Goal: Task Accomplishment & Management: Manage account settings

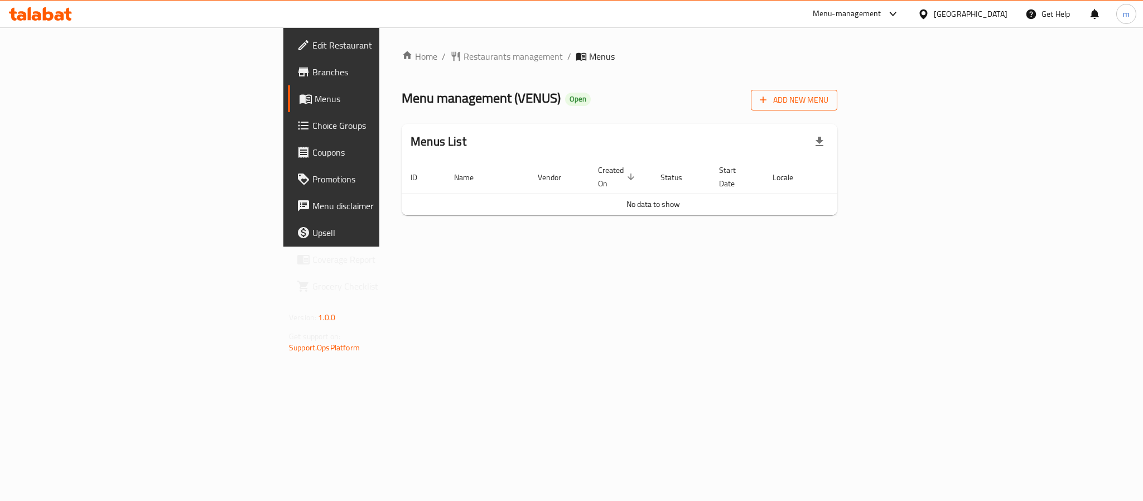
click at [828, 102] on span "Add New Menu" at bounding box center [794, 100] width 69 height 14
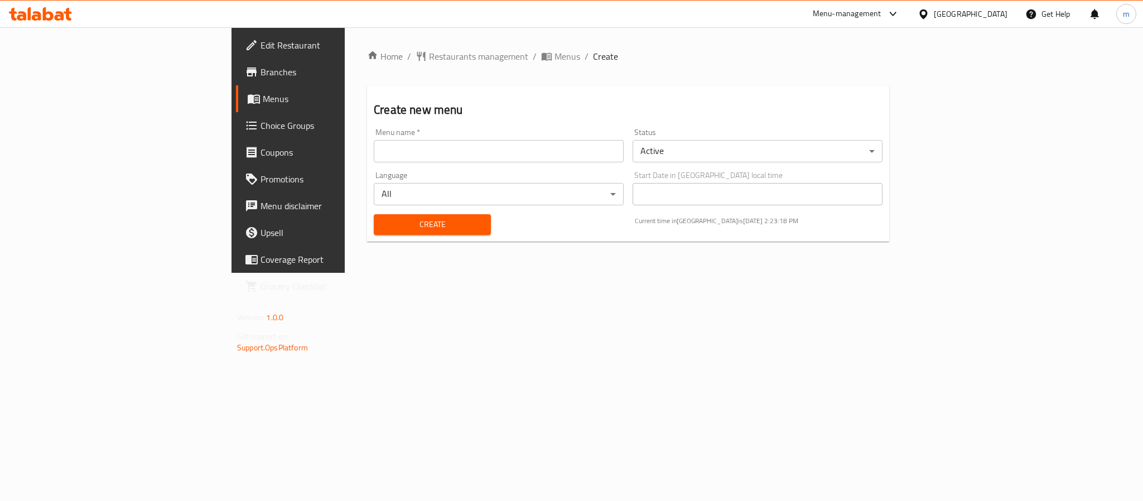
click at [405, 153] on input "text" at bounding box center [499, 151] width 250 height 22
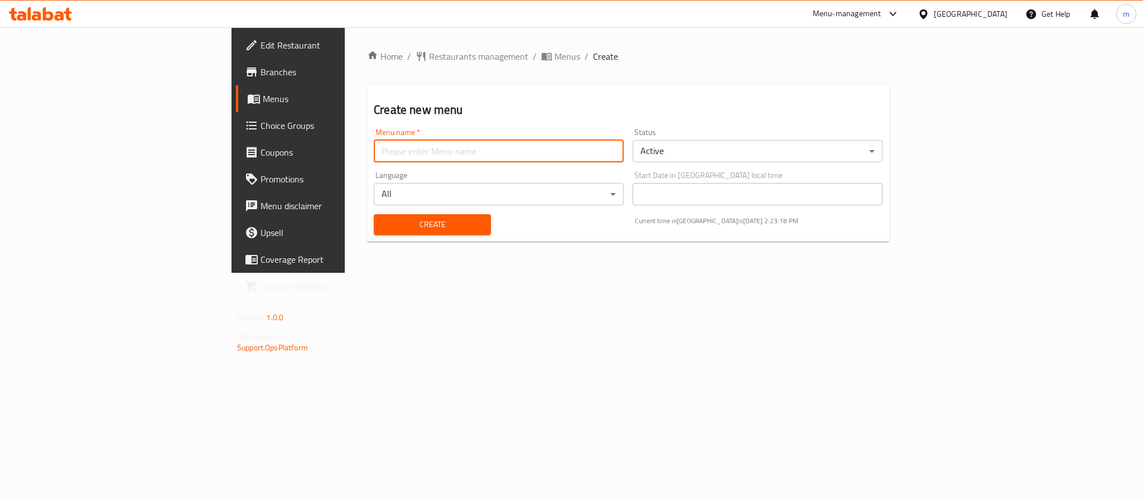
click at [374, 214] on button "Create" at bounding box center [432, 224] width 117 height 21
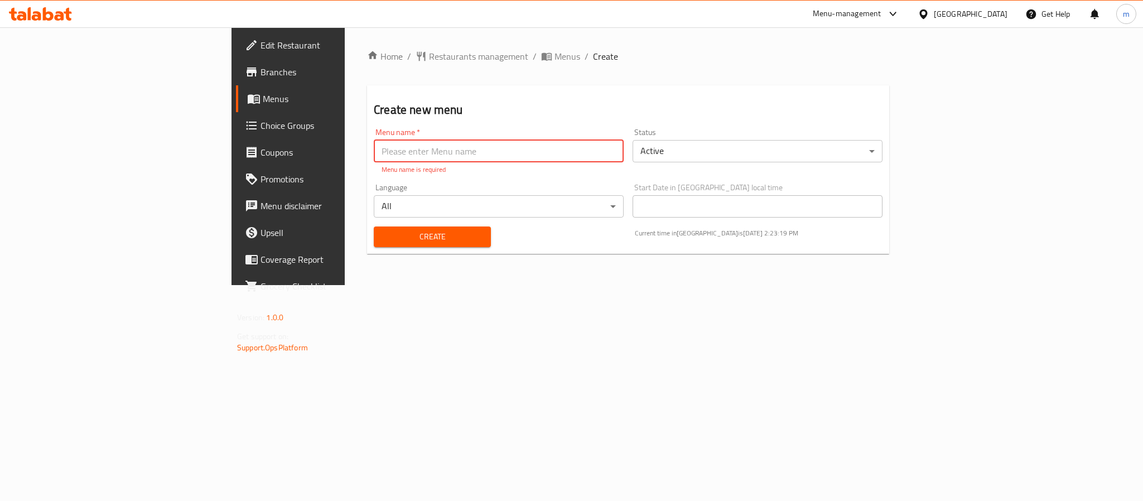
click at [374, 226] on button "Create" at bounding box center [432, 236] width 117 height 21
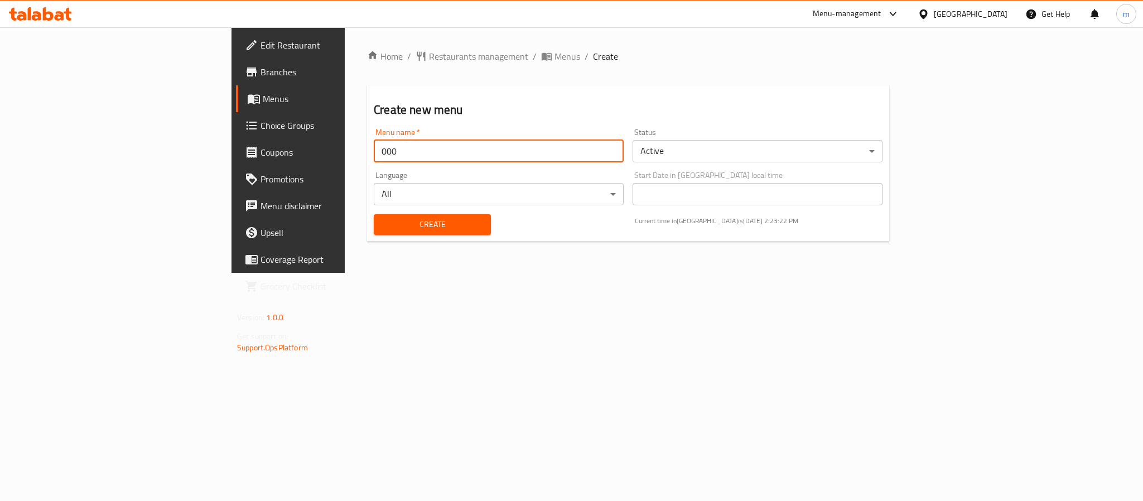
type input "000"
click at [374, 214] on button "Create" at bounding box center [432, 224] width 117 height 21
click at [554, 57] on span "Menus" at bounding box center [567, 56] width 26 height 13
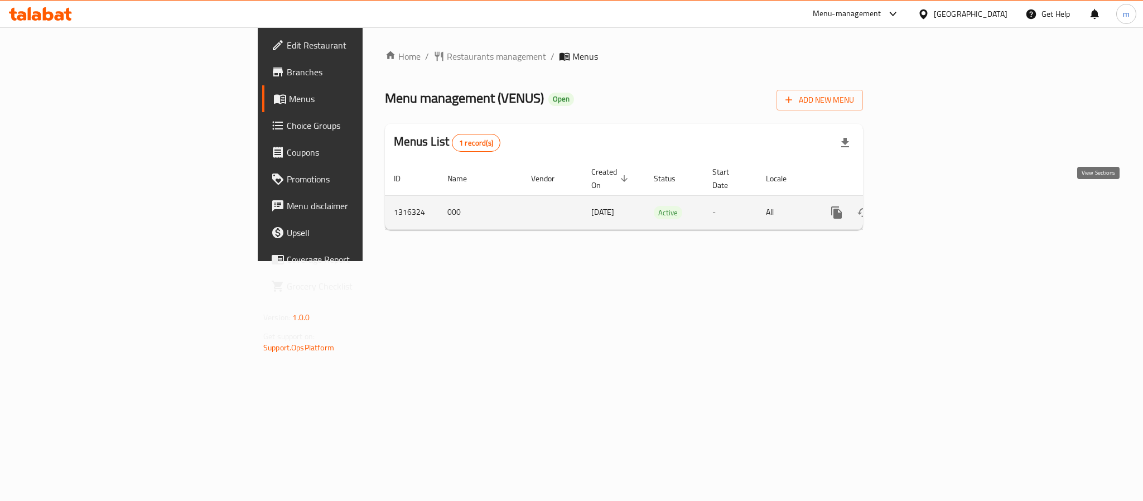
click at [924, 206] on icon "enhanced table" at bounding box center [916, 212] width 13 height 13
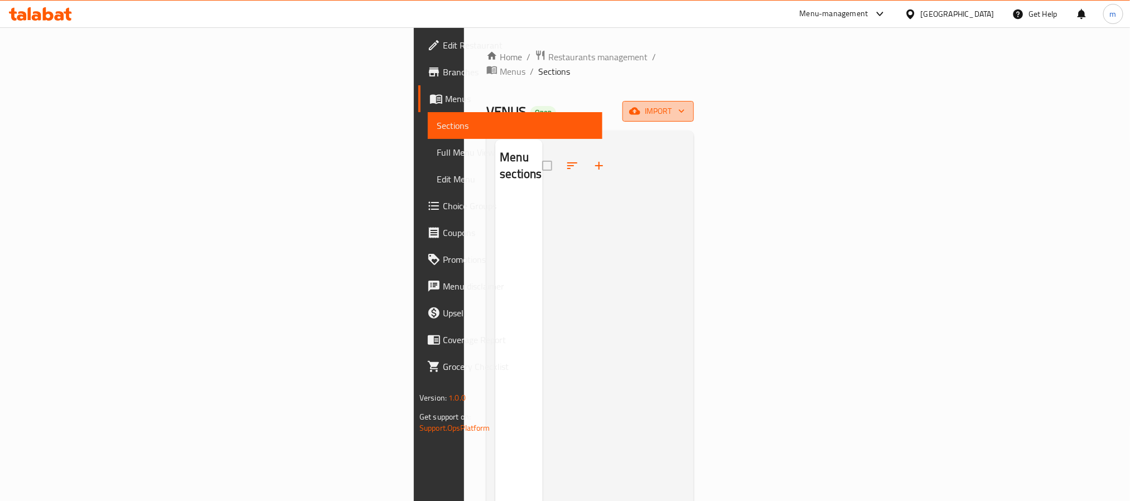
click at [685, 104] on span "import" at bounding box center [658, 111] width 54 height 14
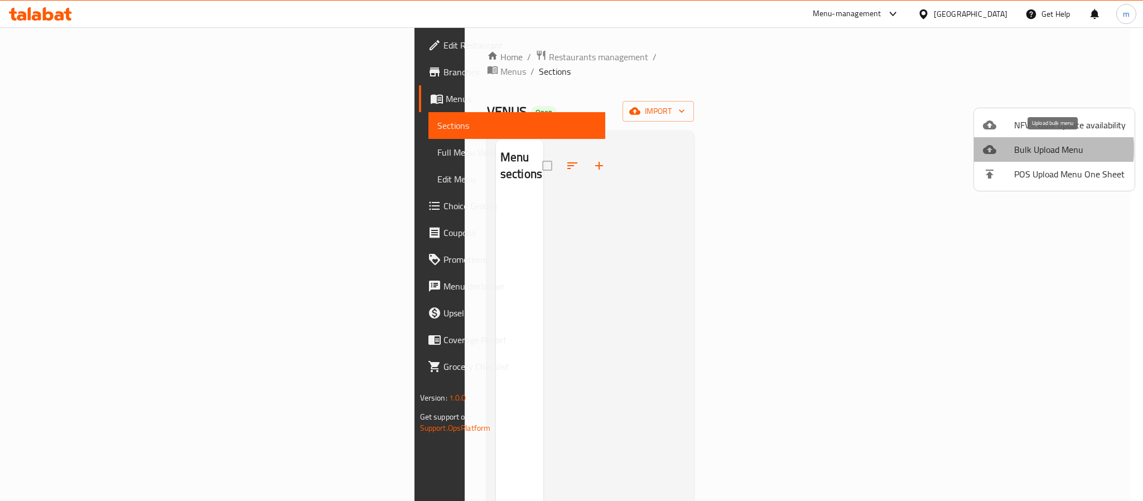
click at [1018, 149] on span "Bulk Upload Menu" at bounding box center [1070, 149] width 112 height 13
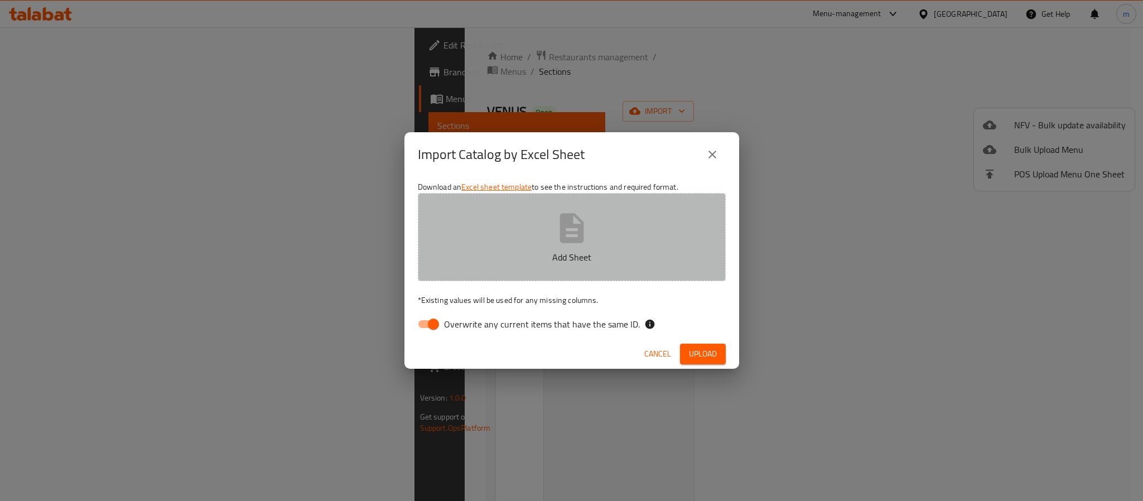
click at [587, 253] on p "Add Sheet" at bounding box center [571, 256] width 273 height 13
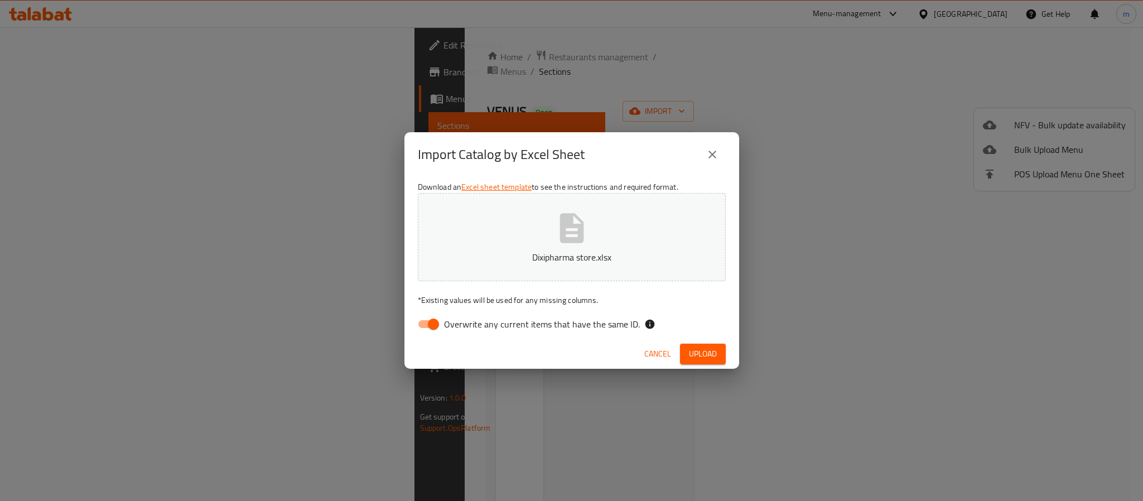
click at [436, 322] on input "Overwrite any current items that have the same ID." at bounding box center [434, 324] width 64 height 21
checkbox input "false"
click at [680, 355] on button "Upload" at bounding box center [703, 354] width 46 height 21
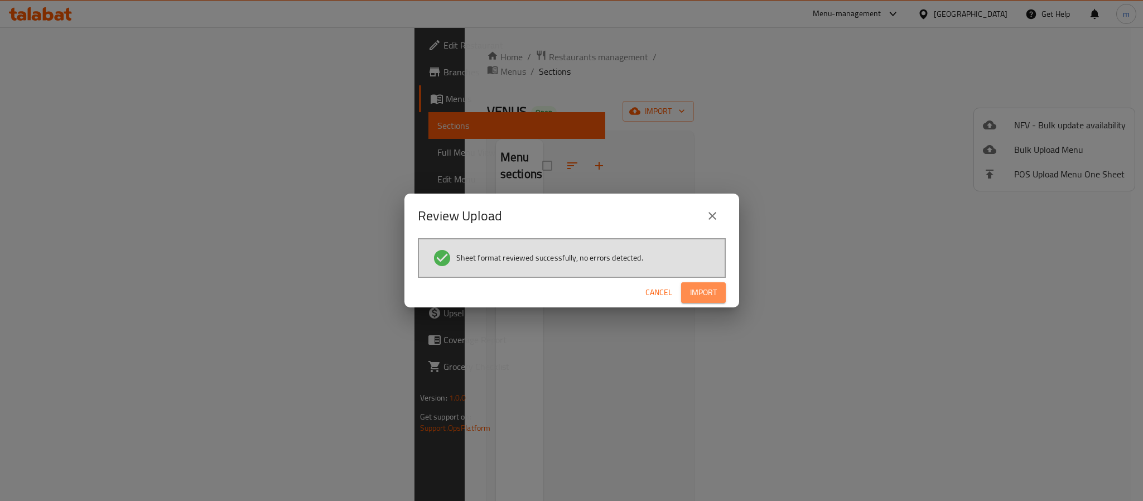
click at [698, 290] on span "Import" at bounding box center [703, 293] width 27 height 14
click at [318, 159] on div "Review Upload Sheet format reviewed successfully, no errors detected. Cancel" at bounding box center [571, 250] width 1143 height 501
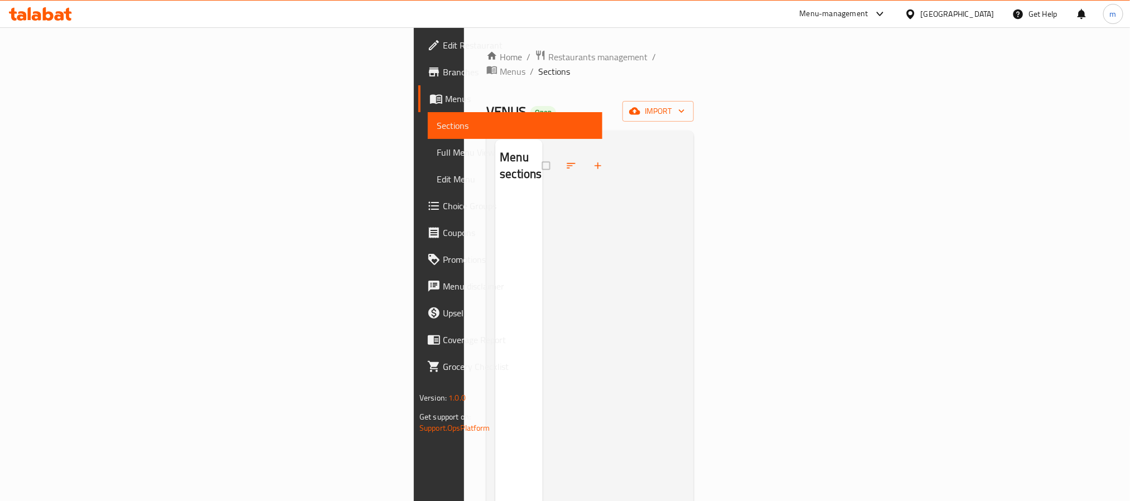
click at [597, 246] on div at bounding box center [614, 389] width 142 height 501
click at [694, 109] on div "Home / Restaurants management / Menus / Sections VENUS Open import Menu sections" at bounding box center [590, 350] width 208 height 600
click at [694, 101] on button "import" at bounding box center [658, 111] width 71 height 21
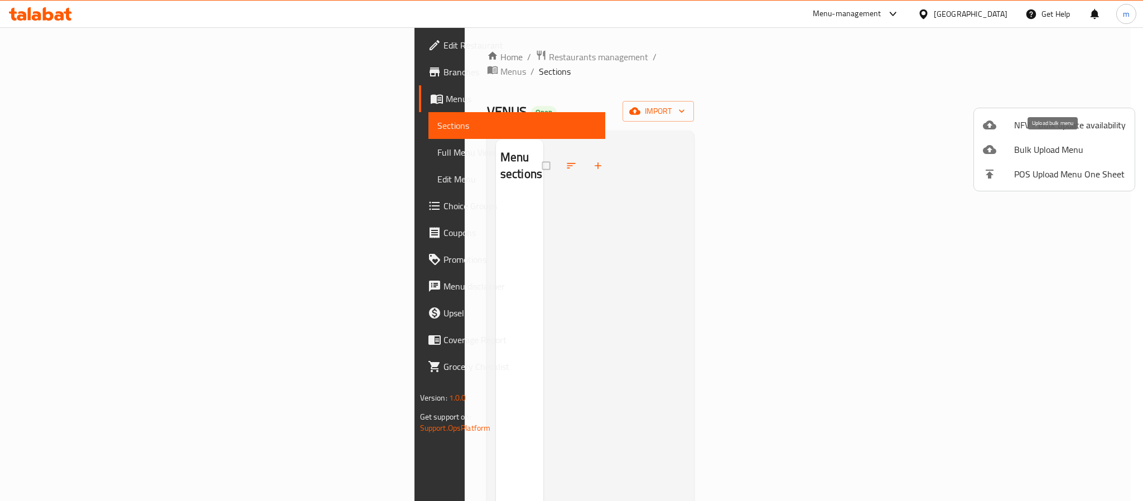
click at [1012, 151] on div at bounding box center [998, 149] width 31 height 13
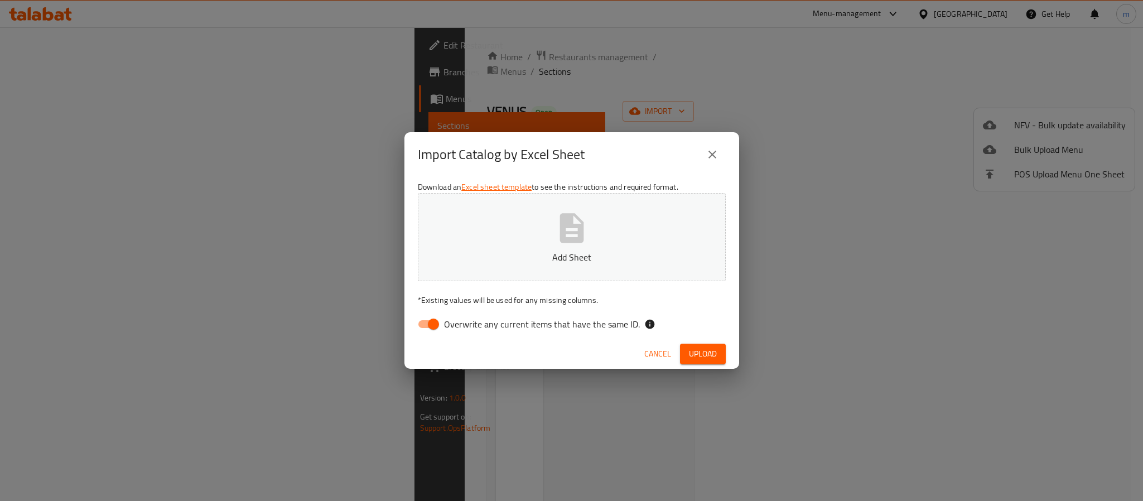
click at [610, 241] on button "Add Sheet" at bounding box center [572, 237] width 308 height 88
click at [427, 320] on input "Overwrite any current items that have the same ID." at bounding box center [434, 324] width 64 height 21
checkbox input "false"
click at [690, 350] on span "Upload" at bounding box center [703, 354] width 28 height 14
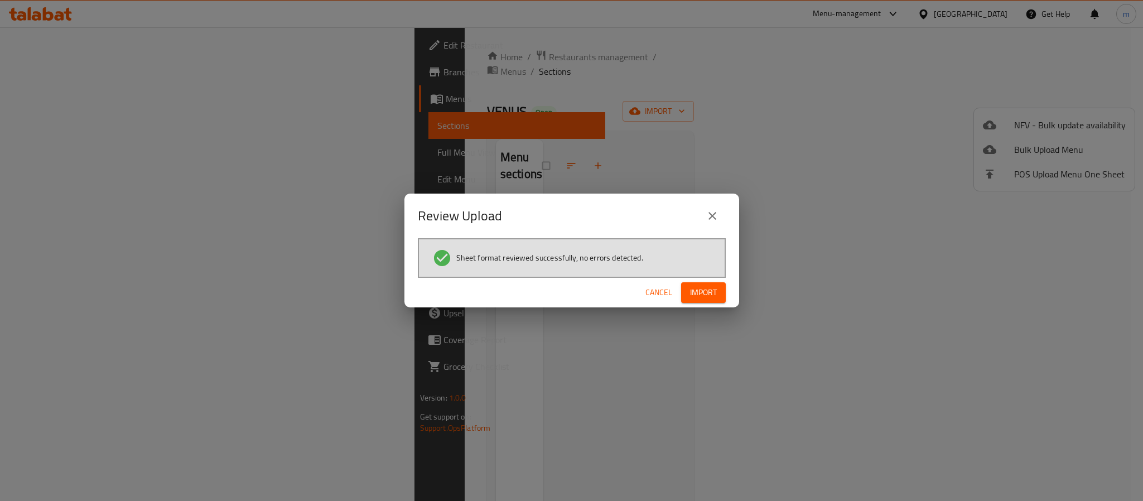
click at [718, 292] on button "Import" at bounding box center [703, 292] width 45 height 21
click at [579, 167] on div "Review Upload Sheet format reviewed successfully, no errors detected. Cancel" at bounding box center [571, 250] width 1143 height 501
click at [672, 286] on span "Cancel" at bounding box center [667, 293] width 27 height 14
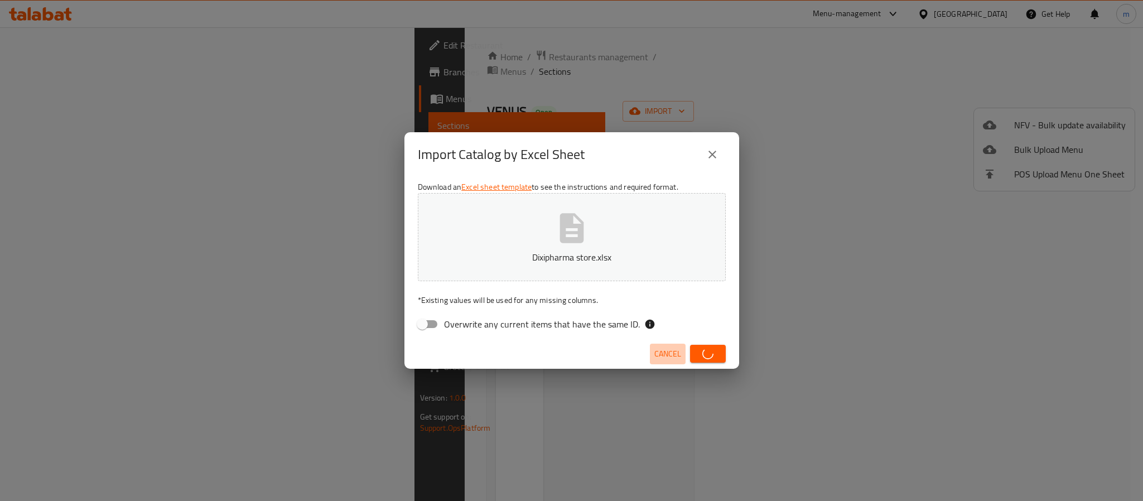
click at [666, 356] on span "Cancel" at bounding box center [667, 354] width 27 height 14
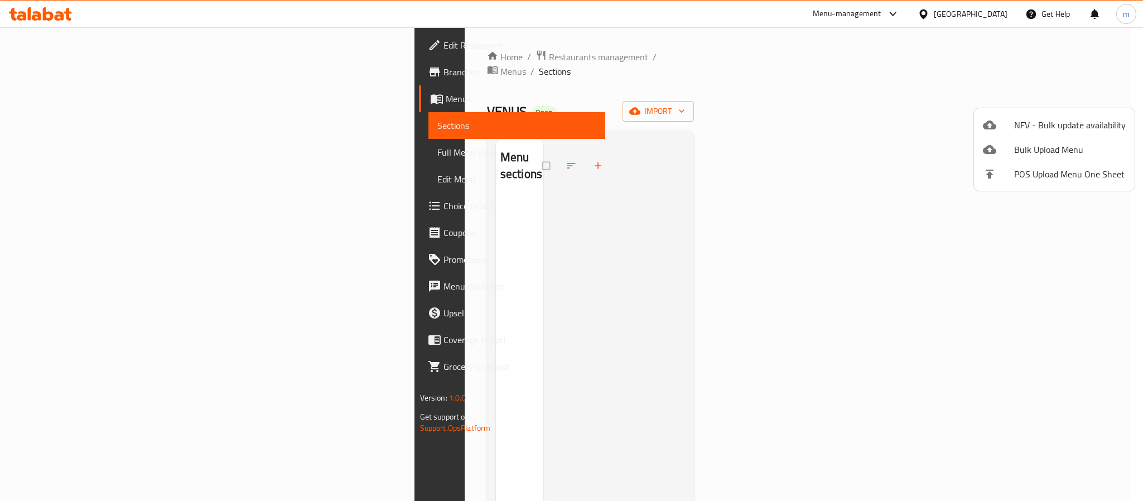
click at [402, 55] on div at bounding box center [571, 250] width 1143 height 501
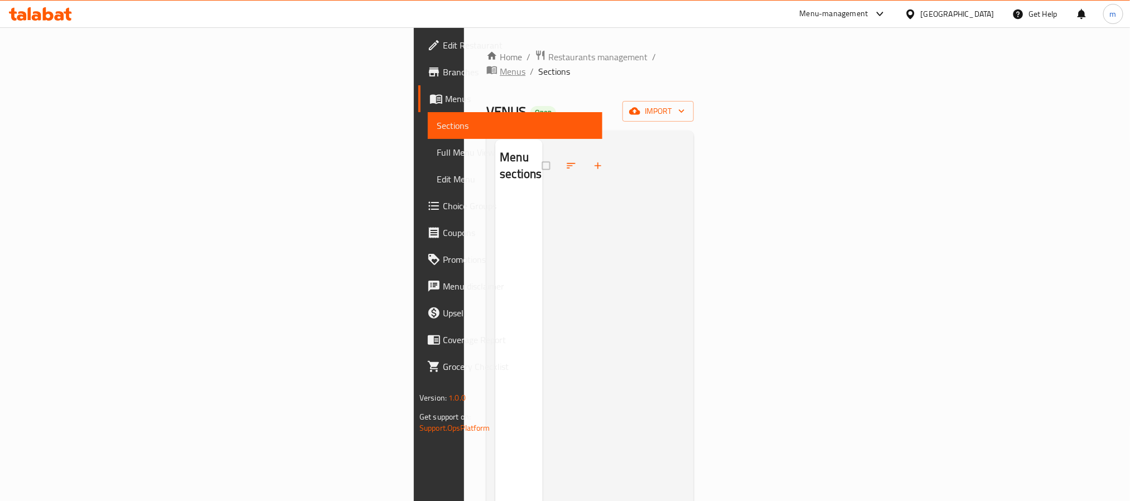
click at [500, 65] on span "Menus" at bounding box center [513, 71] width 26 height 13
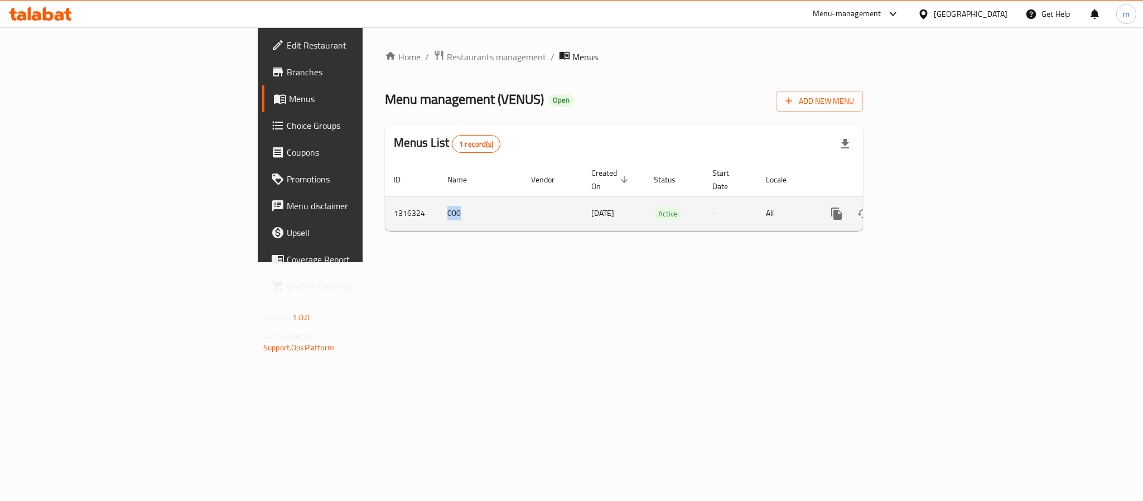
drag, startPoint x: 293, startPoint y: 203, endPoint x: 269, endPoint y: 196, distance: 25.1
click at [438, 196] on td "000" at bounding box center [480, 213] width 84 height 34
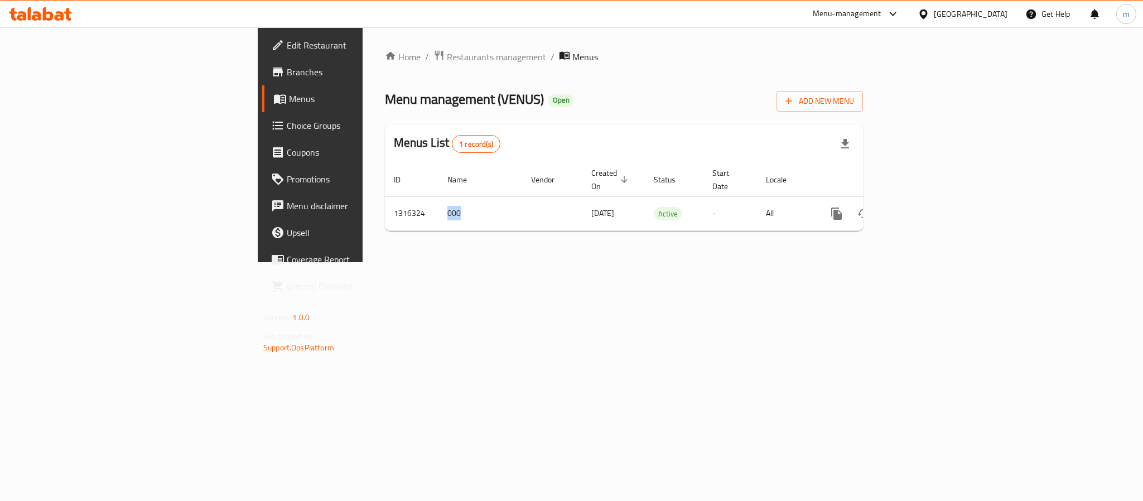
copy td "000"
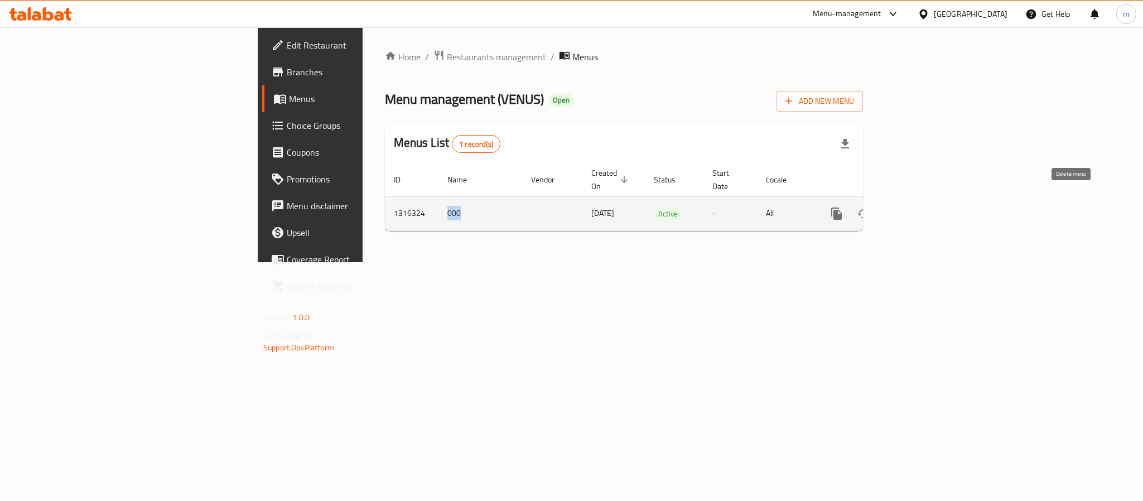
click at [904, 209] on button "enhanced table" at bounding box center [890, 213] width 27 height 27
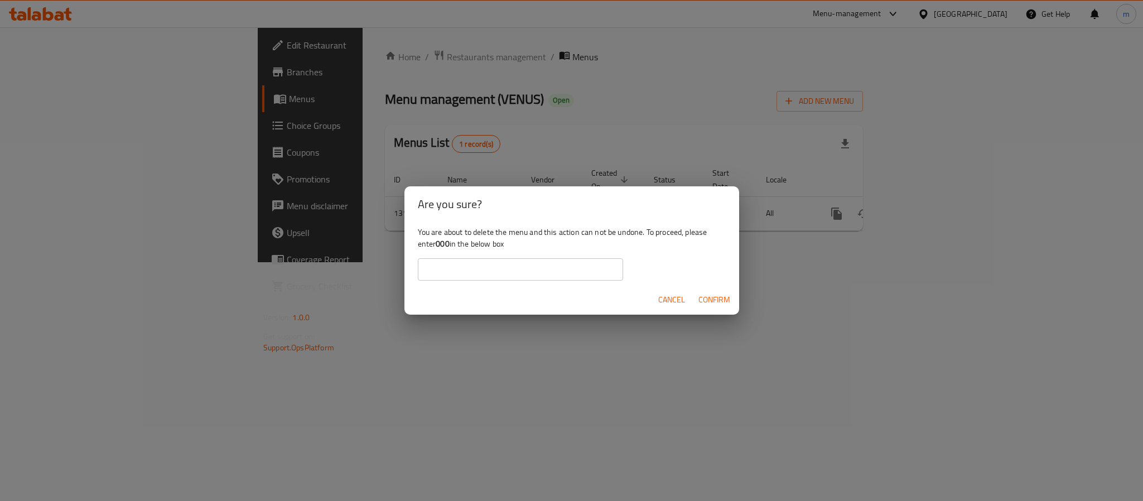
click at [587, 273] on input "text" at bounding box center [520, 269] width 205 height 22
paste input "000"
type input "000"
click at [721, 298] on span "Confirm" at bounding box center [714, 300] width 32 height 14
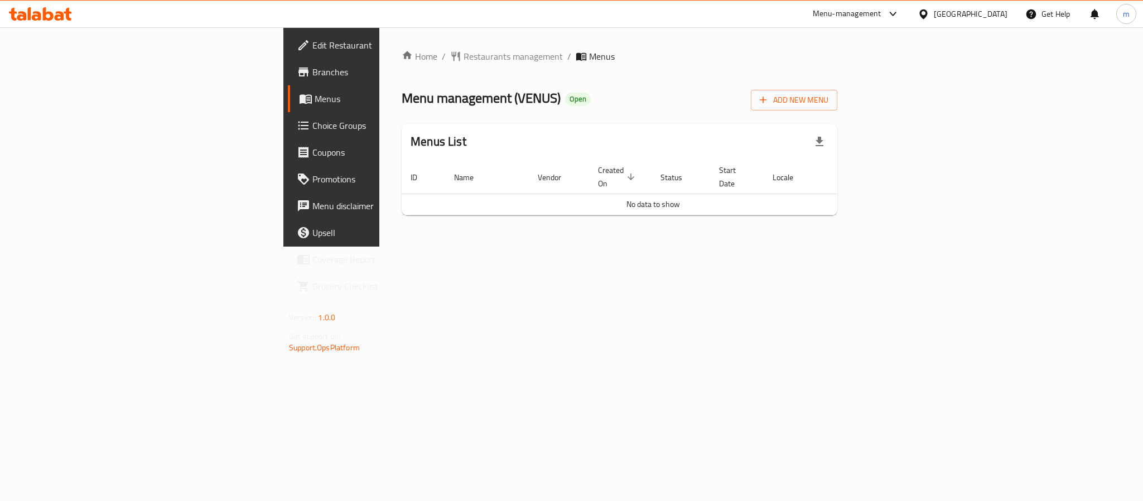
click at [996, 16] on div "[GEOGRAPHIC_DATA]" at bounding box center [971, 14] width 74 height 12
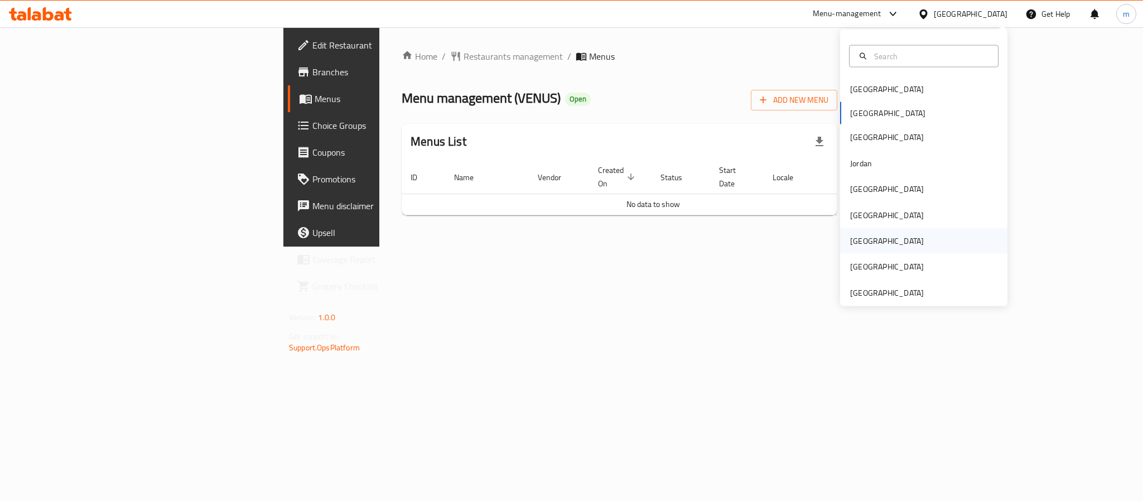
click at [864, 241] on div "Qatar" at bounding box center [886, 241] width 91 height 26
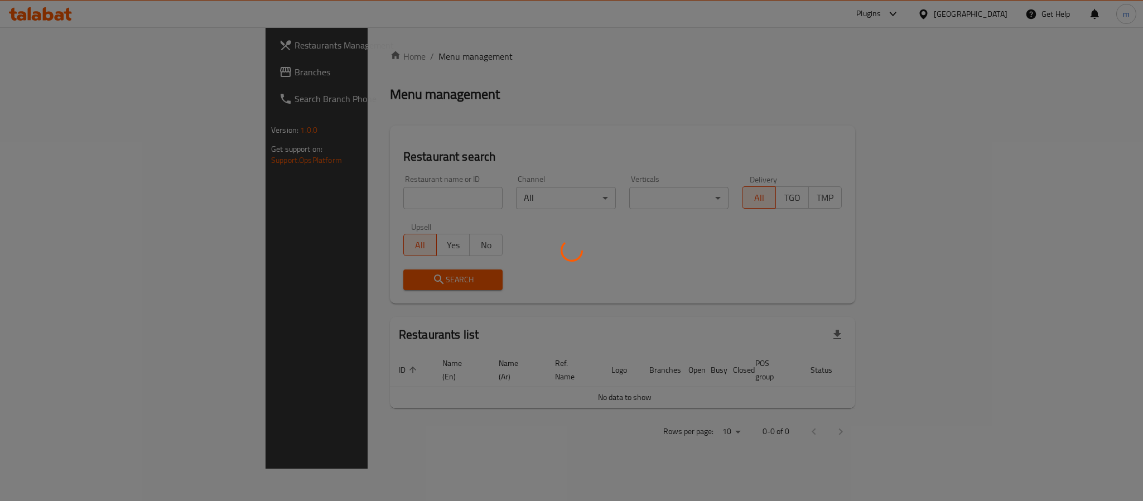
click at [949, 17] on div at bounding box center [571, 250] width 1143 height 501
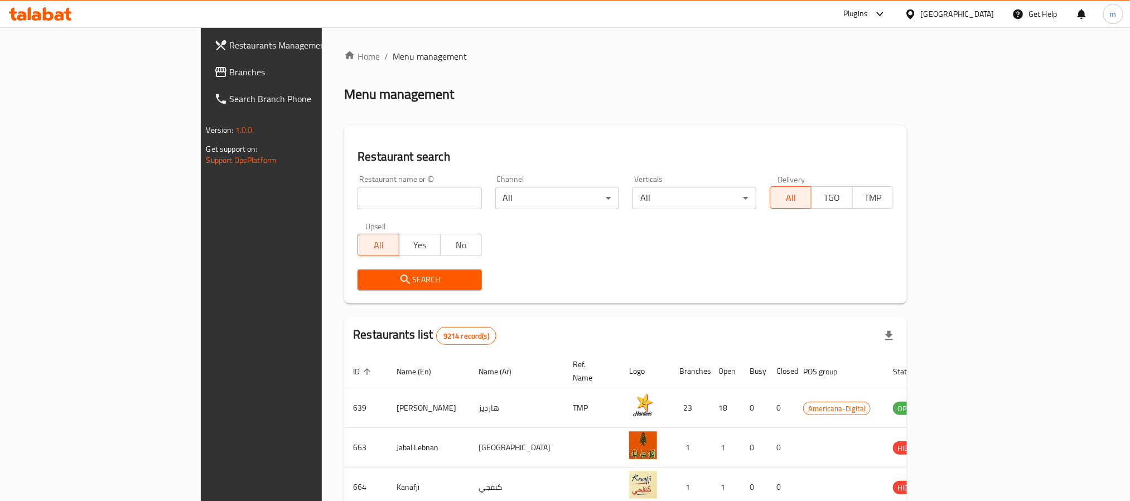
click at [887, 11] on icon at bounding box center [880, 13] width 13 height 13
click at [827, 154] on div "Restaurant-Management" at bounding box center [829, 153] width 88 height 12
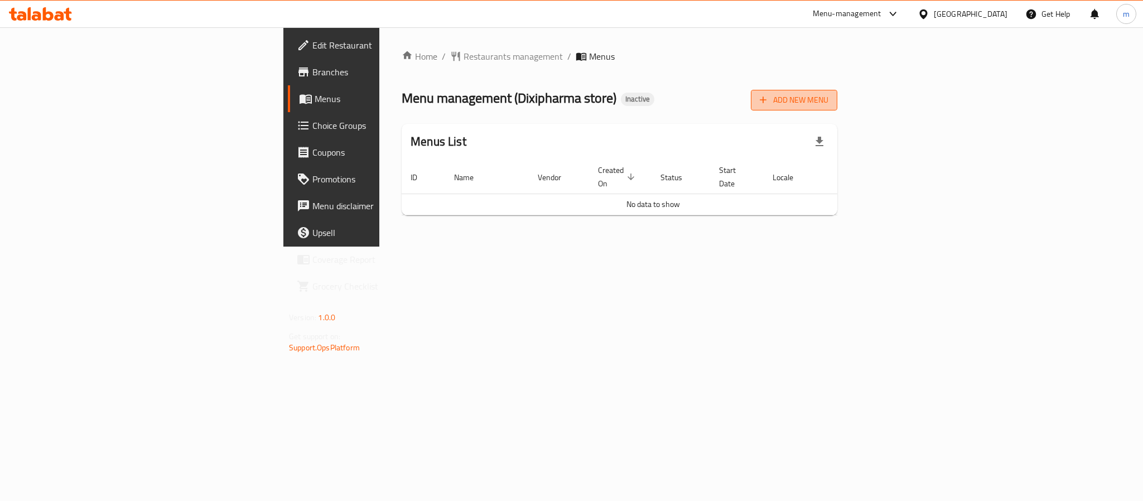
click at [828, 98] on span "Add New Menu" at bounding box center [794, 100] width 69 height 14
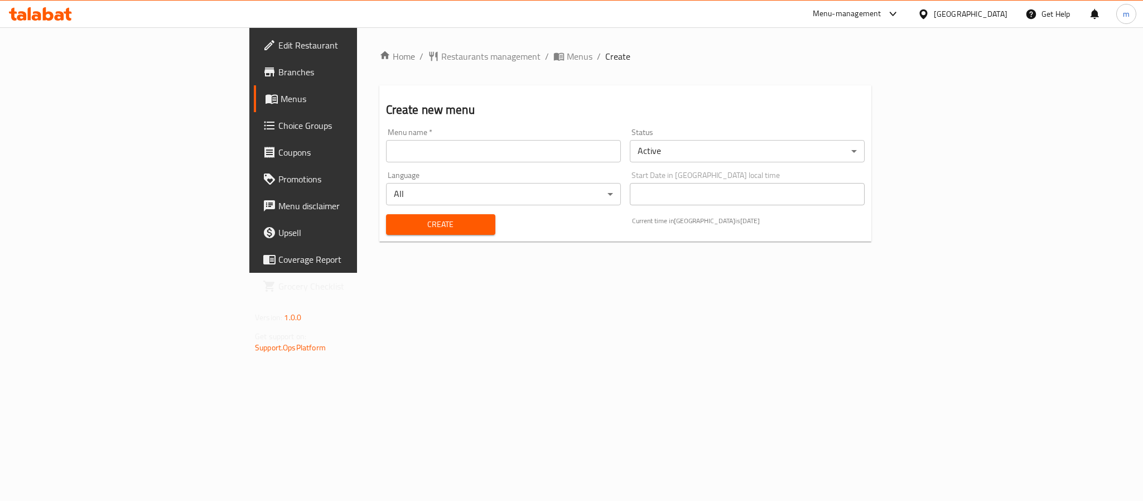
click at [409, 147] on input "text" at bounding box center [503, 151] width 235 height 22
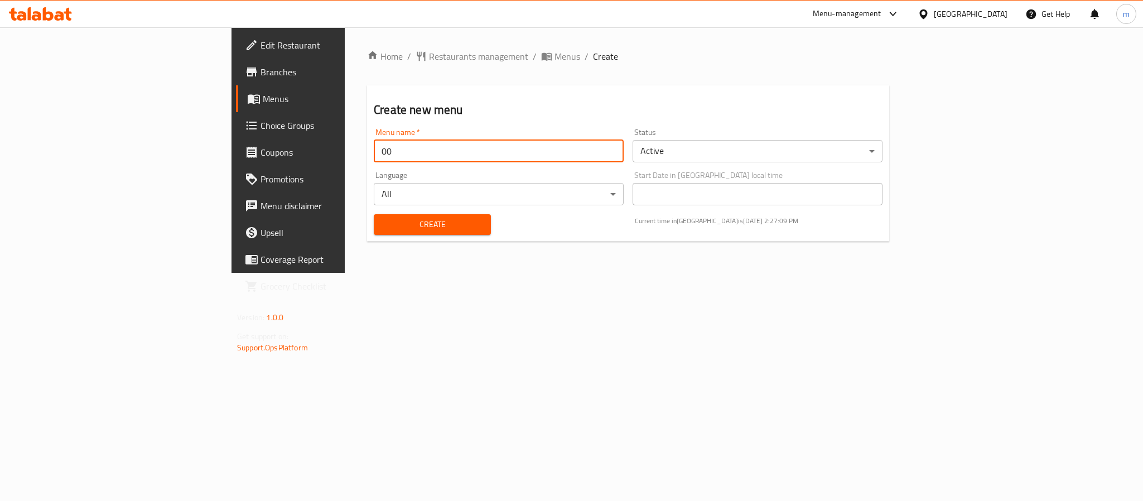
type input "00"
click at [374, 214] on button "Create" at bounding box center [432, 224] width 117 height 21
click at [554, 52] on span "Menus" at bounding box center [567, 56] width 26 height 13
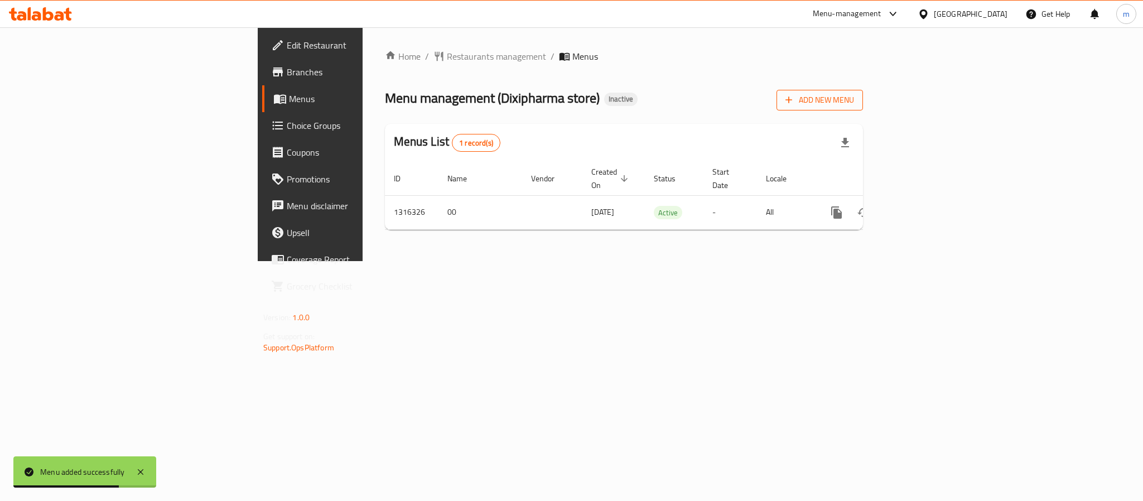
click at [854, 93] on span "Add New Menu" at bounding box center [819, 100] width 69 height 14
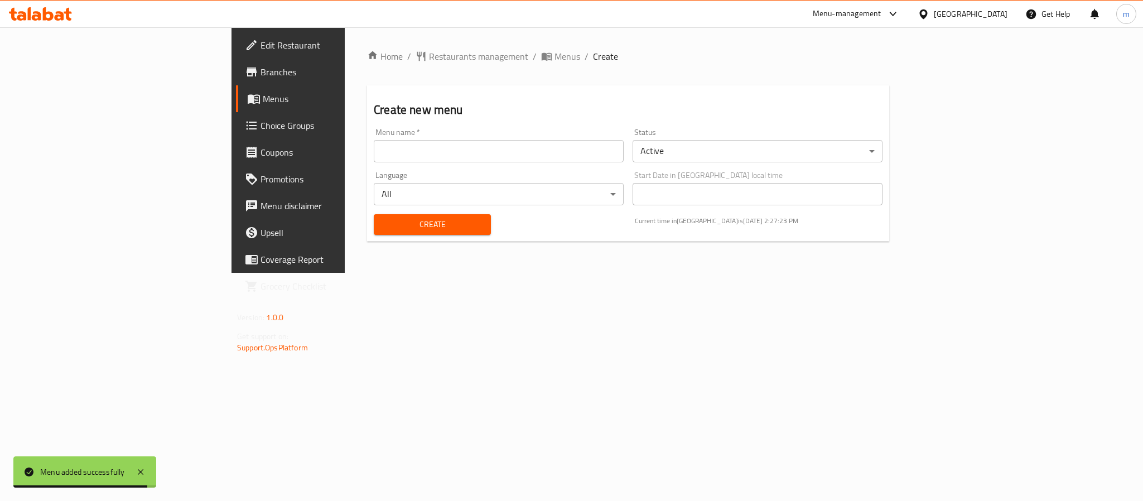
click at [395, 47] on div "Home / Restaurants management / Menus / Create Create new menu Menu name   * Me…" at bounding box center [628, 149] width 567 height 245
click at [397, 73] on div "Home / Restaurants management / Menus / Create Create new menu Menu name   * Me…" at bounding box center [628, 150] width 522 height 201
click at [554, 63] on span "Menus" at bounding box center [567, 56] width 26 height 13
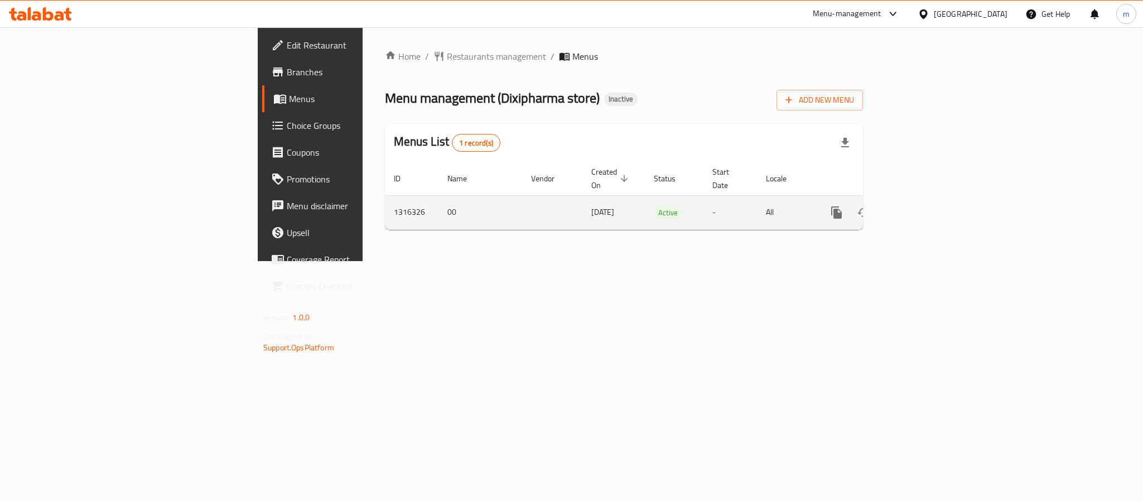
click at [922, 208] on icon "enhanced table" at bounding box center [917, 213] width 10 height 10
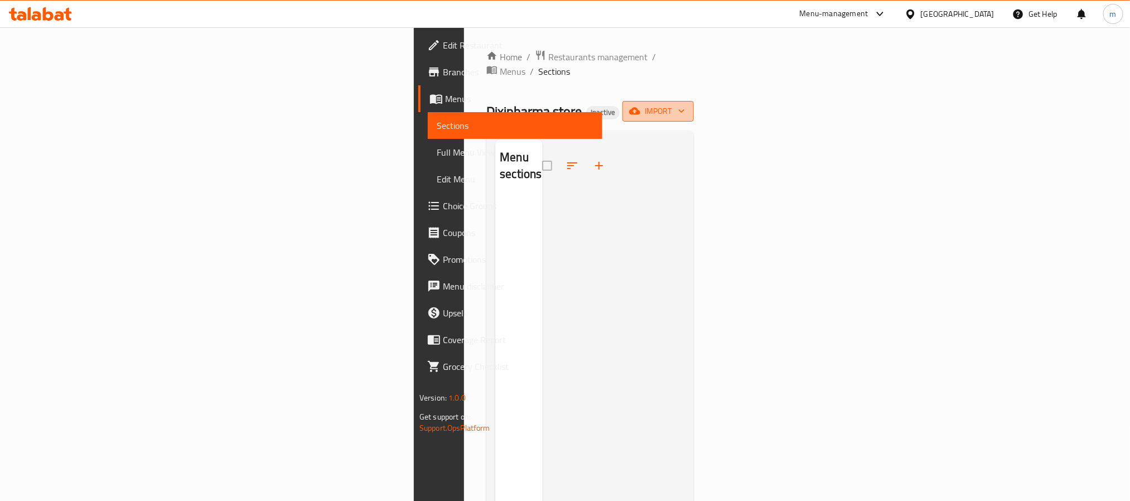
click at [685, 104] on span "import" at bounding box center [658, 111] width 54 height 14
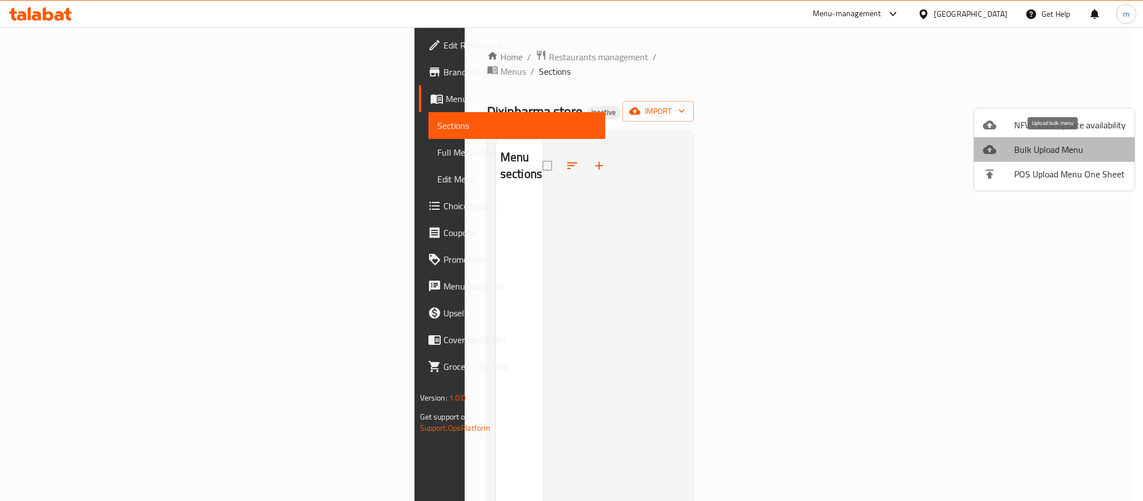
click at [1060, 146] on span "Bulk Upload Menu" at bounding box center [1070, 149] width 112 height 13
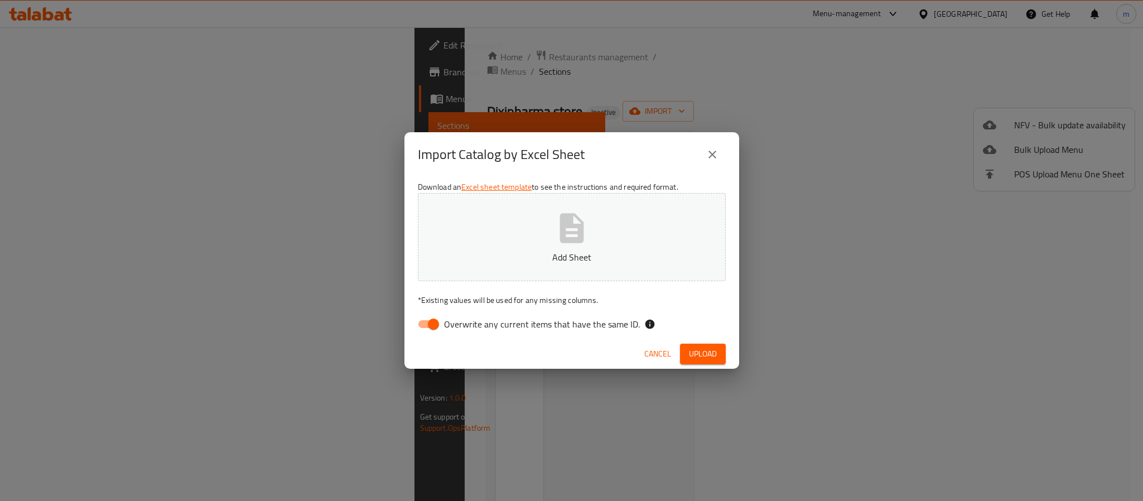
click at [539, 263] on button "Add Sheet" at bounding box center [572, 237] width 308 height 88
click at [431, 323] on input "Overwrite any current items that have the same ID." at bounding box center [434, 324] width 64 height 21
checkbox input "false"
click at [703, 350] on span "Upload" at bounding box center [703, 354] width 28 height 14
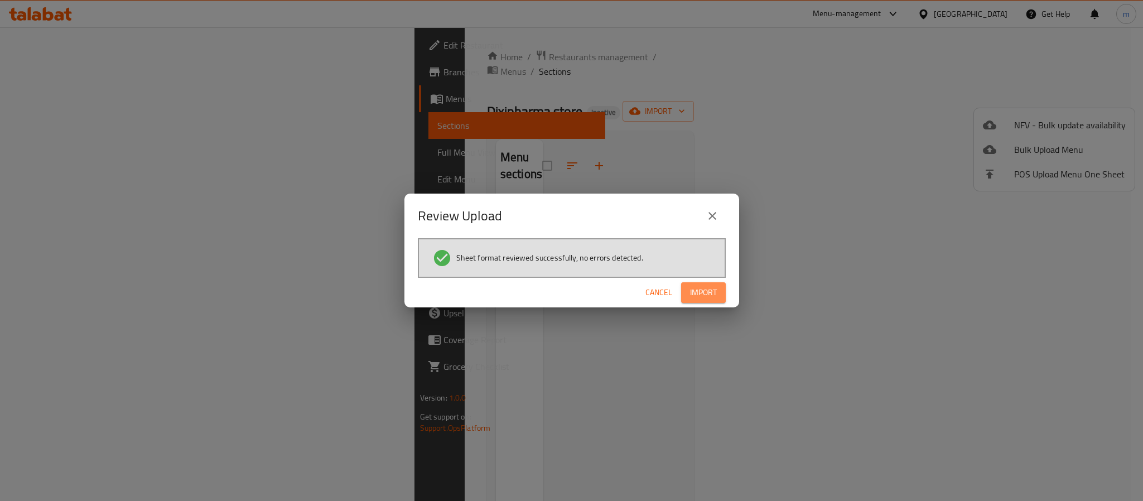
click at [702, 290] on span "Import" at bounding box center [703, 293] width 27 height 14
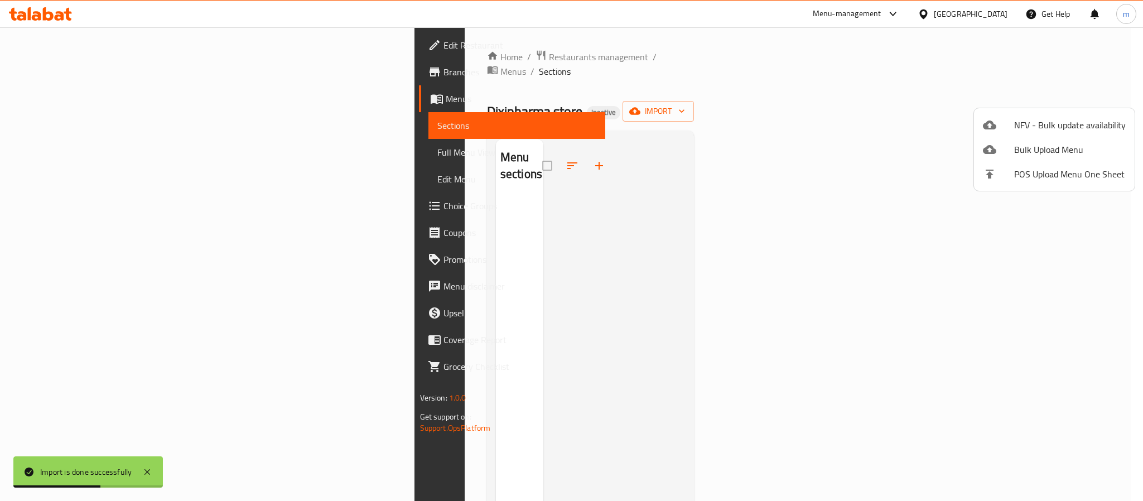
click at [701, 242] on div at bounding box center [571, 250] width 1143 height 501
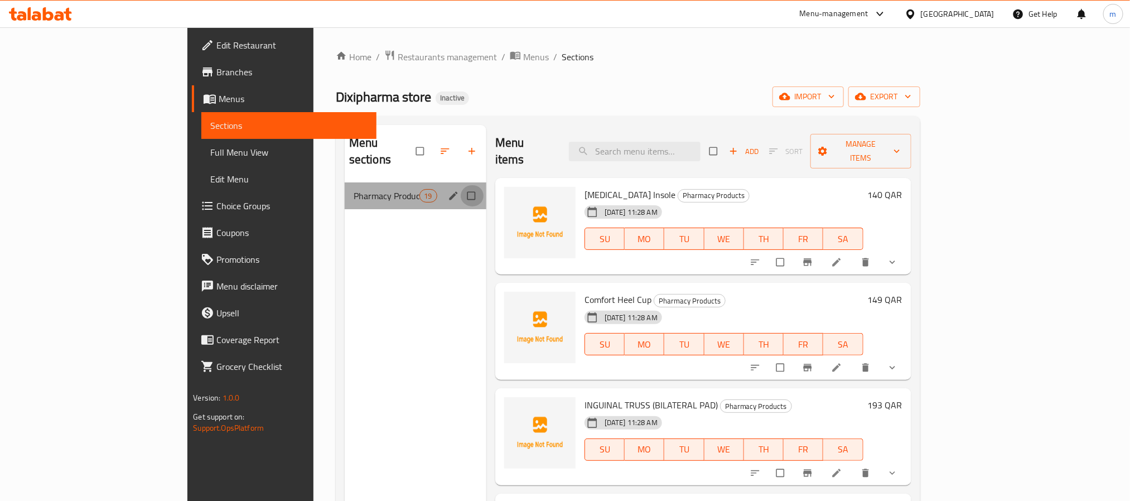
click at [461, 185] on input "Menu sections" at bounding box center [472, 195] width 23 height 21
checkbox input "true"
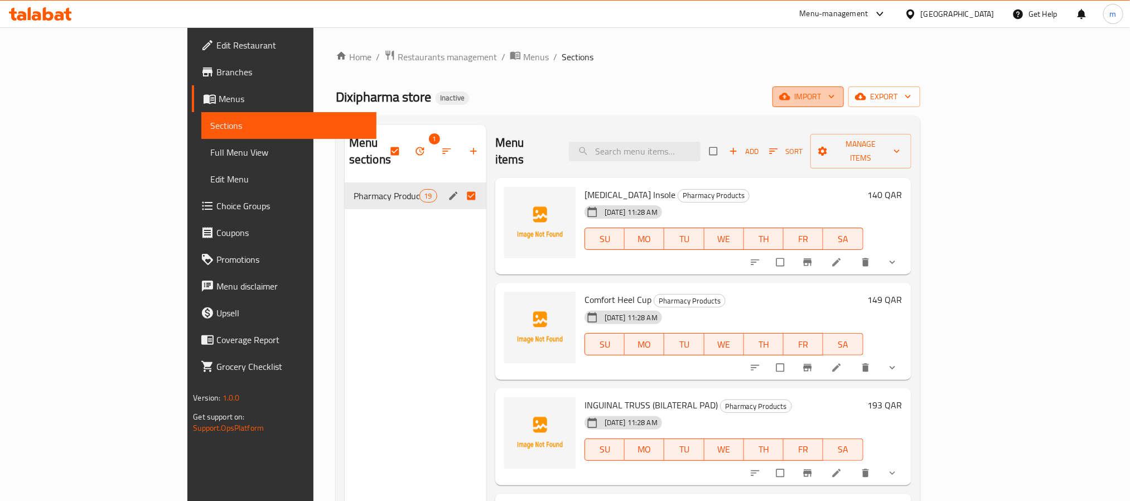
click at [835, 94] on span "import" at bounding box center [809, 97] width 54 height 14
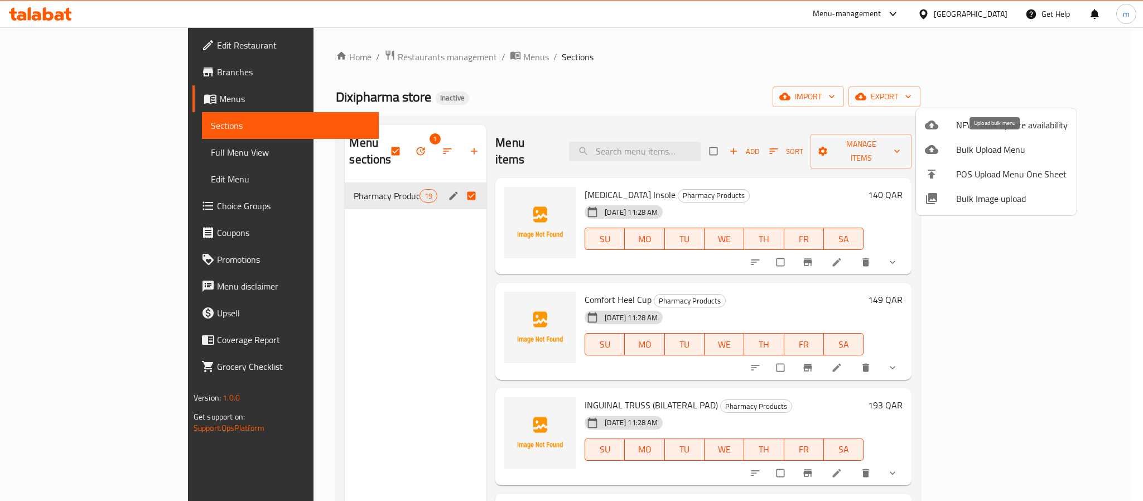
click at [991, 153] on span "Bulk Upload Menu" at bounding box center [1012, 149] width 112 height 13
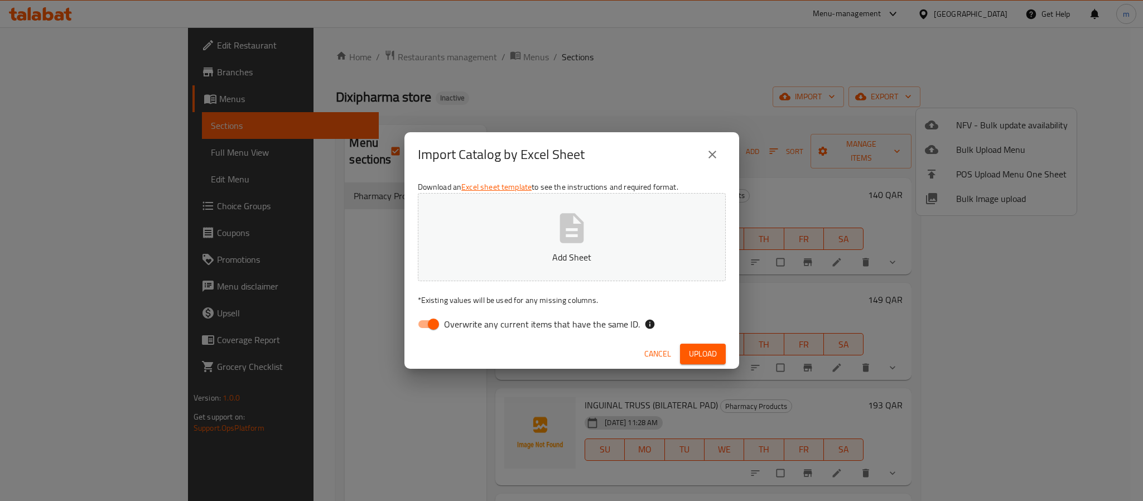
click at [538, 251] on p "Add Sheet" at bounding box center [571, 256] width 273 height 13
click at [427, 320] on input "Overwrite any current items that have the same ID." at bounding box center [434, 324] width 64 height 21
checkbox input "false"
click at [710, 352] on span "Upload" at bounding box center [703, 354] width 28 height 14
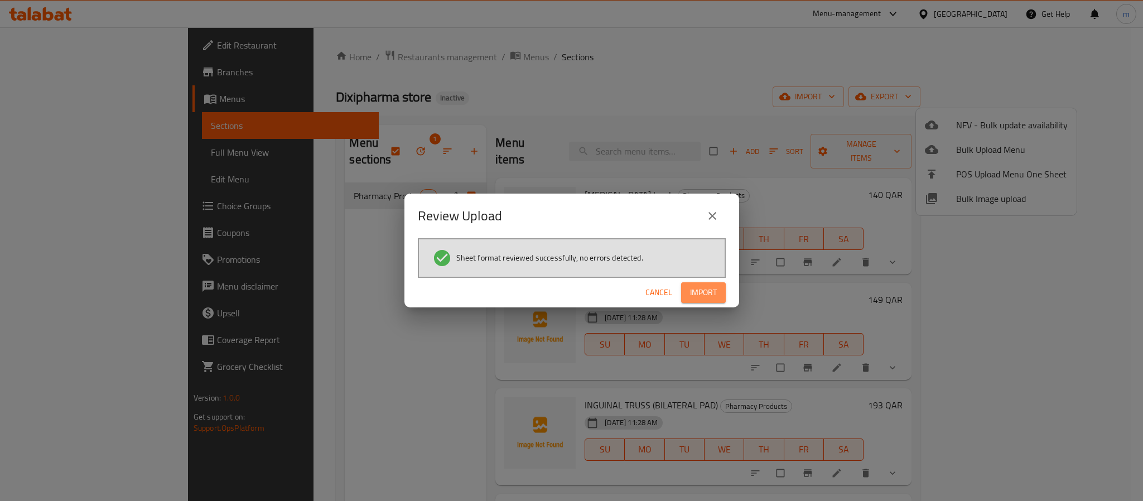
click at [716, 293] on span "Import" at bounding box center [703, 293] width 27 height 14
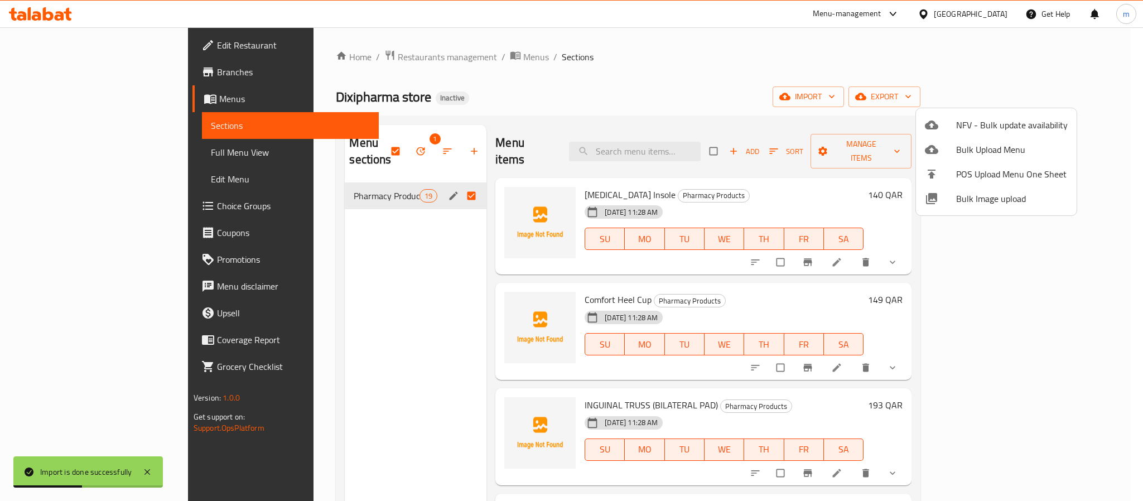
checkbox input "false"
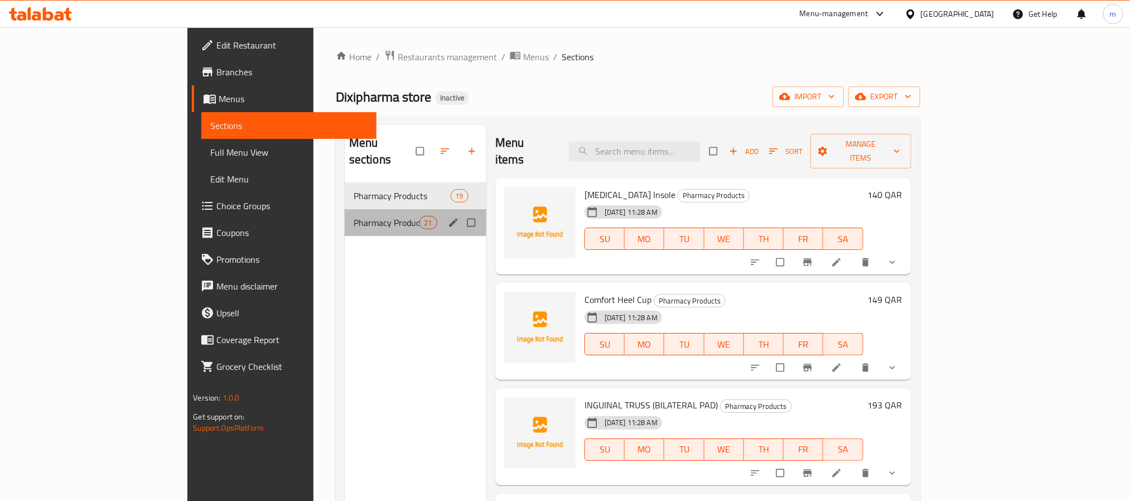
click at [345, 209] on div "Pharmacy Products 21" at bounding box center [416, 222] width 142 height 27
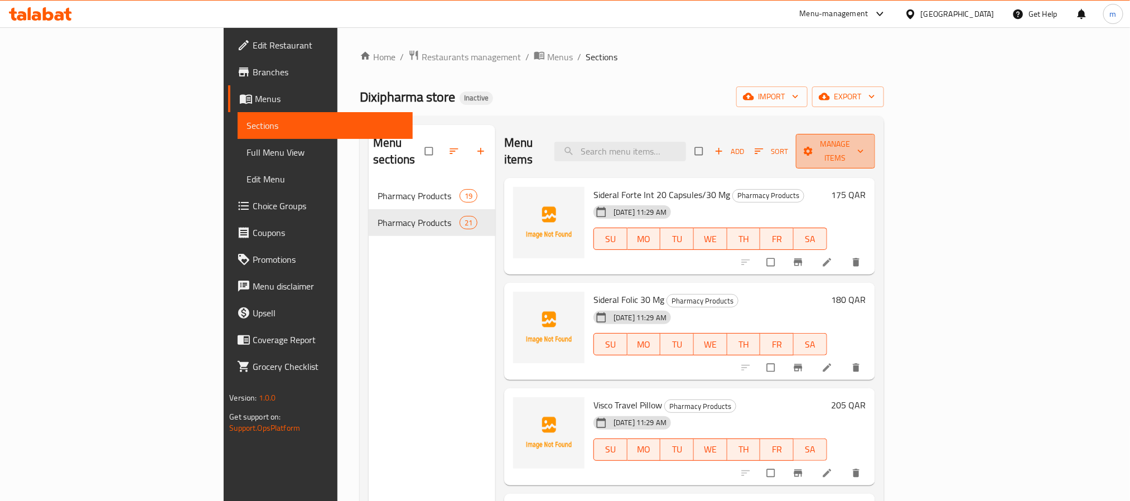
click at [866, 142] on span "Manage items" at bounding box center [835, 151] width 61 height 28
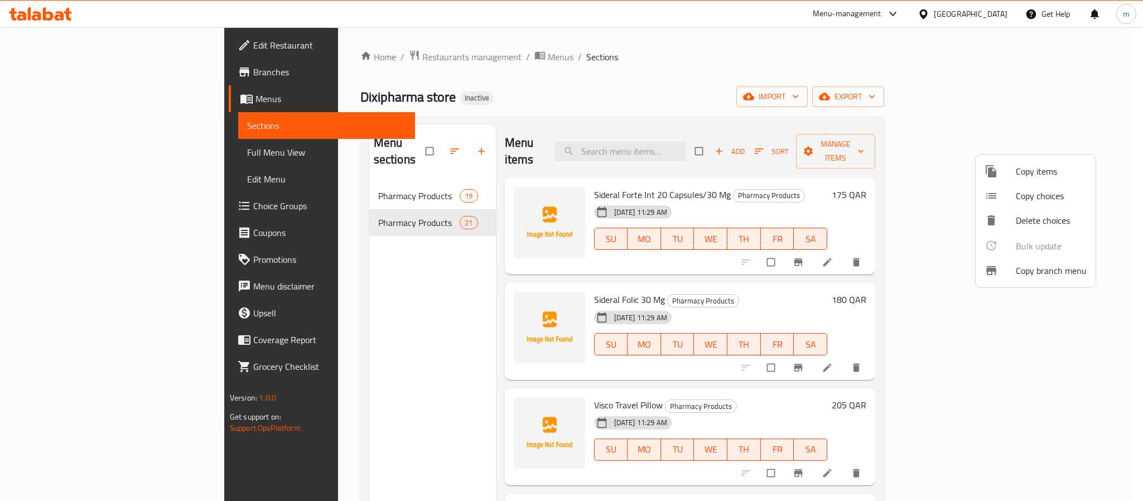
click at [385, 283] on div at bounding box center [571, 250] width 1143 height 501
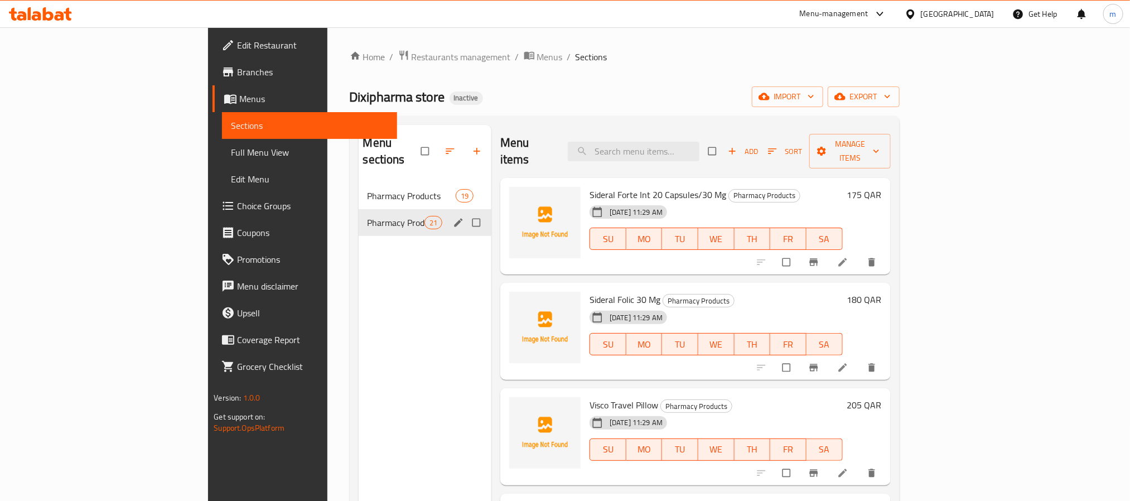
click at [466, 212] on input "Menu sections" at bounding box center [477, 222] width 23 height 21
checkbox input "true"
click at [428, 146] on icon "button" at bounding box center [433, 151] width 11 height 11
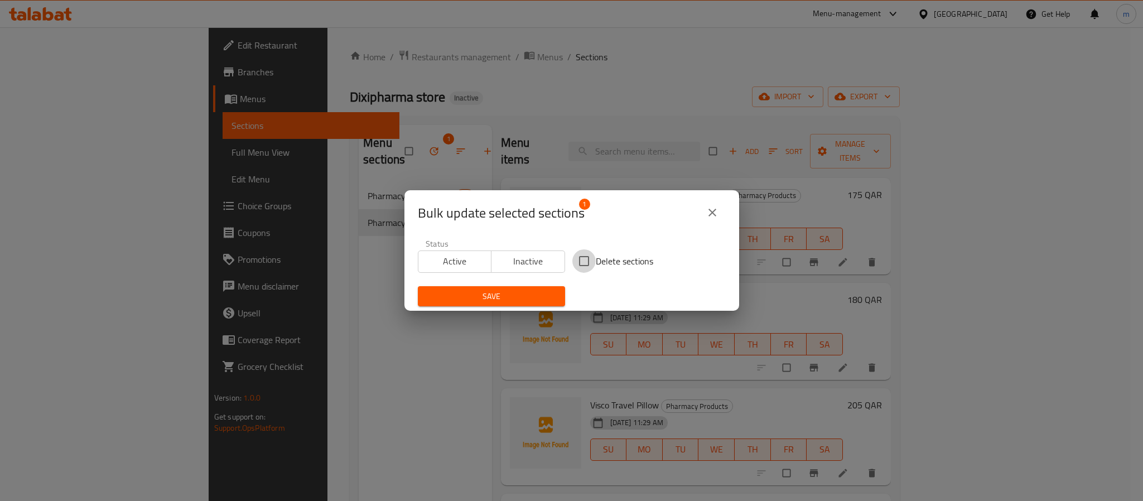
drag, startPoint x: 588, startPoint y: 263, endPoint x: 542, endPoint y: 268, distance: 46.0
click at [587, 263] on input "Delete sections" at bounding box center [583, 260] width 23 height 23
checkbox input "true"
click at [536, 292] on span "Save" at bounding box center [491, 297] width 129 height 14
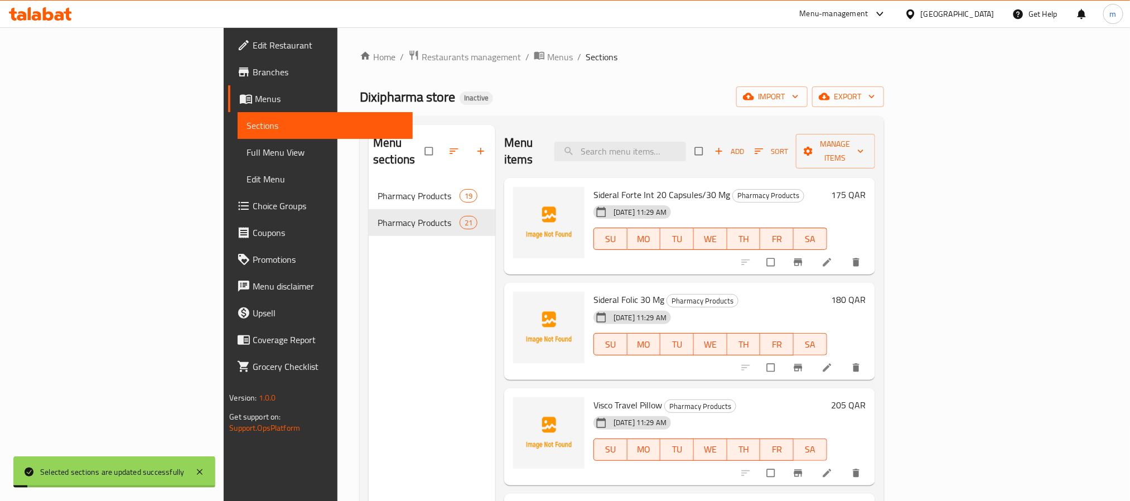
click at [369, 279] on div "Menu sections Pharmacy Products 19 Pharmacy Products 21" at bounding box center [432, 375] width 127 height 501
click at [475, 146] on icon "button" at bounding box center [480, 151] width 11 height 11
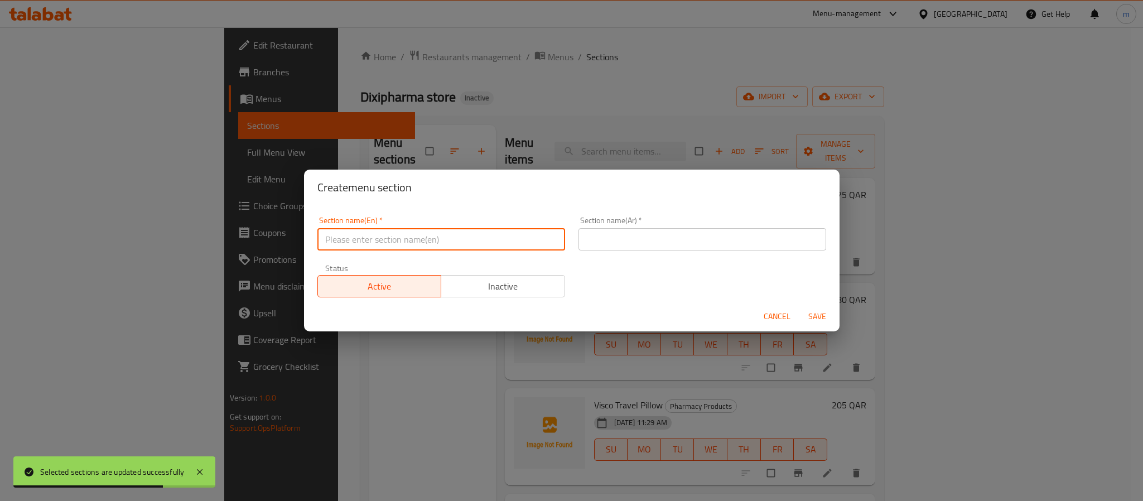
click at [423, 239] on input "text" at bounding box center [441, 239] width 248 height 22
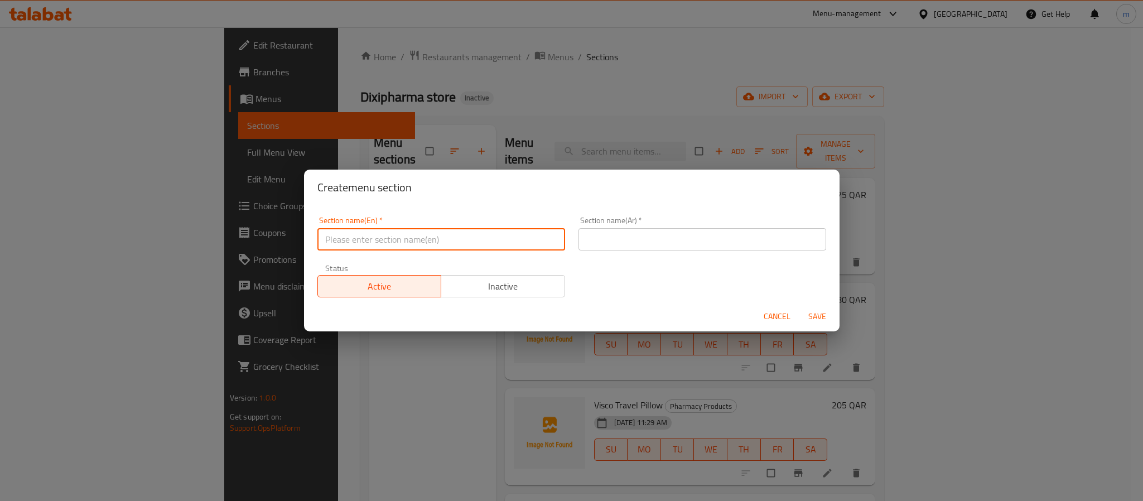
click at [264, 267] on div "Create menu section Section name(En)   * Section name(En) * Section name(Ar)   …" at bounding box center [571, 250] width 1143 height 501
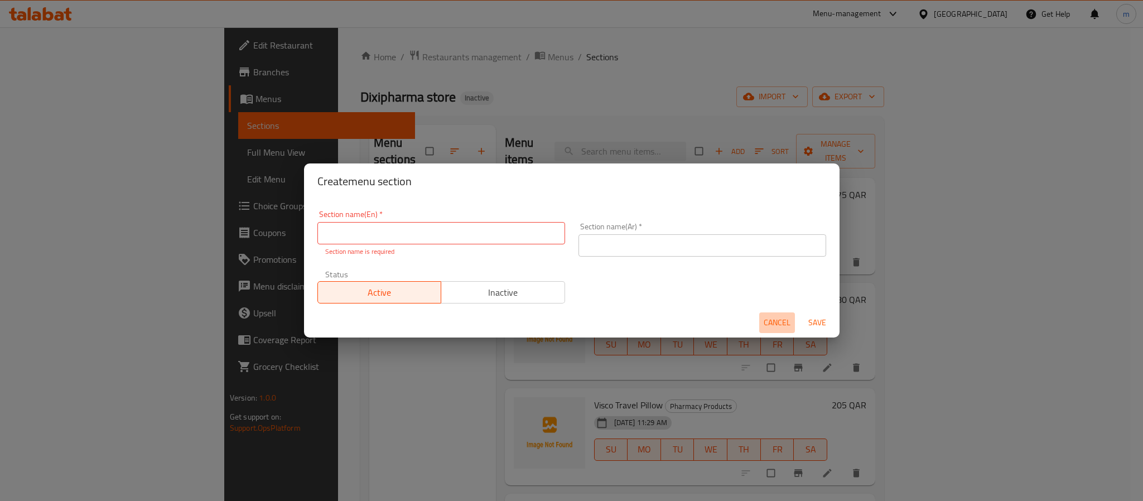
click at [775, 320] on span "Cancel" at bounding box center [777, 323] width 27 height 14
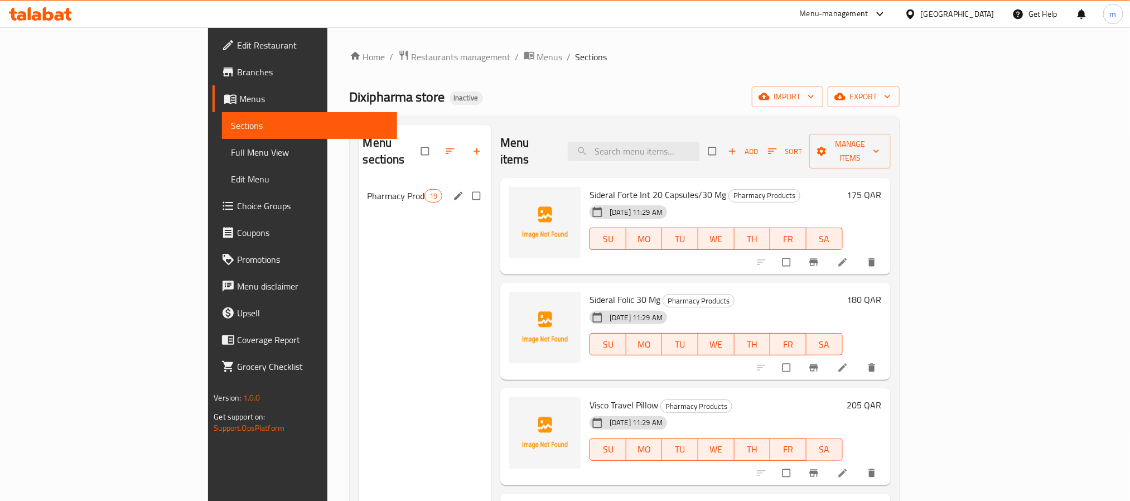
click at [359, 182] on div "Pharmacy Products 19" at bounding box center [425, 195] width 133 height 27
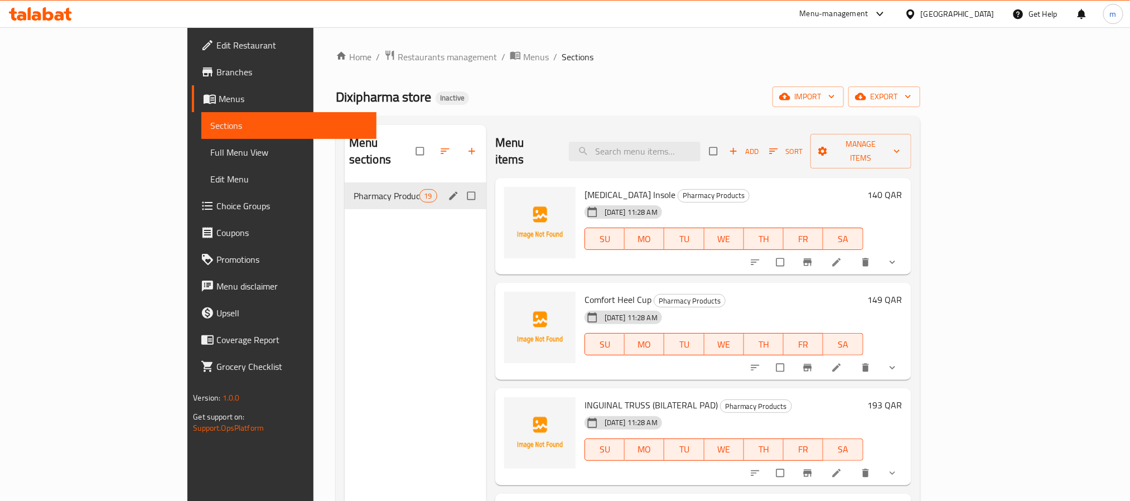
click at [461, 185] on input "Menu sections" at bounding box center [472, 195] width 23 height 21
checkbox input "true"
click at [468, 149] on icon "button" at bounding box center [473, 151] width 11 height 11
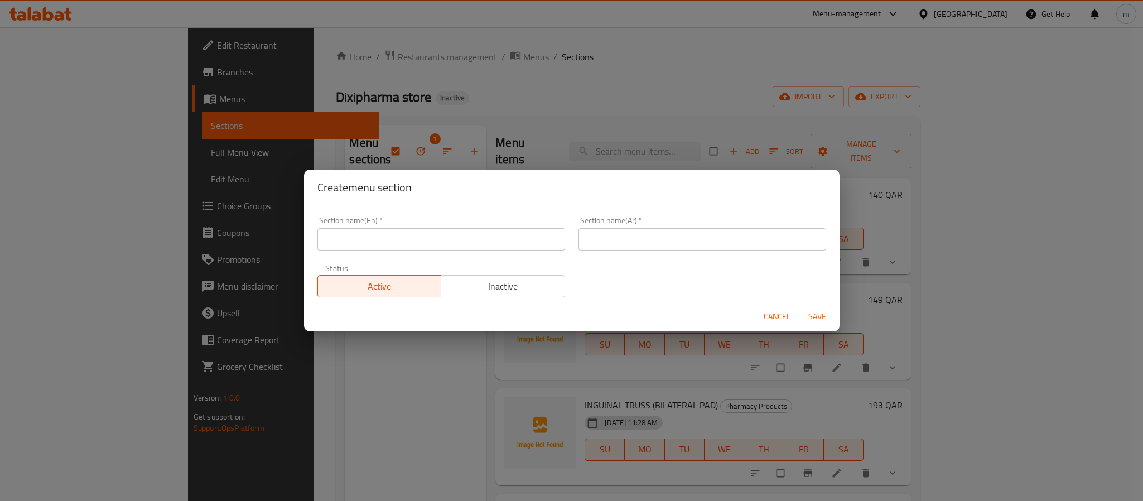
click at [398, 237] on input "text" at bounding box center [441, 239] width 248 height 22
paste input "779628"
type input "779628"
drag, startPoint x: 392, startPoint y: 238, endPoint x: 277, endPoint y: 224, distance: 115.8
click at [277, 224] on div "Create menu section Section name(En)   * Section name(En) * Section name(Ar)   …" at bounding box center [571, 250] width 1143 height 501
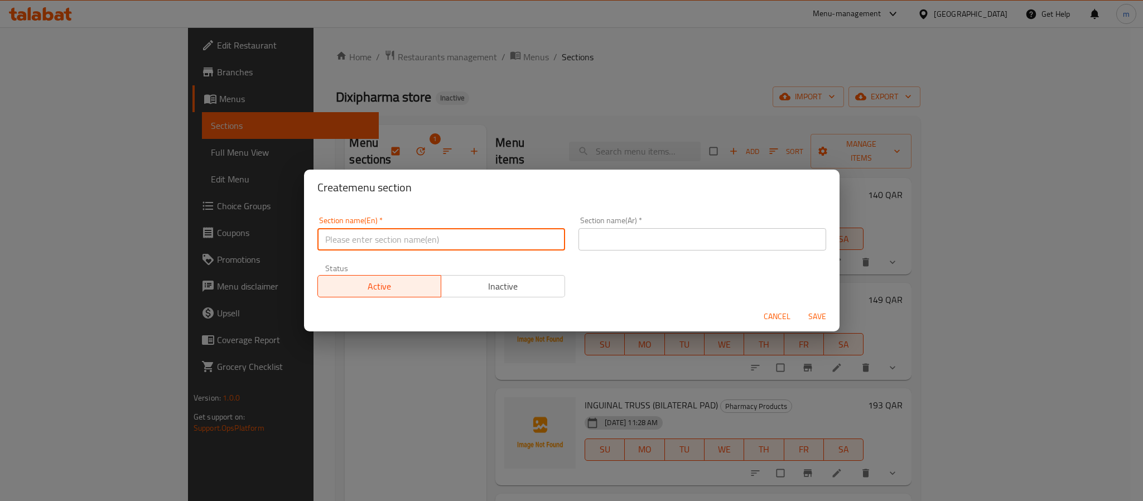
click at [232, 218] on div "Create menu section Section name(En)   * Section name(En) * Section name(Ar)   …" at bounding box center [571, 250] width 1143 height 501
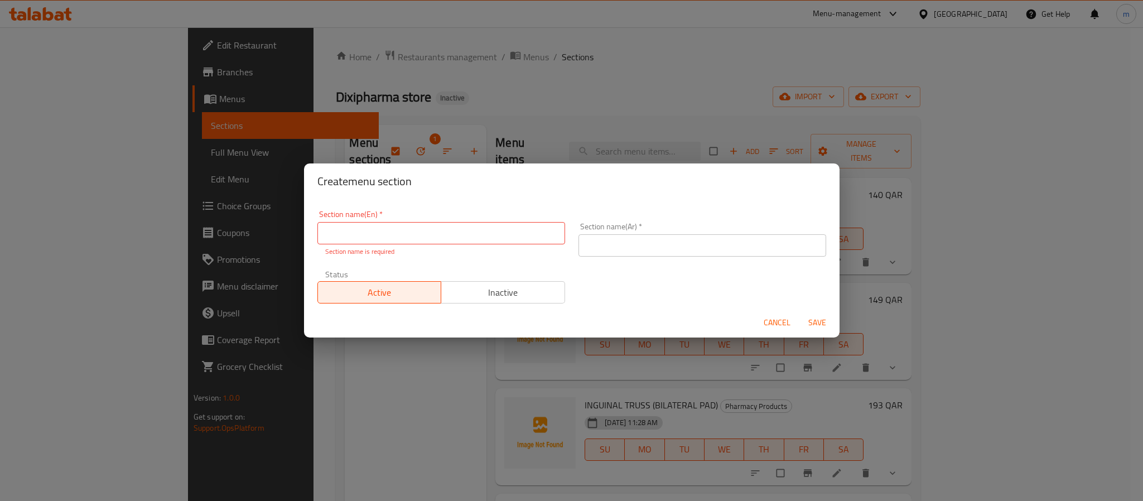
click at [771, 324] on span "Cancel" at bounding box center [777, 323] width 27 height 14
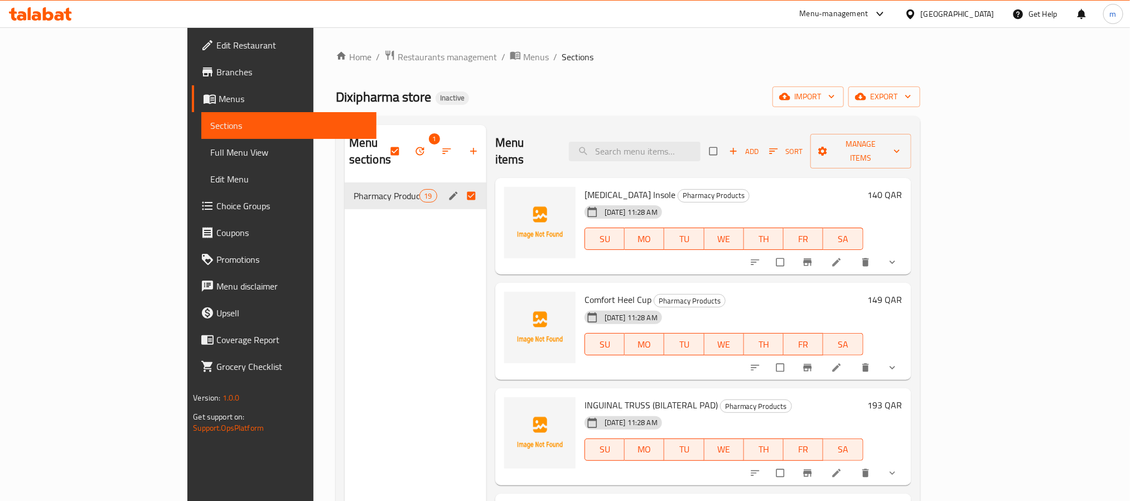
drag, startPoint x: 259, startPoint y: 181, endPoint x: 308, endPoint y: 188, distance: 49.5
click at [336, 188] on div "Menu sections 1 Pharmacy Products 19 Menu items Add Sort Manage items Hallux Ri…" at bounding box center [628, 375] width 585 height 519
drag, startPoint x: 308, startPoint y: 179, endPoint x: 14, endPoint y: 180, distance: 294.5
click at [187, 169] on div "Edit Restaurant Branches Menus Sections Full Menu View Edit Menu Choice Groups …" at bounding box center [564, 342] width 755 height 630
click at [441, 146] on span "button" at bounding box center [447, 151] width 13 height 11
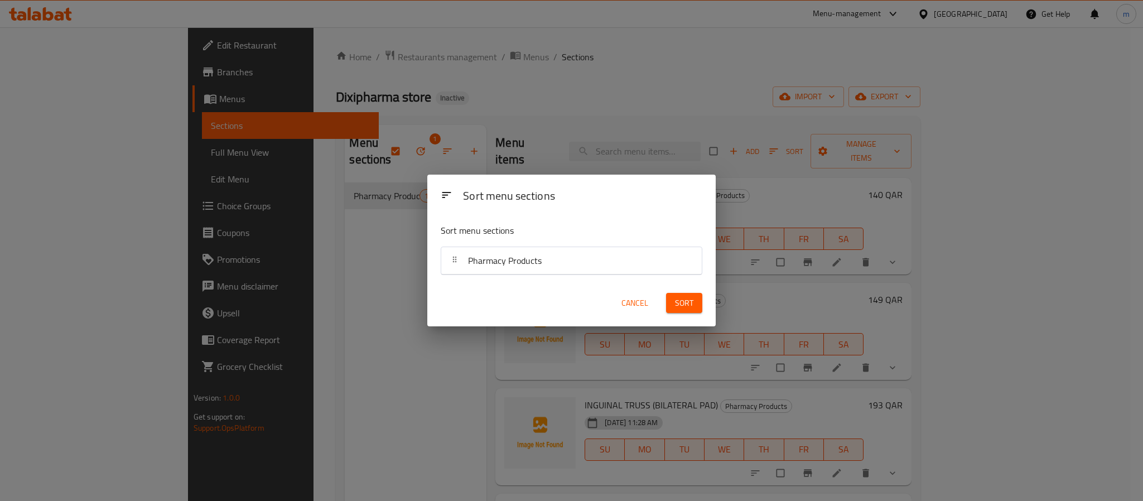
click at [357, 251] on div "Sort menu sections Sort menu sections Pharmacy Products Cancel Sort" at bounding box center [571, 250] width 1143 height 501
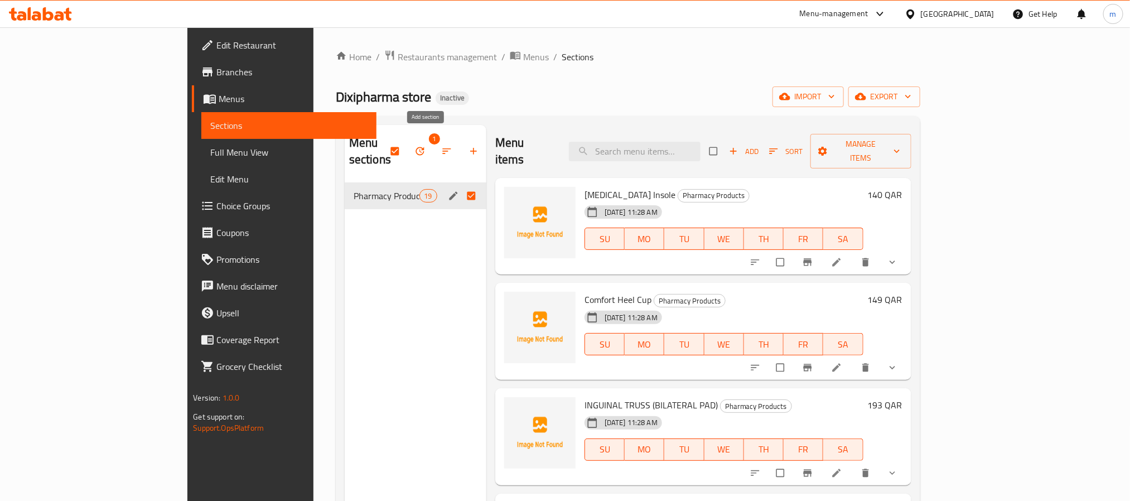
click at [468, 146] on span "button" at bounding box center [474, 151] width 13 height 11
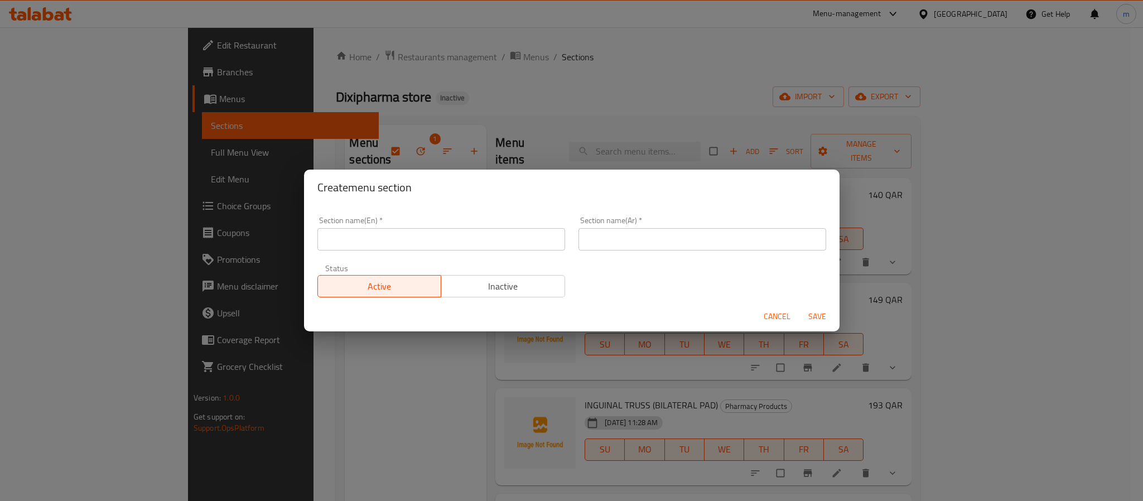
click at [375, 238] on input "text" at bounding box center [441, 239] width 248 height 22
paste input "779628"
drag, startPoint x: 370, startPoint y: 246, endPoint x: 248, endPoint y: 241, distance: 121.7
click at [255, 238] on div "Create menu section Section name(En)   * 779628 Section name(En) * Section name…" at bounding box center [571, 250] width 1143 height 501
paste input "Pharmacy Products"
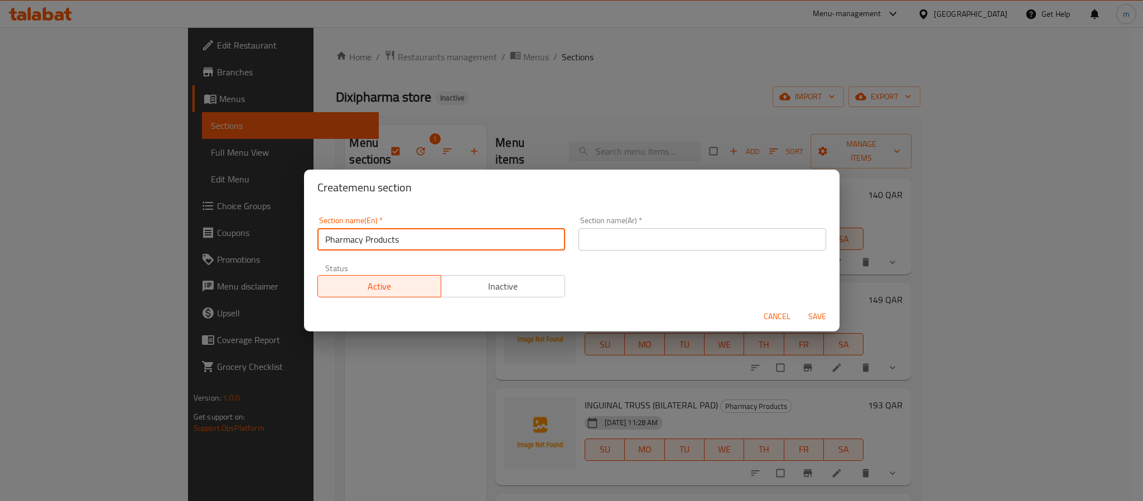
type input "Pharmacy Products"
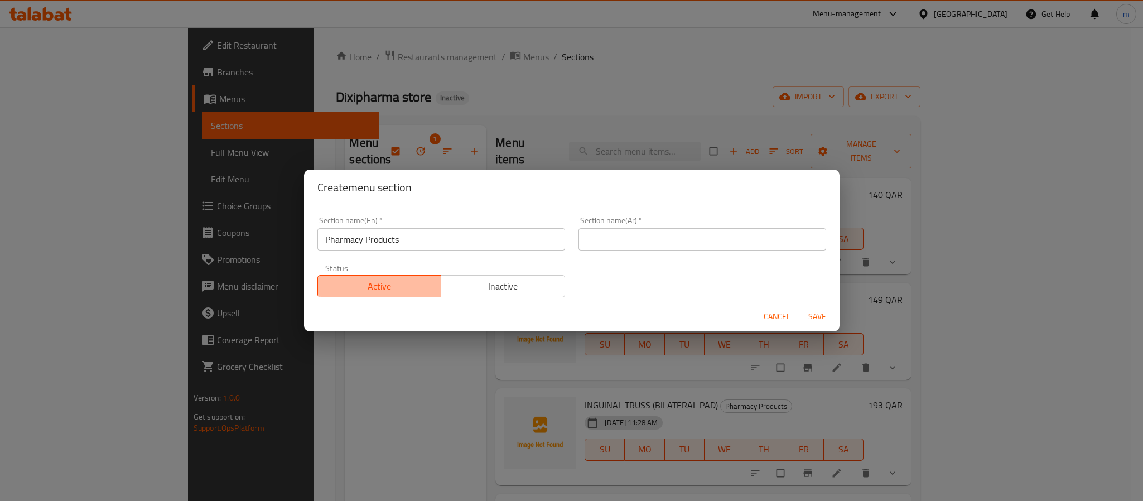
click at [380, 290] on span "Active" at bounding box center [379, 286] width 115 height 16
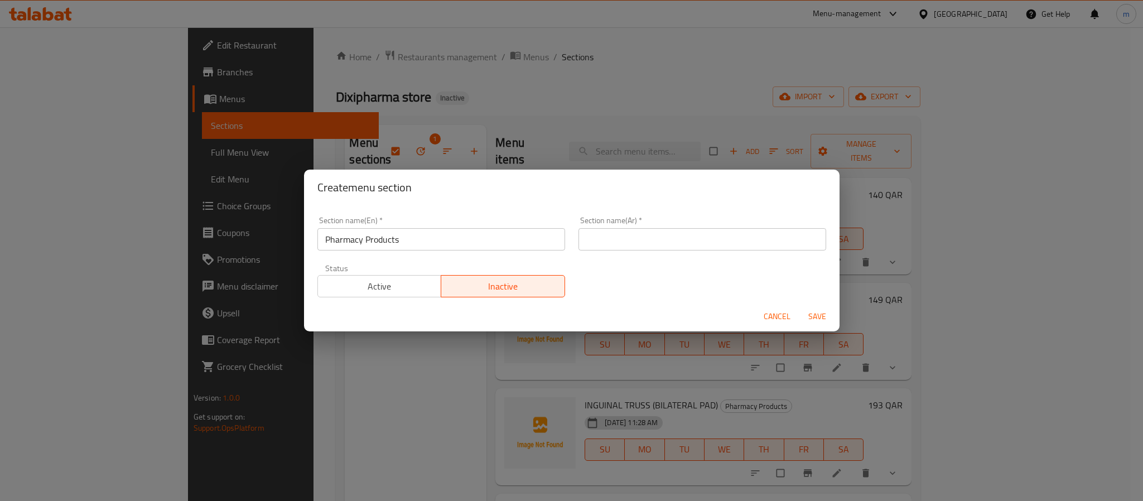
click at [521, 276] on button "Inactive" at bounding box center [503, 286] width 124 height 22
click at [826, 317] on span "Save" at bounding box center [817, 317] width 27 height 14
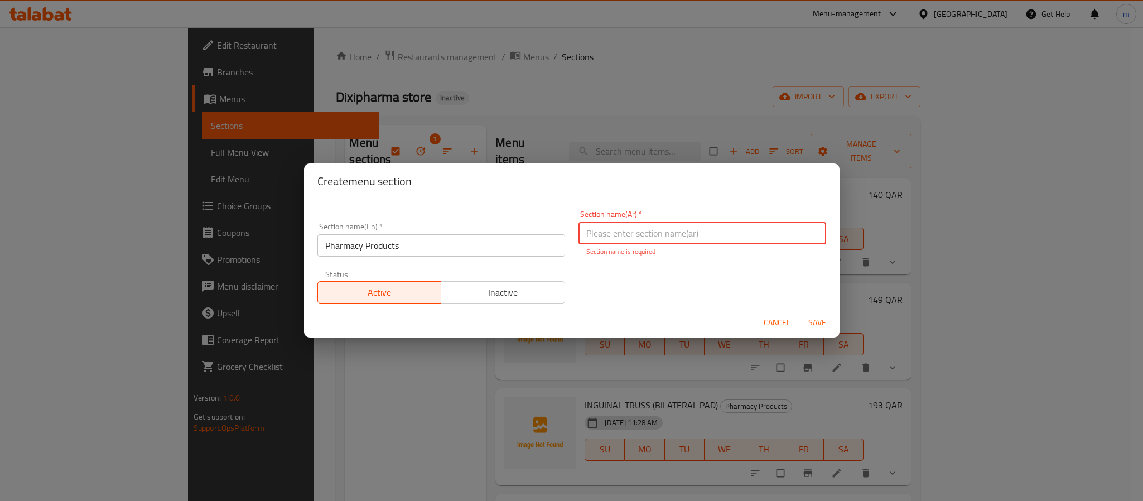
click at [665, 226] on input "text" at bounding box center [702, 233] width 248 height 22
click at [668, 238] on input "text" at bounding box center [702, 233] width 248 height 22
paste input "منتجات صيدلية"
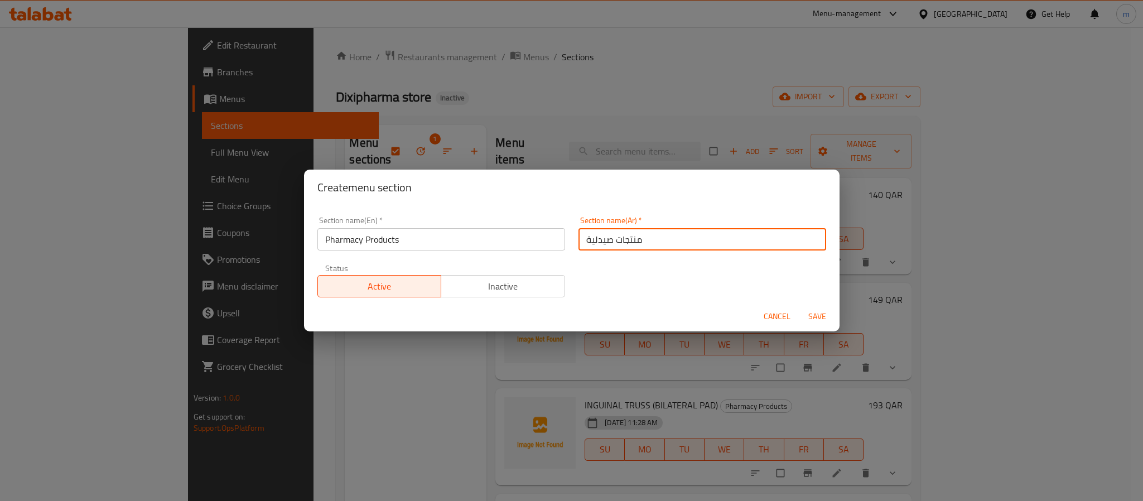
type input "منتجات صيدلية"
click at [815, 317] on span "Save" at bounding box center [817, 317] width 27 height 14
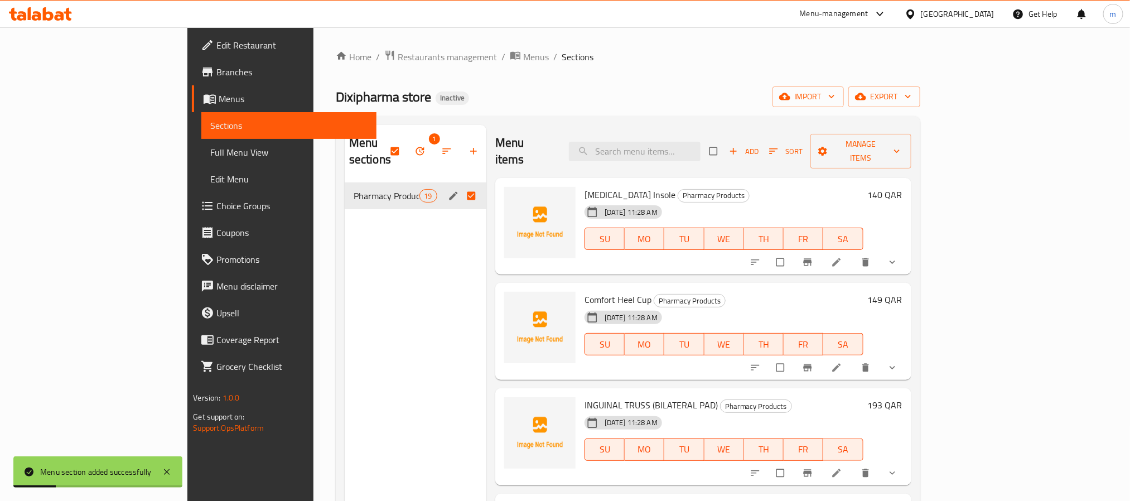
checkbox input "false"
click at [461, 185] on input "Menu sections" at bounding box center [472, 195] width 23 height 21
checkbox input "true"
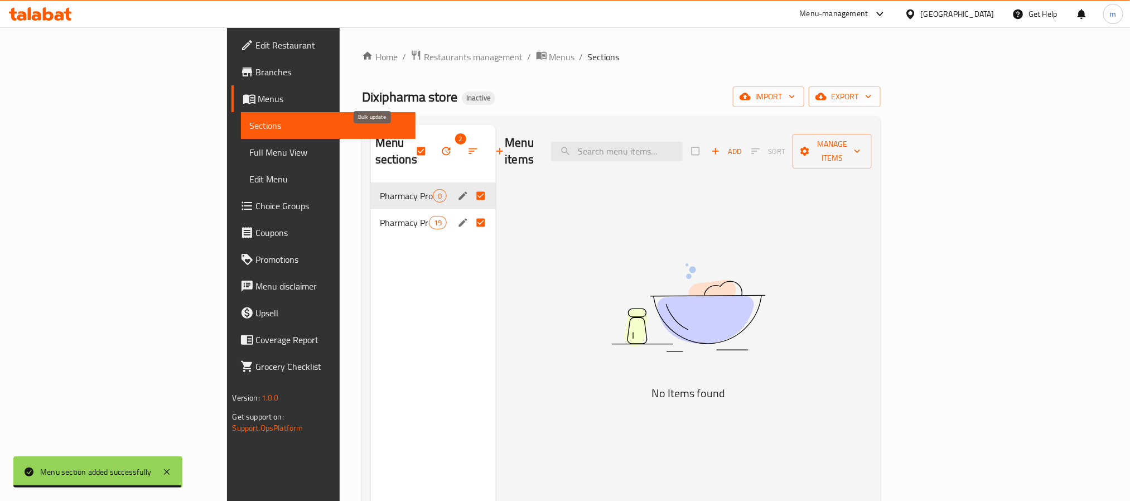
click at [442, 147] on icon "button" at bounding box center [446, 151] width 8 height 8
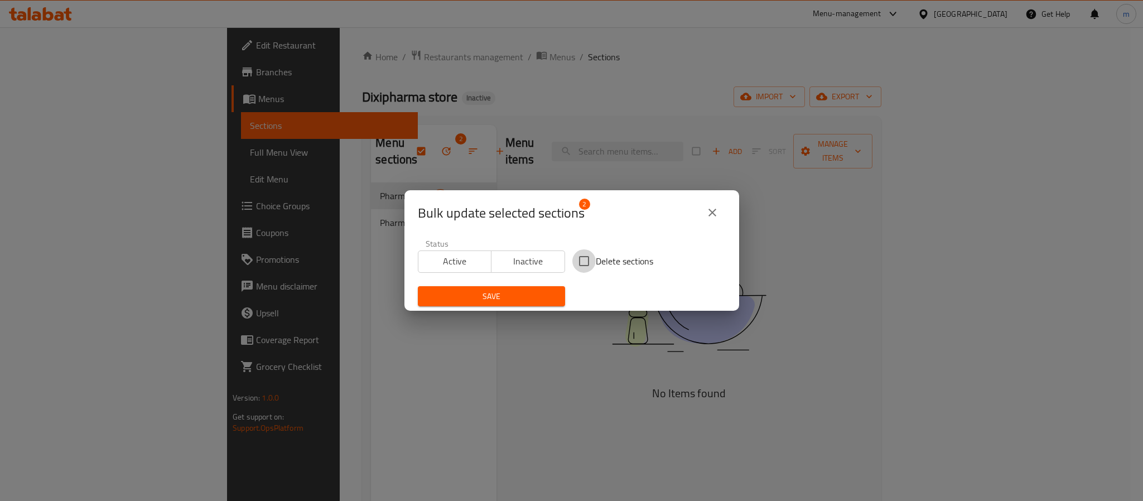
click at [578, 255] on input "Delete sections" at bounding box center [583, 260] width 23 height 23
checkbox input "true"
click at [510, 290] on span "Save" at bounding box center [491, 297] width 129 height 14
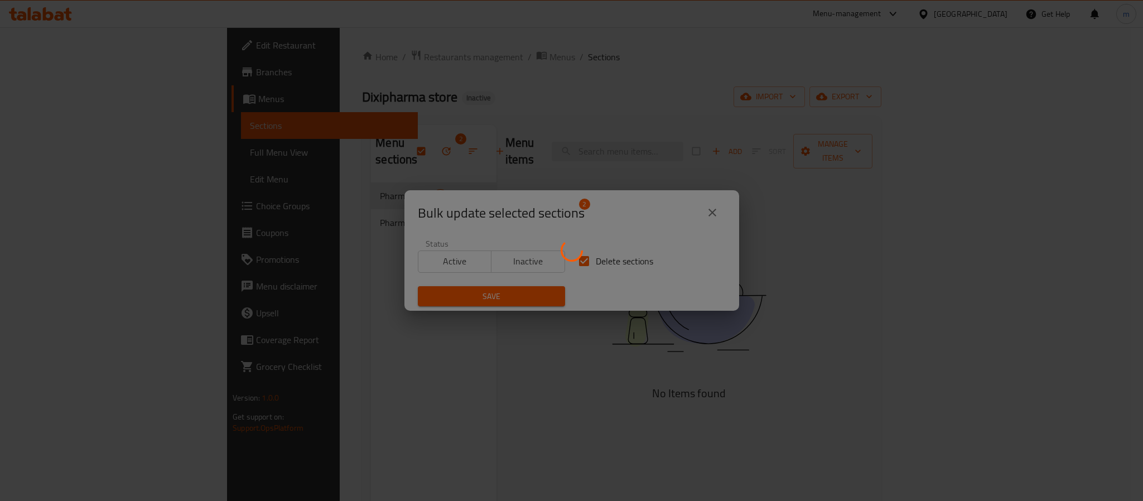
checkbox input "false"
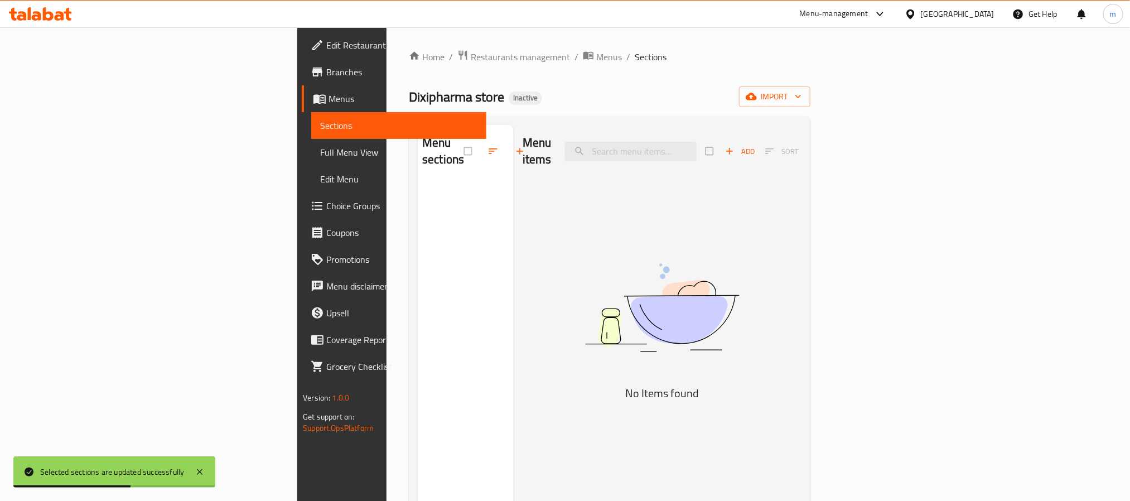
click at [418, 218] on div "Menu sections" at bounding box center [466, 375] width 96 height 501
click at [514, 256] on div "Menu items Add Sort No Items found" at bounding box center [658, 375] width 288 height 501
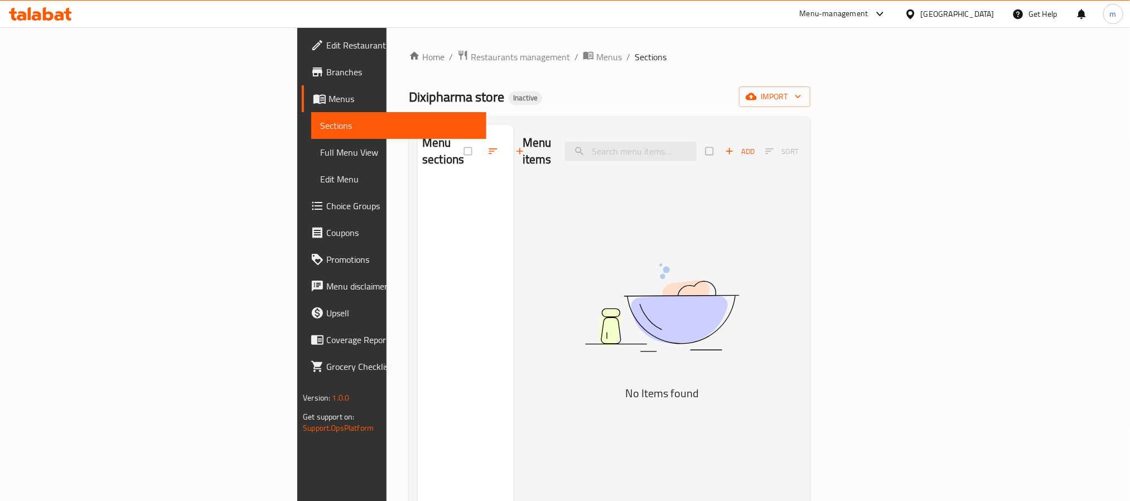
drag, startPoint x: 1055, startPoint y: 104, endPoint x: 1062, endPoint y: 298, distance: 194.8
click at [811, 355] on div "Home / Restaurants management / Menus / Sections Dixipharma store Inactive impo…" at bounding box center [610, 342] width 402 height 585
click at [802, 94] on span "import" at bounding box center [775, 97] width 54 height 14
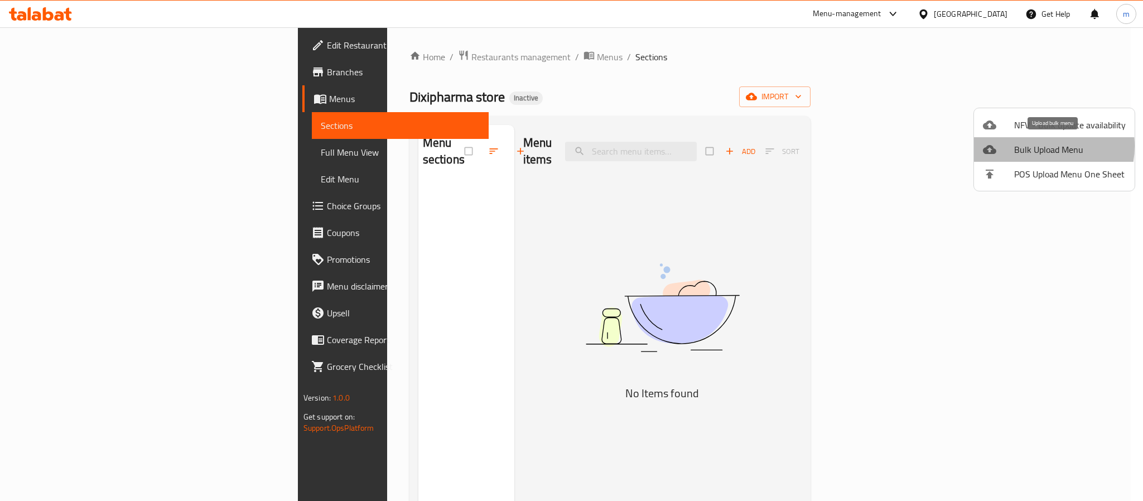
drag, startPoint x: 1034, startPoint y: 146, endPoint x: 1029, endPoint y: 149, distance: 5.7
click at [1029, 149] on span "Bulk Upload Menu" at bounding box center [1070, 149] width 112 height 13
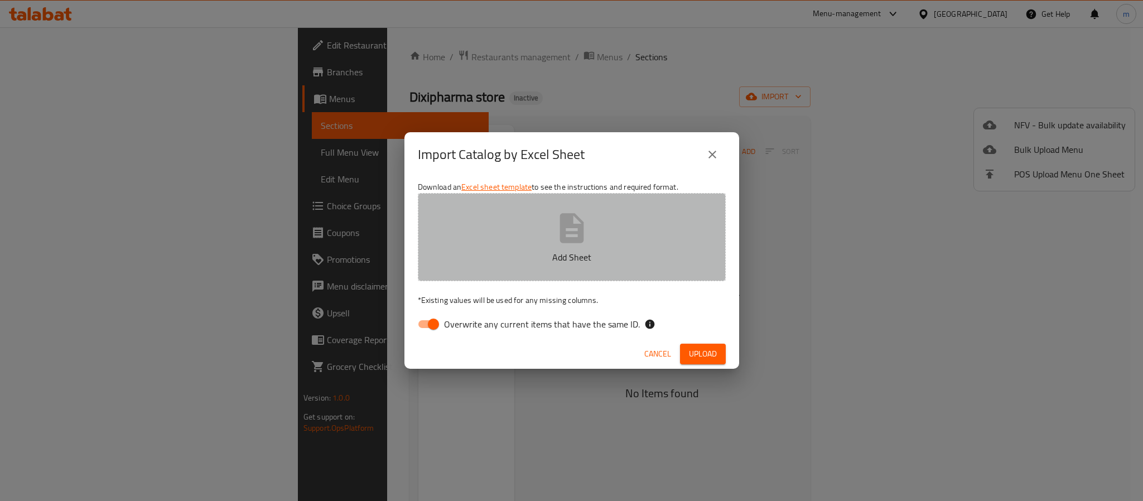
click at [528, 240] on button "Add Sheet" at bounding box center [572, 237] width 308 height 88
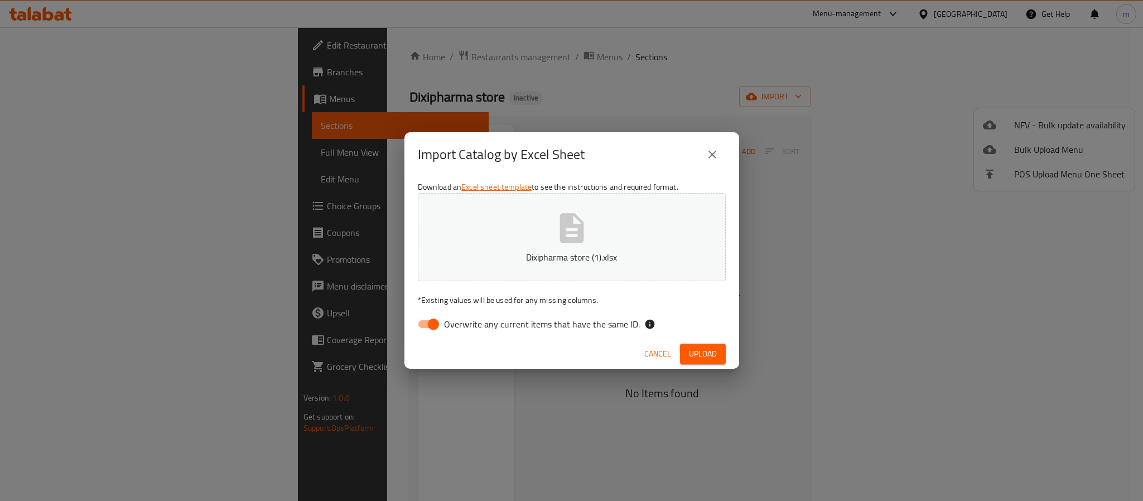
drag, startPoint x: 701, startPoint y: 353, endPoint x: 417, endPoint y: 327, distance: 285.7
click at [447, 394] on div "Import Catalog by Excel Sheet Download an Excel sheet template to see the instr…" at bounding box center [571, 250] width 1143 height 501
click at [429, 326] on input "Overwrite any current items that have the same ID." at bounding box center [434, 324] width 64 height 21
checkbox input "false"
click at [698, 350] on span "Upload" at bounding box center [703, 354] width 28 height 14
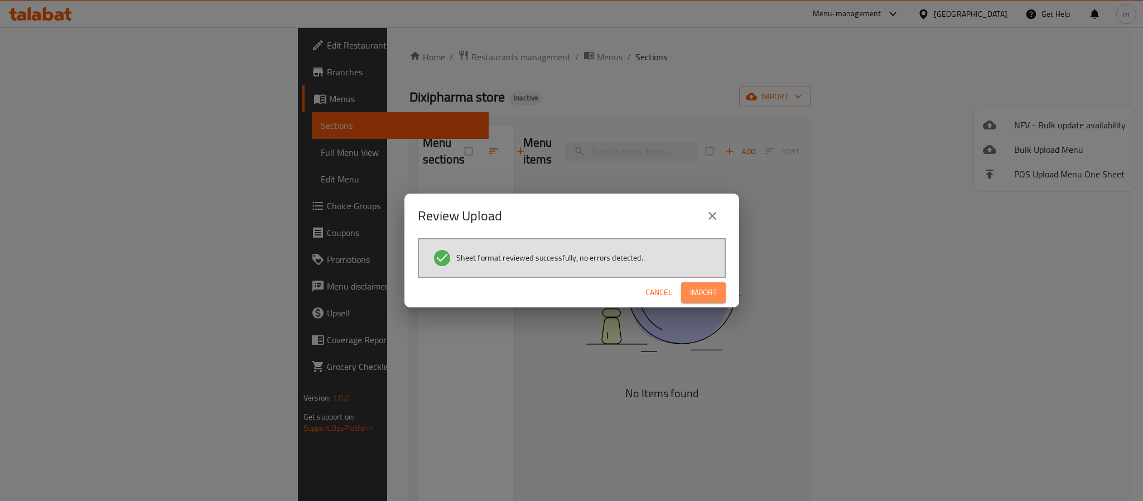
click at [705, 290] on span "Import" at bounding box center [703, 293] width 27 height 14
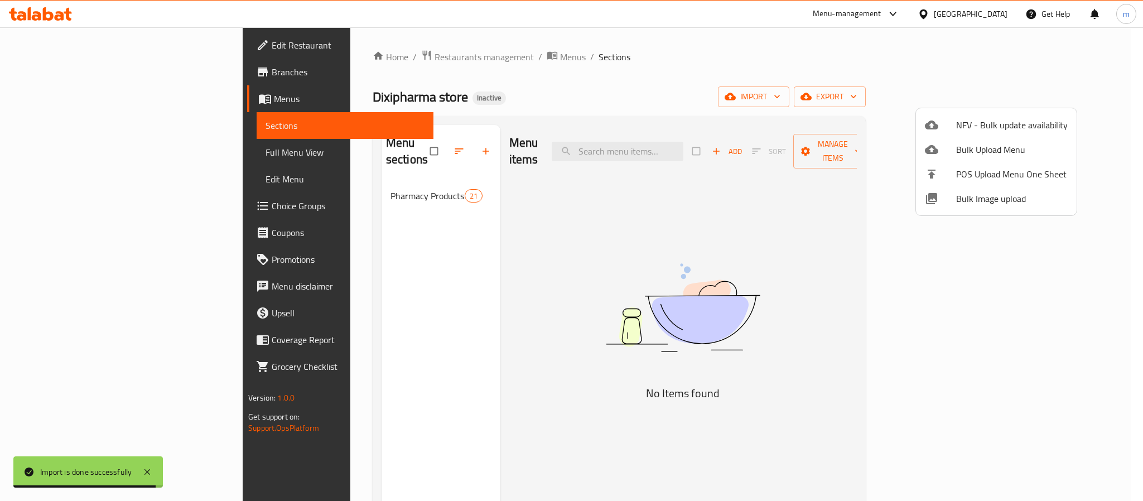
click at [621, 252] on div at bounding box center [571, 250] width 1143 height 501
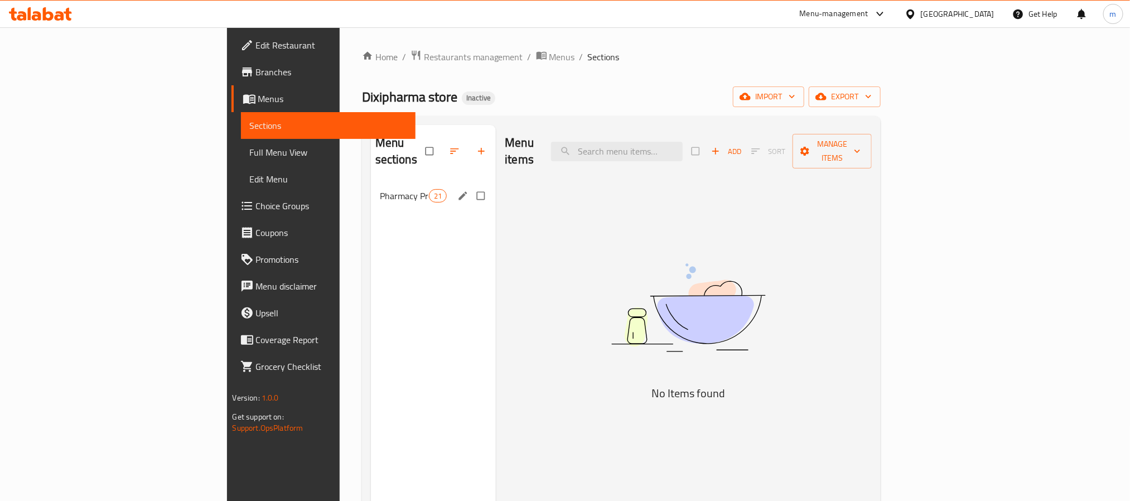
click at [371, 192] on div "Pharmacy Products 21" at bounding box center [434, 195] width 126 height 27
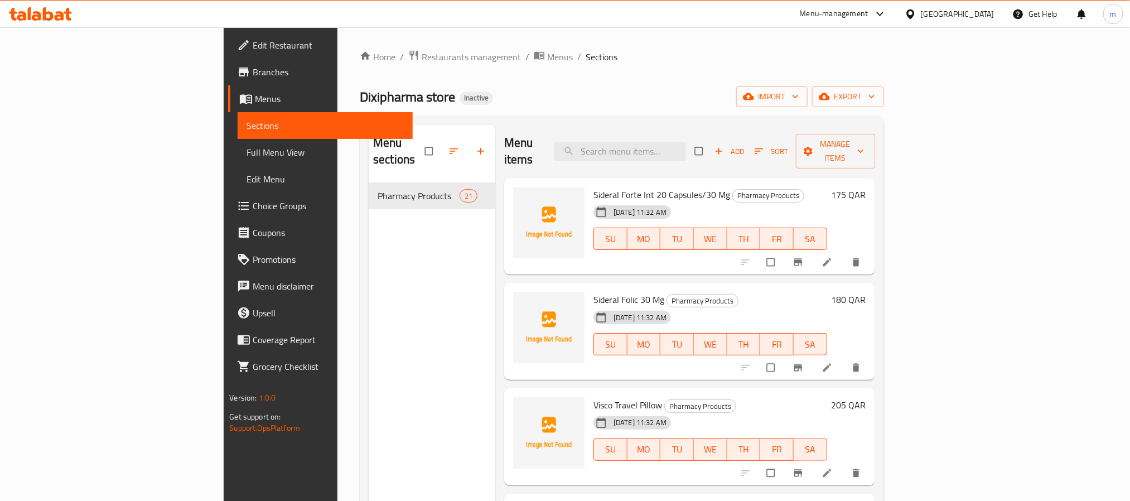
click at [369, 312] on div "Menu sections Pharmacy Products 21" at bounding box center [432, 375] width 127 height 501
click at [712, 141] on input "checkbox" at bounding box center [699, 151] width 23 height 21
checkbox input "true"
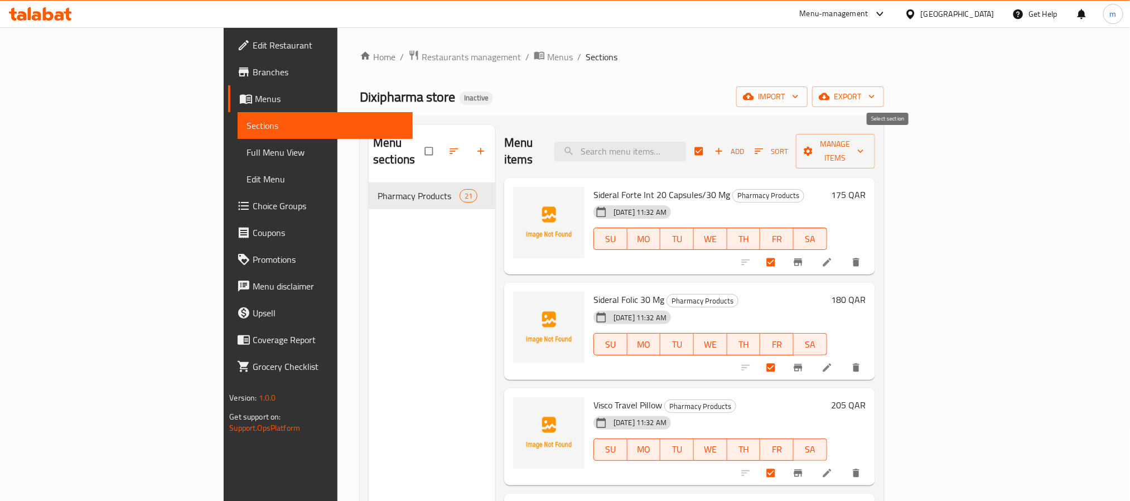
checkbox input "true"
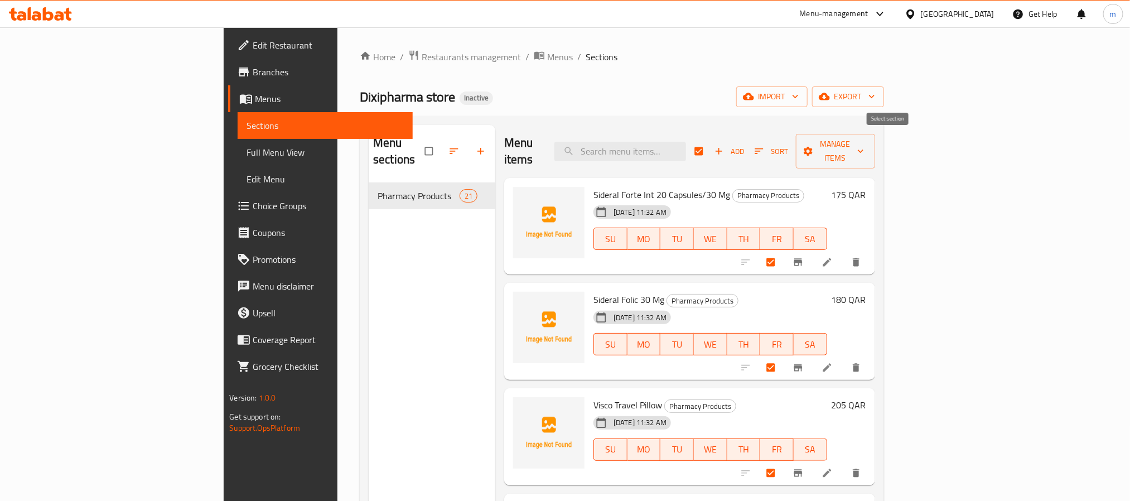
checkbox input "true"
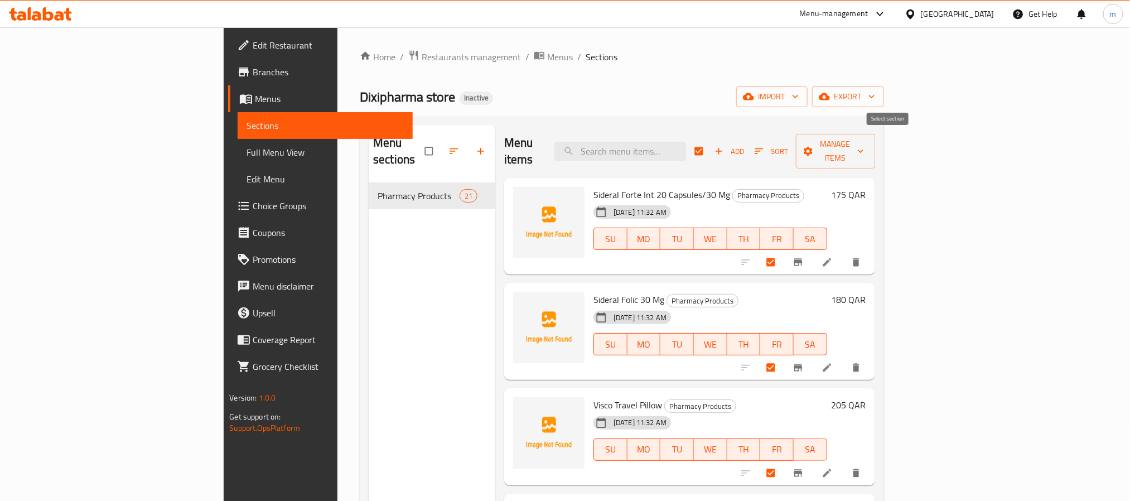
checkbox input "true"
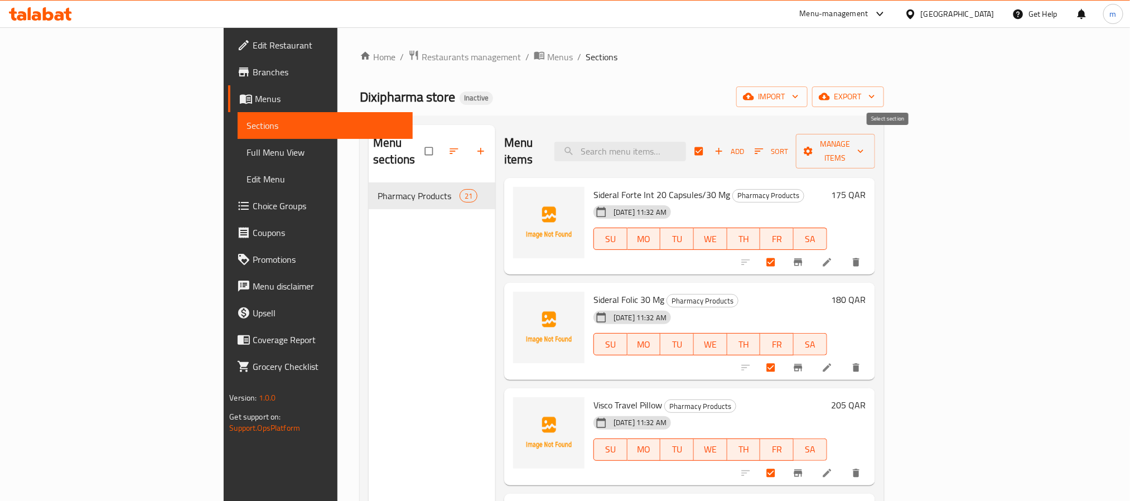
checkbox input "true"
click at [745, 146] on span "Add" at bounding box center [730, 151] width 30 height 13
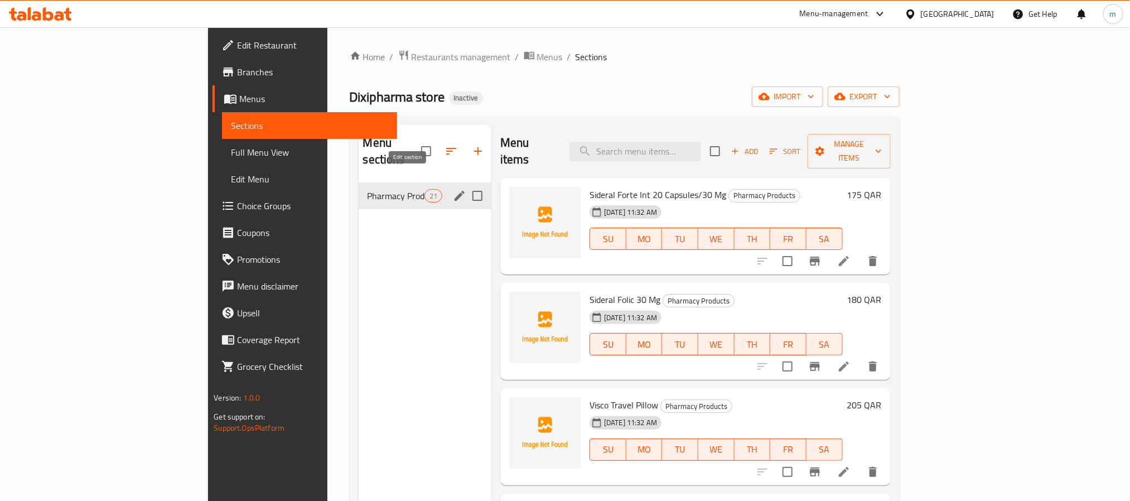
click at [455, 191] on icon "edit" at bounding box center [460, 196] width 10 height 10
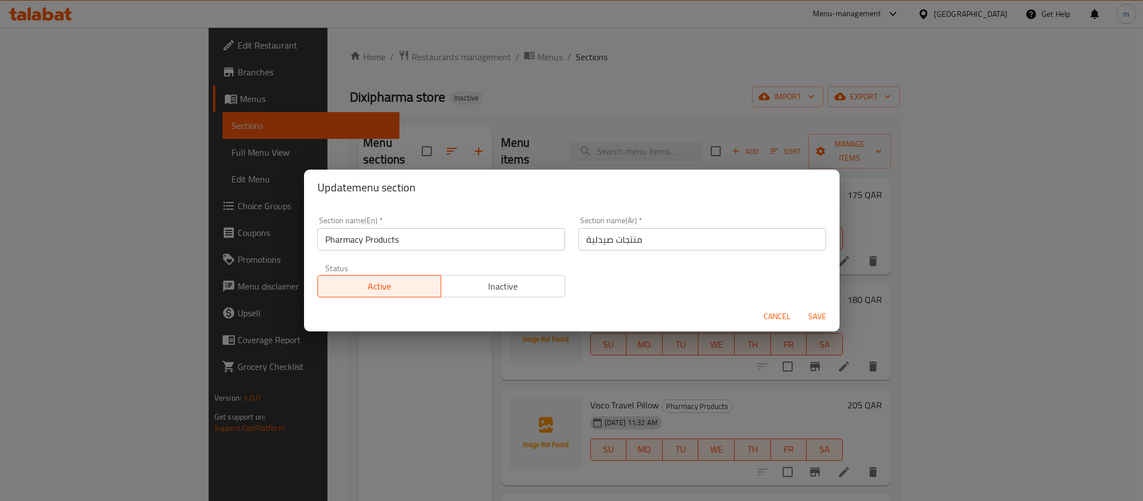
drag, startPoint x: 782, startPoint y: 314, endPoint x: 633, endPoint y: 329, distance: 149.7
click at [782, 314] on span "Cancel" at bounding box center [777, 317] width 27 height 14
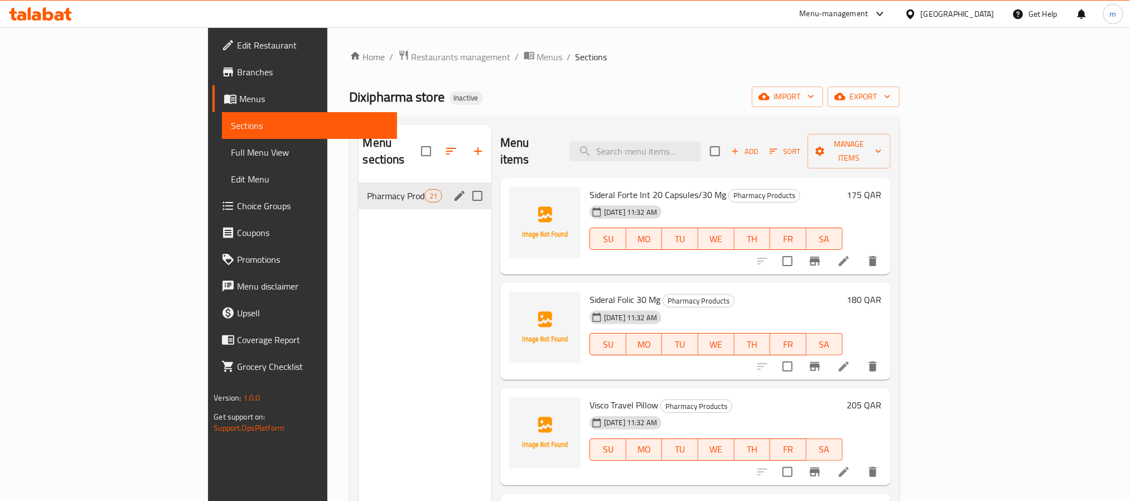
click at [359, 225] on div "Menu sections Pharmacy Products 21" at bounding box center [425, 375] width 133 height 501
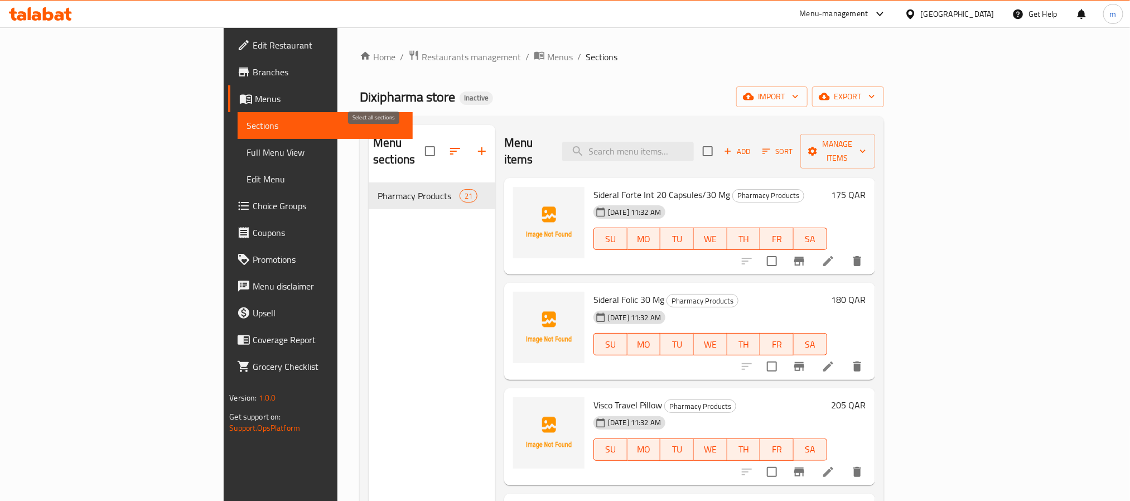
click at [418, 144] on input "checkbox" at bounding box center [429, 150] width 23 height 23
checkbox input "true"
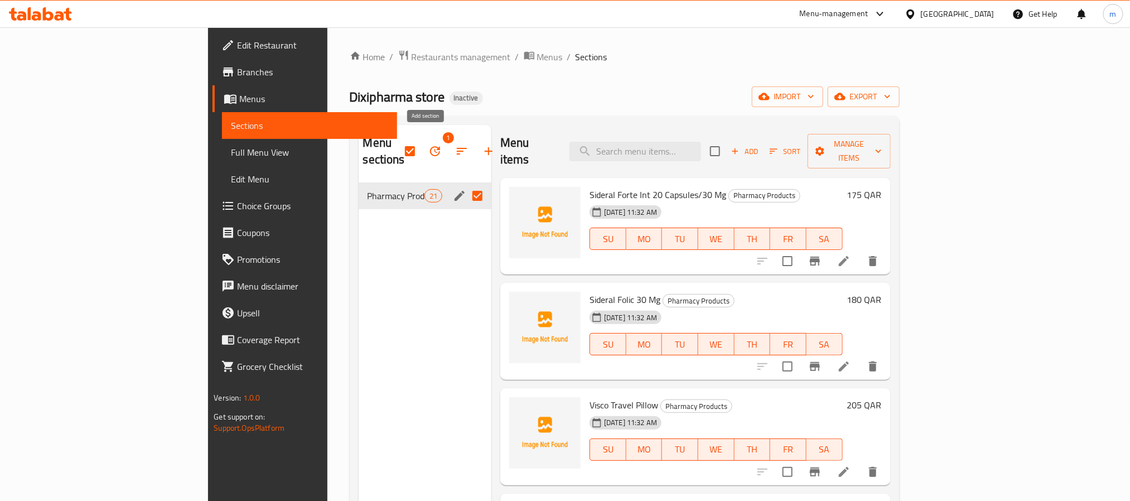
click at [485, 147] on icon "button" at bounding box center [489, 151] width 8 height 8
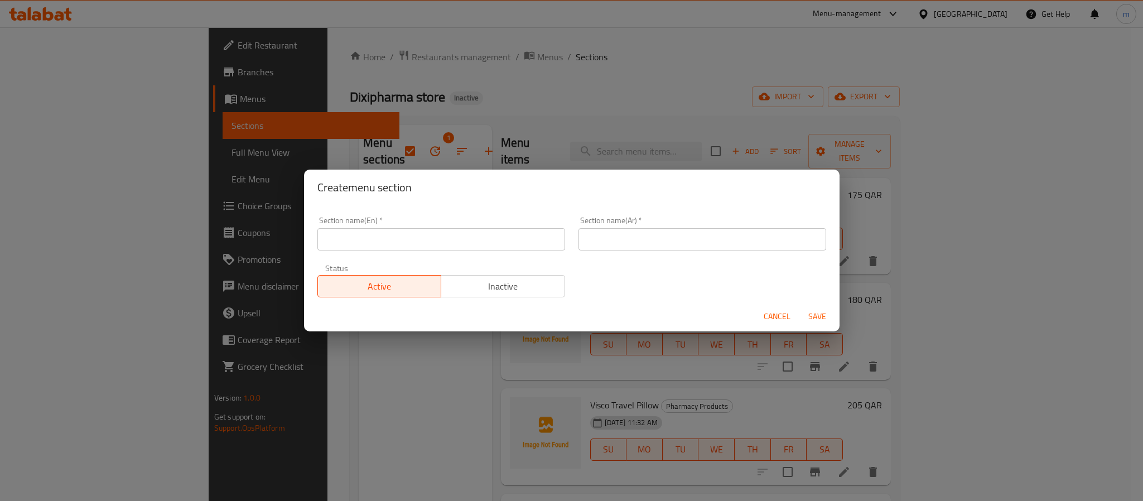
click at [214, 243] on div "Create menu section Section name(En)   * Section name(En) * Section name(Ar)   …" at bounding box center [571, 250] width 1143 height 501
click at [775, 315] on span "Cancel" at bounding box center [777, 317] width 27 height 14
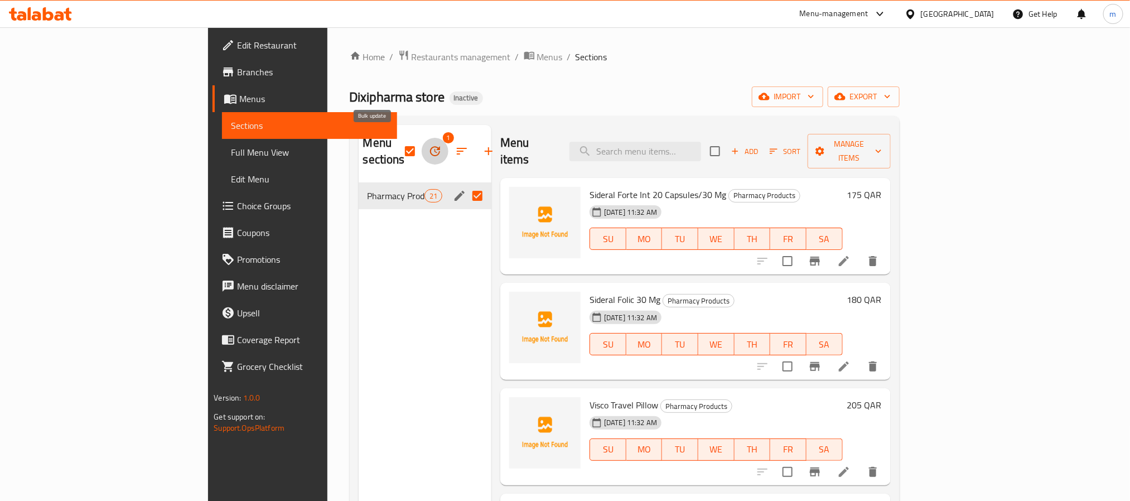
click at [428, 146] on icon "button" at bounding box center [434, 150] width 13 height 13
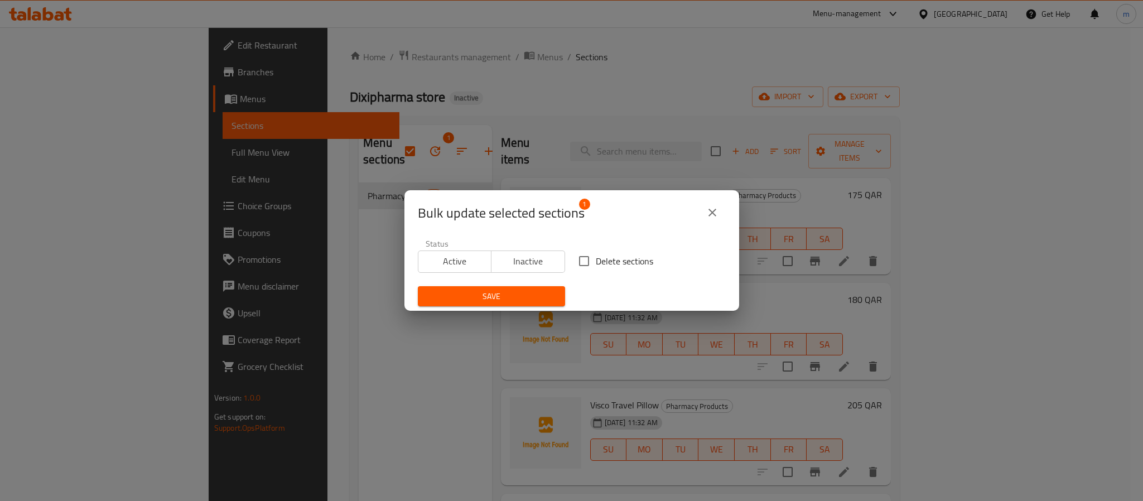
click at [706, 209] on icon "close" at bounding box center [712, 212] width 13 height 13
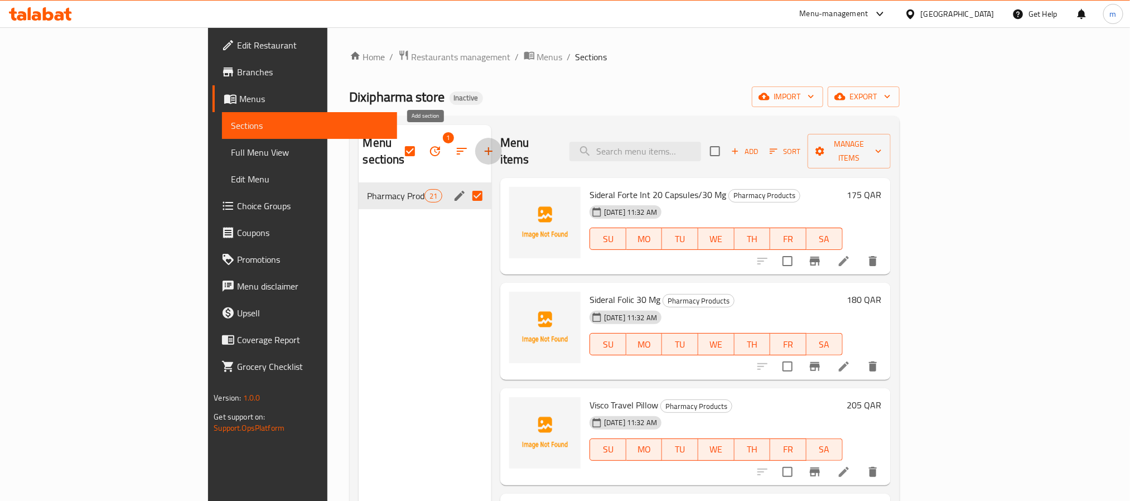
click at [482, 144] on icon "button" at bounding box center [488, 150] width 13 height 13
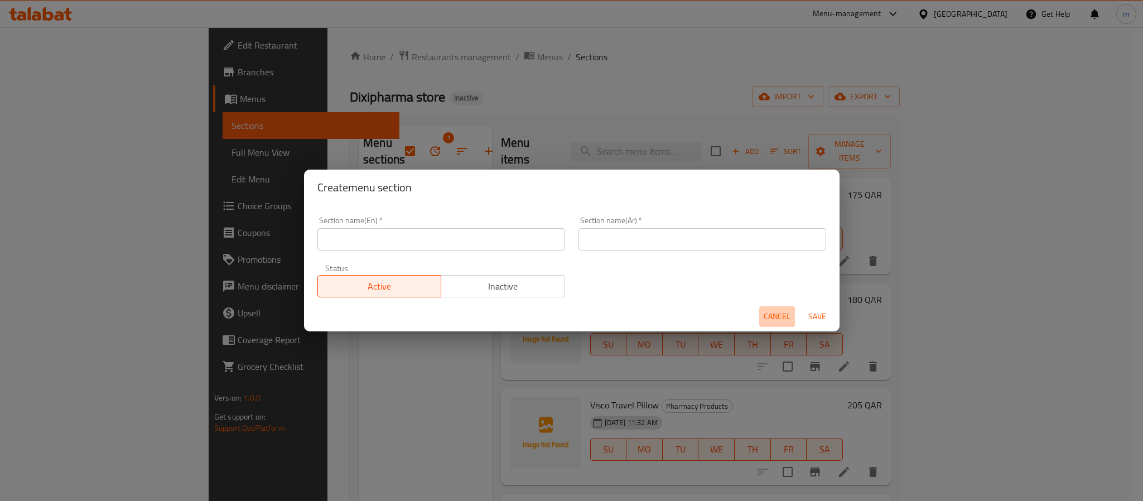
click at [771, 313] on span "Cancel" at bounding box center [777, 317] width 27 height 14
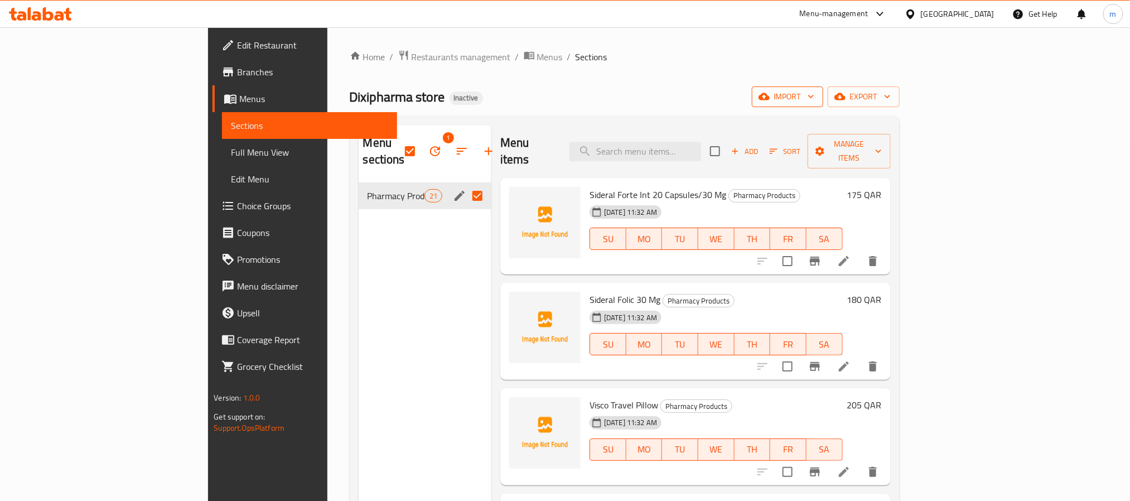
click at [814, 93] on span "import" at bounding box center [788, 97] width 54 height 14
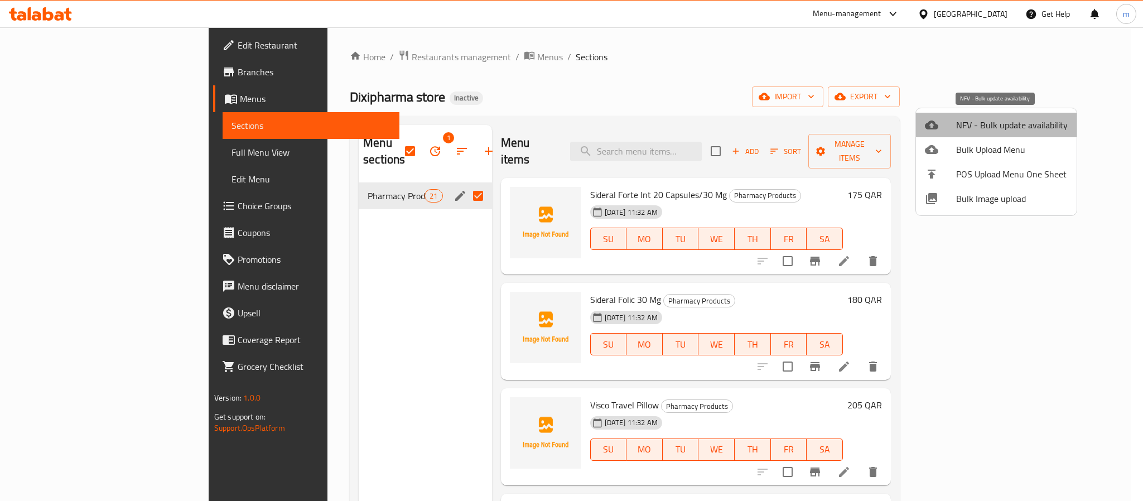
click at [1018, 126] on span "NFV - Bulk update availability" at bounding box center [1012, 124] width 112 height 13
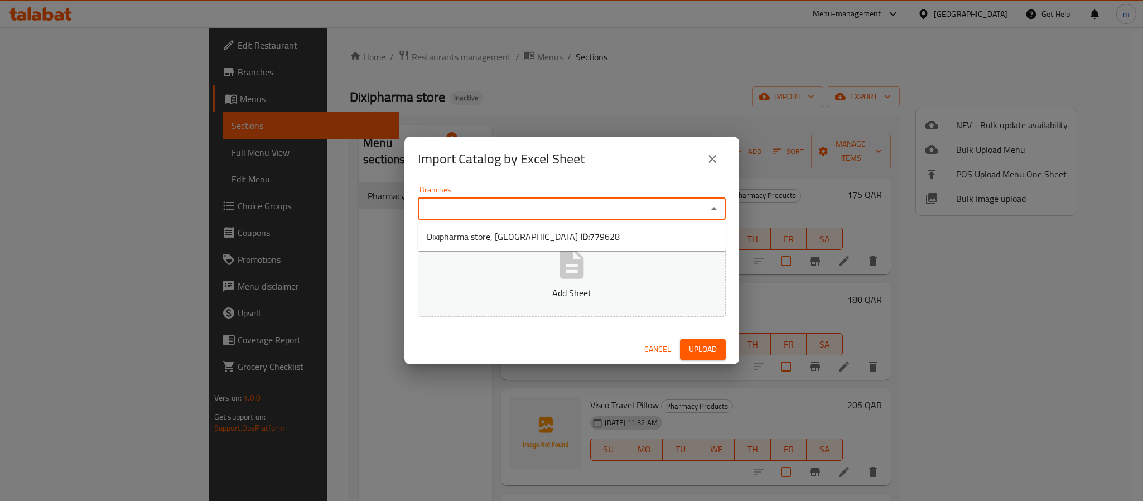
click at [524, 213] on input "Branches" at bounding box center [562, 209] width 283 height 16
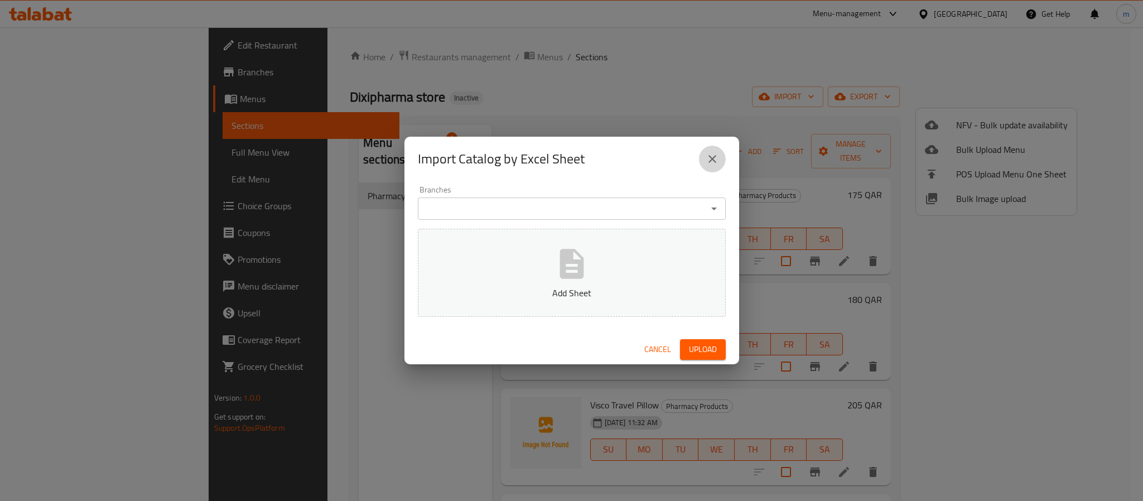
click at [706, 152] on icon "close" at bounding box center [712, 158] width 13 height 13
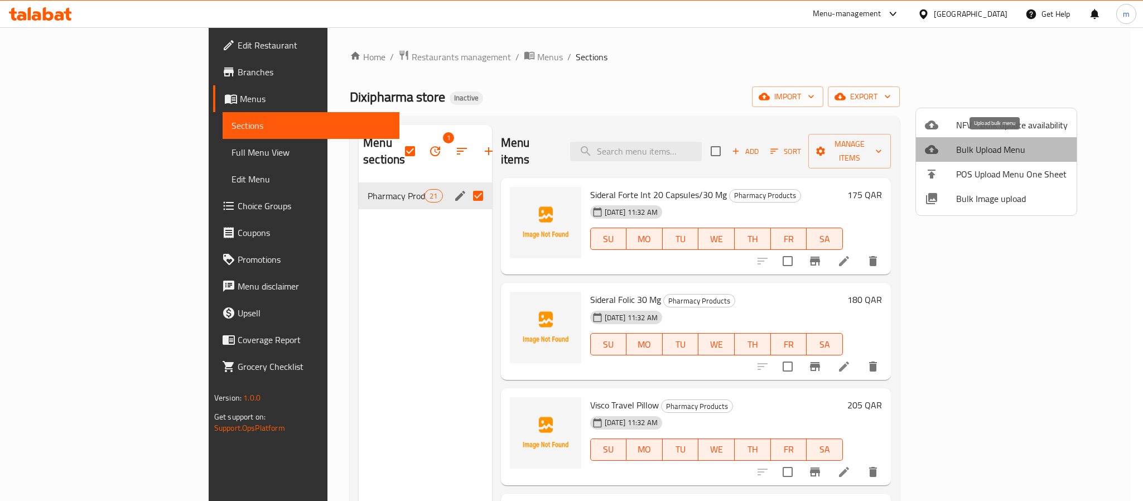
click at [998, 153] on span "Bulk Upload Menu" at bounding box center [1012, 149] width 112 height 13
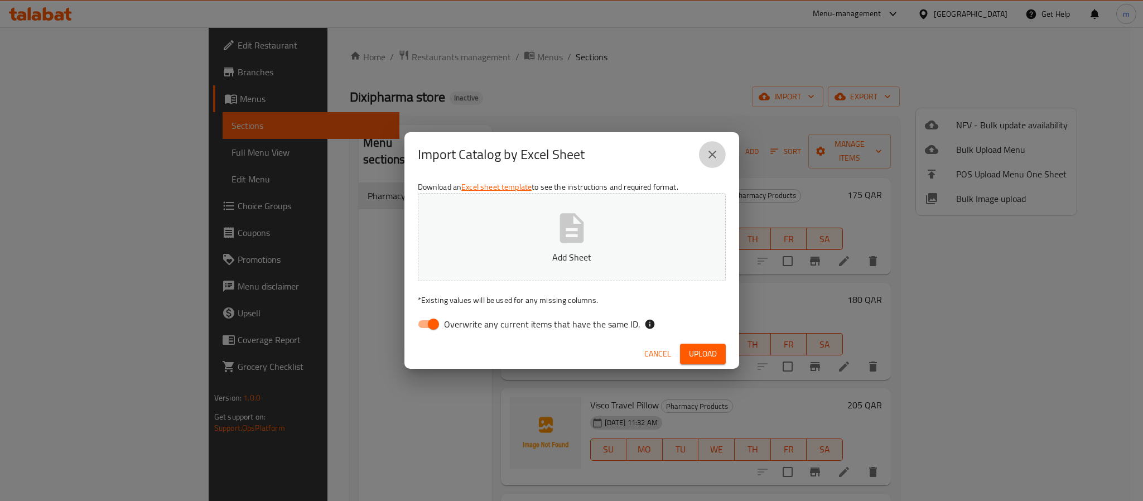
click at [706, 159] on icon "close" at bounding box center [712, 154] width 13 height 13
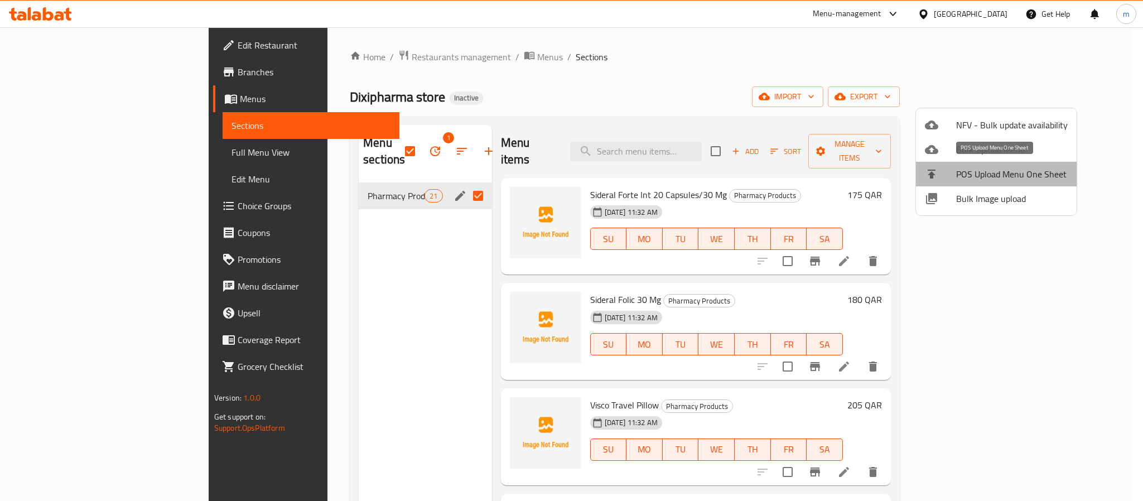
click at [1035, 174] on span "POS Upload Menu One Sheet" at bounding box center [1012, 173] width 112 height 13
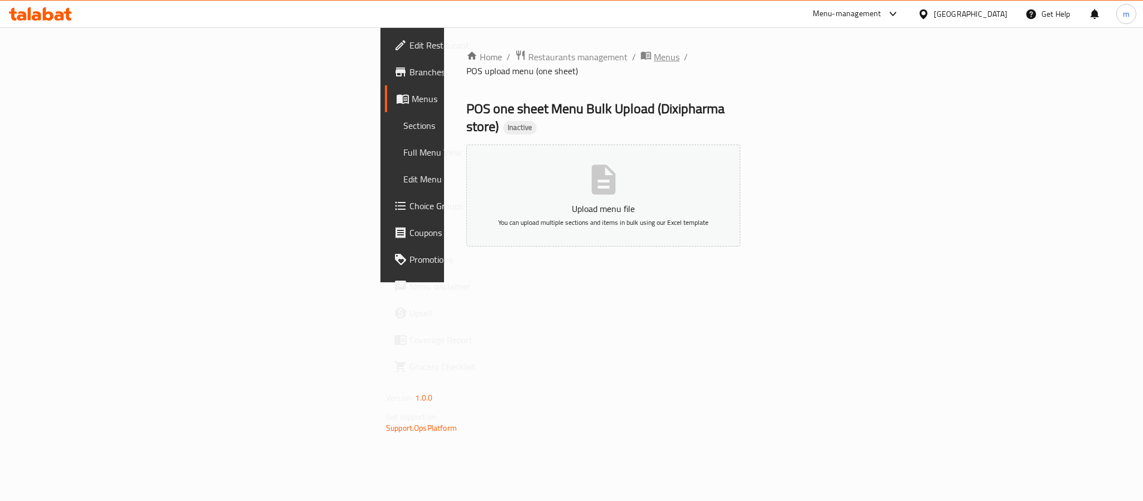
click at [654, 54] on span "Menus" at bounding box center [667, 56] width 26 height 13
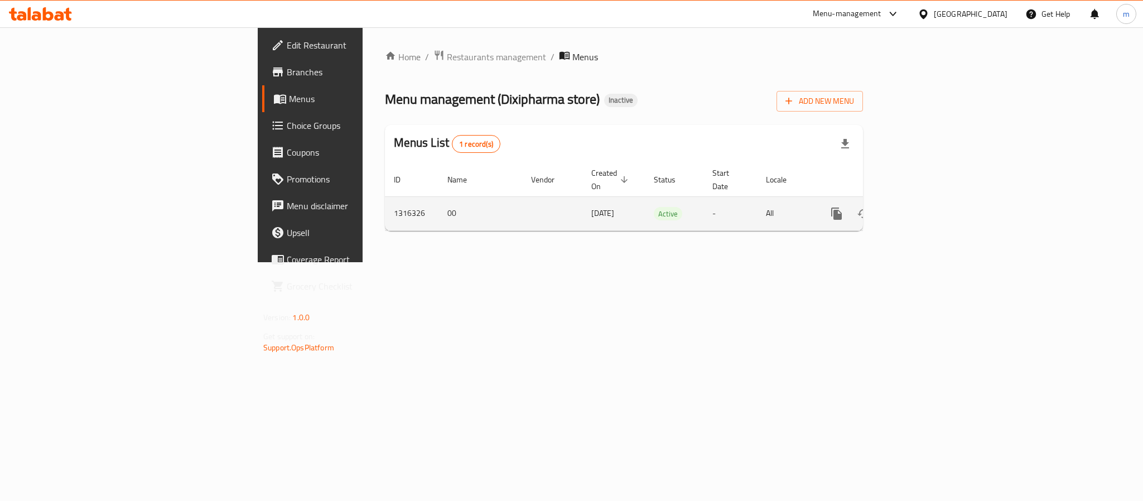
click at [924, 207] on icon "enhanced table" at bounding box center [916, 213] width 13 height 13
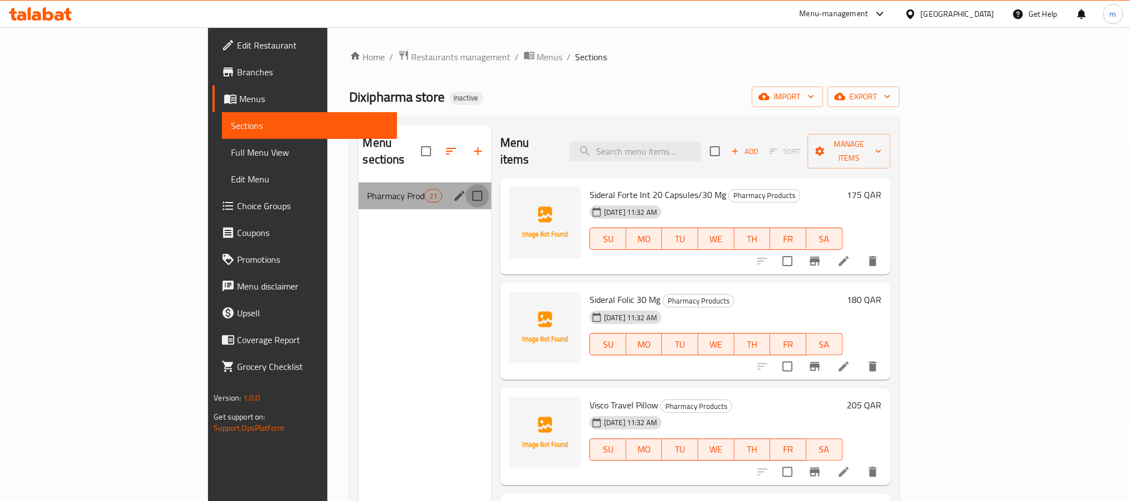
click at [466, 184] on input "Menu sections" at bounding box center [477, 195] width 23 height 23
checkbox input "true"
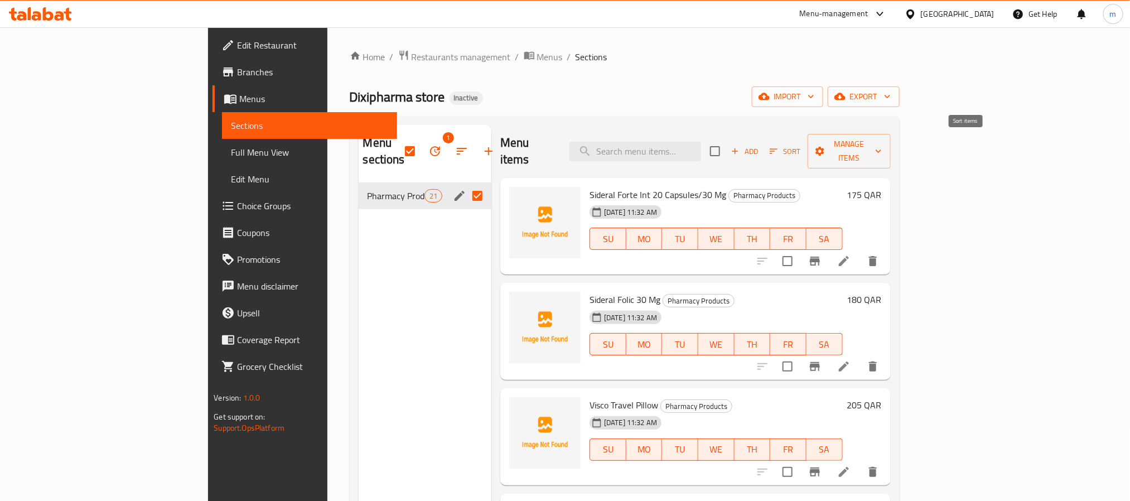
click at [801, 145] on span "Sort" at bounding box center [785, 151] width 31 height 13
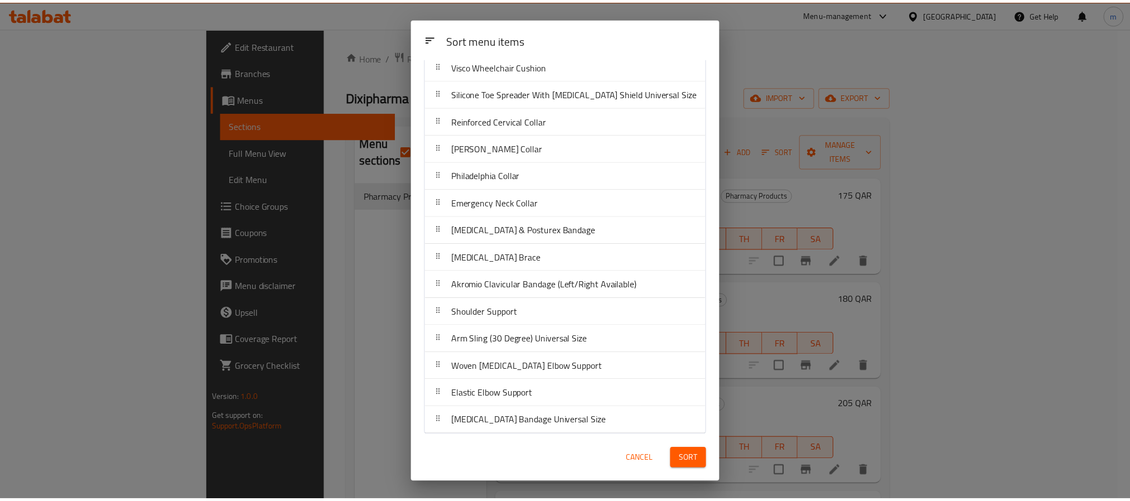
scroll to position [239, 0]
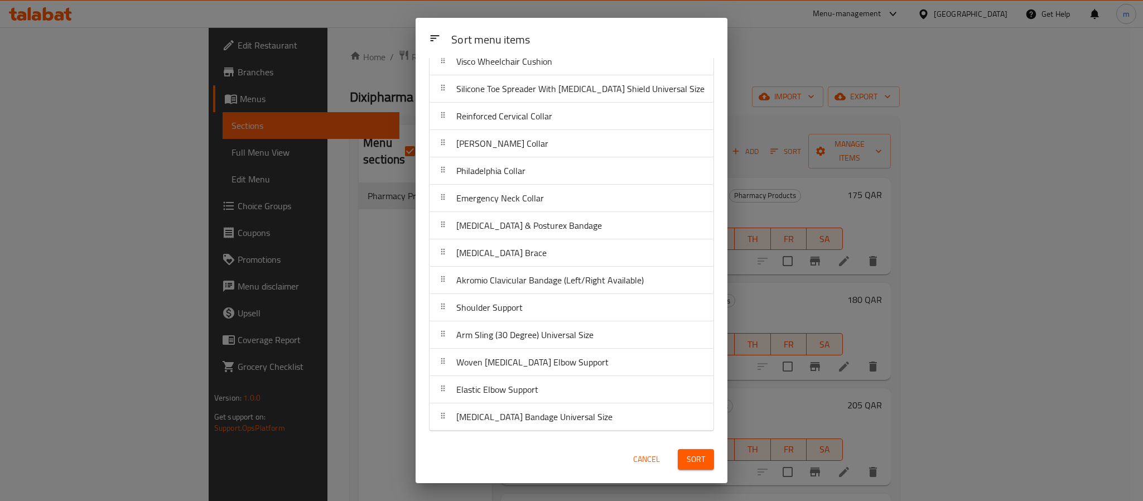
click at [801, 54] on div "Sort menu items Sort menu items Sideral Forte Int 20 Capsules/30 Mg Sideral Fol…" at bounding box center [571, 250] width 1143 height 501
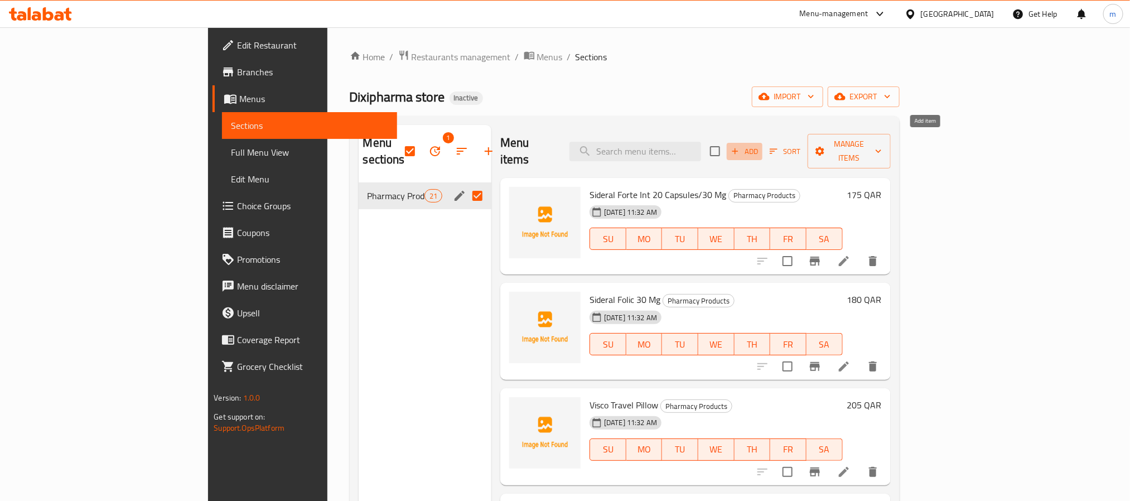
click at [760, 146] on span "Add" at bounding box center [745, 151] width 30 height 13
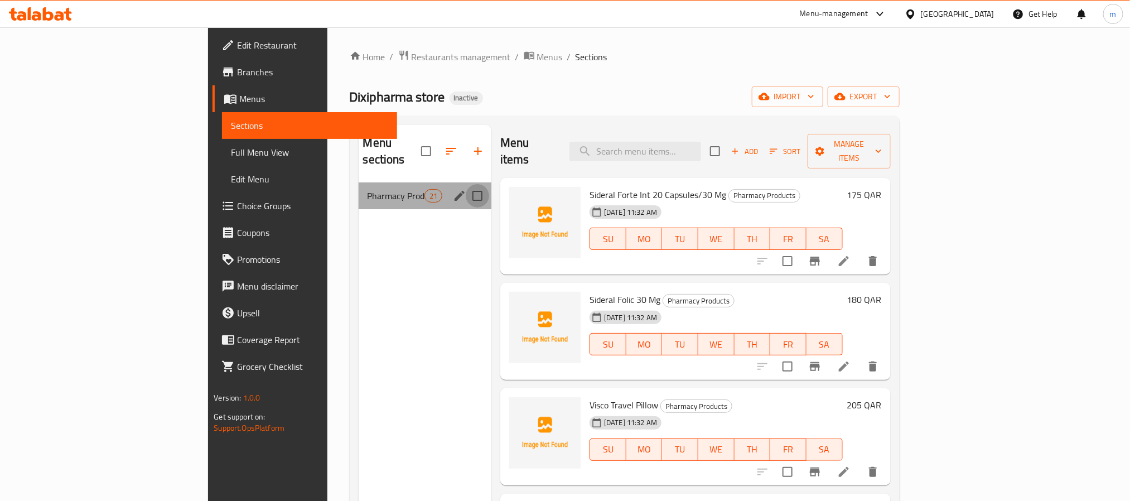
click at [466, 184] on input "Menu sections" at bounding box center [477, 195] width 23 height 23
checkbox input "true"
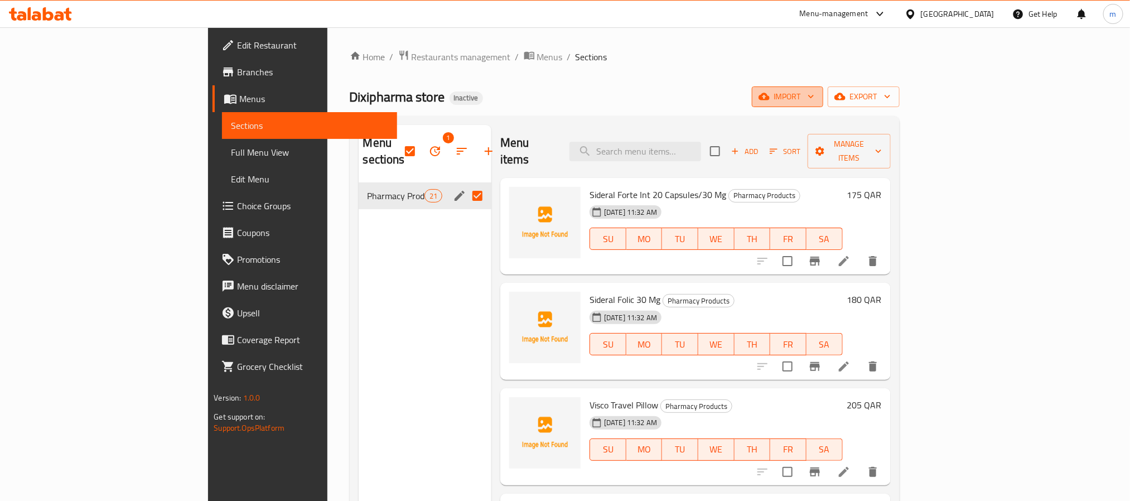
click at [814, 103] on span "import" at bounding box center [788, 97] width 54 height 14
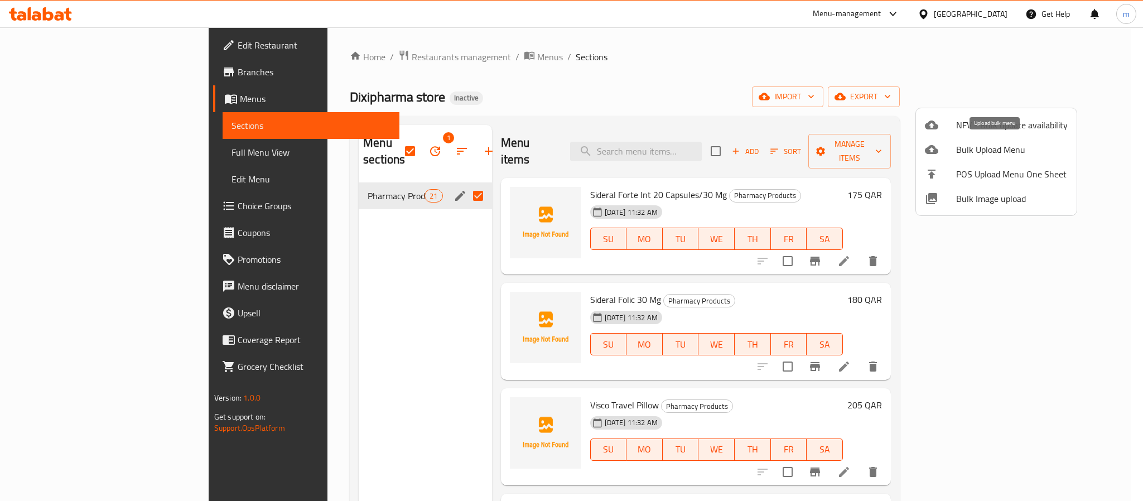
click at [987, 148] on span "Bulk Upload Menu" at bounding box center [1012, 149] width 112 height 13
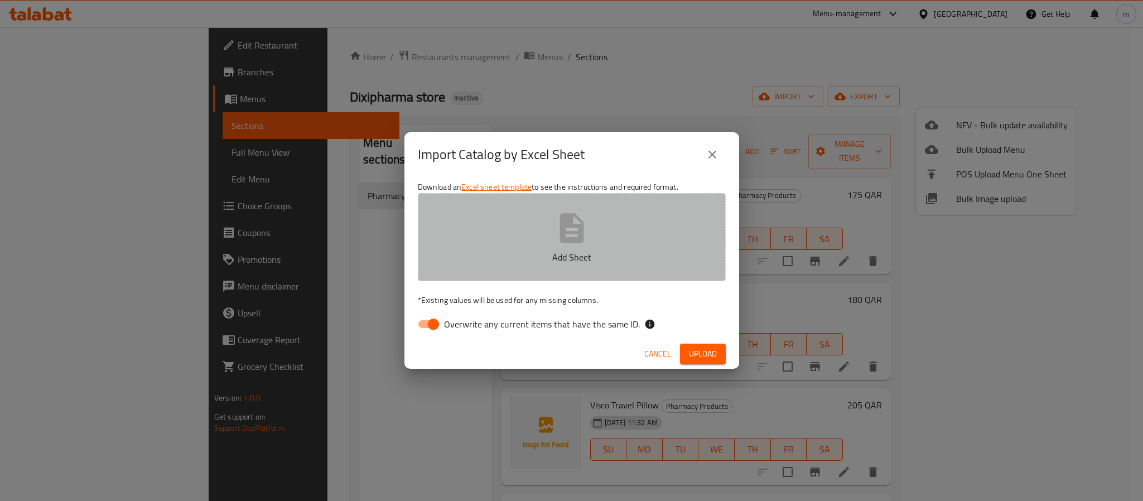
click at [571, 265] on button "Add Sheet" at bounding box center [572, 237] width 308 height 88
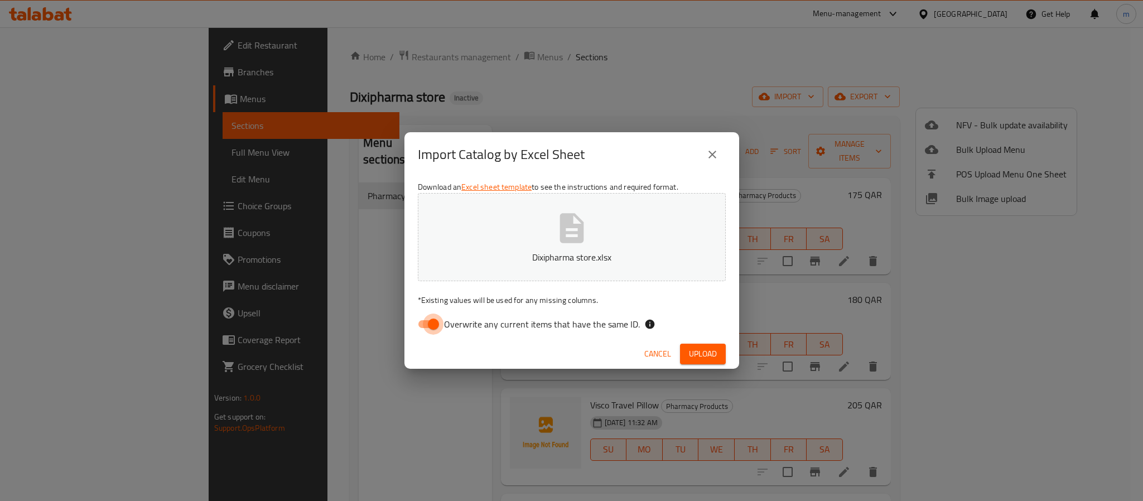
click at [434, 324] on input "Overwrite any current items that have the same ID." at bounding box center [434, 324] width 64 height 21
checkbox input "false"
click at [689, 355] on span "Upload" at bounding box center [703, 354] width 28 height 14
click at [321, 238] on div "Import Catalog by Excel Sheet Download an Excel sheet template to see the instr…" at bounding box center [571, 250] width 1143 height 501
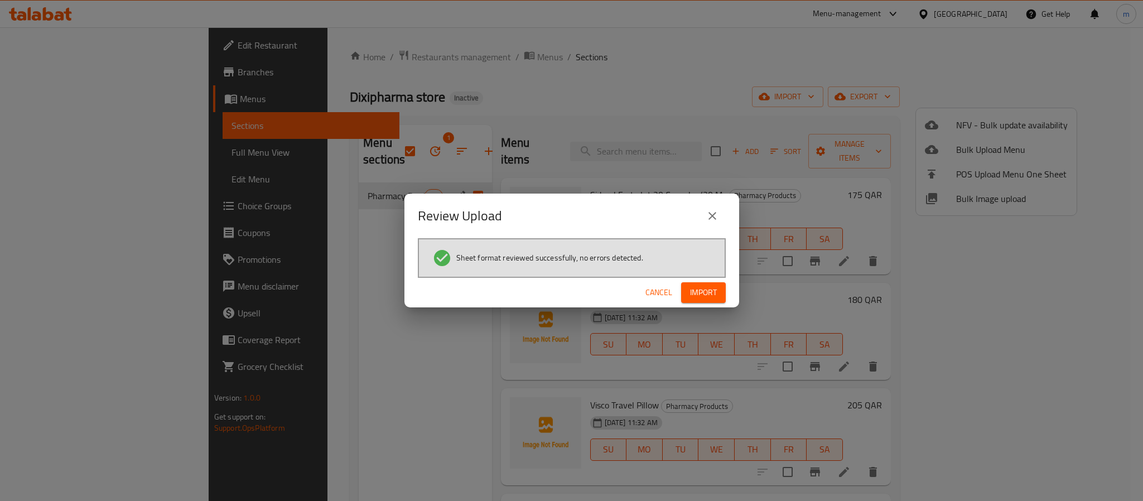
click at [698, 293] on span "Import" at bounding box center [703, 293] width 27 height 14
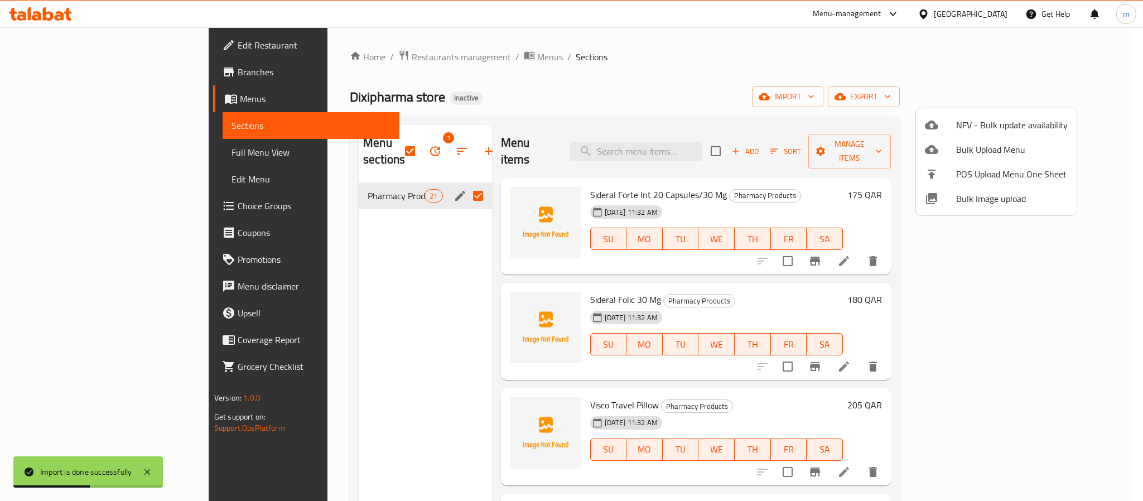
checkbox input "false"
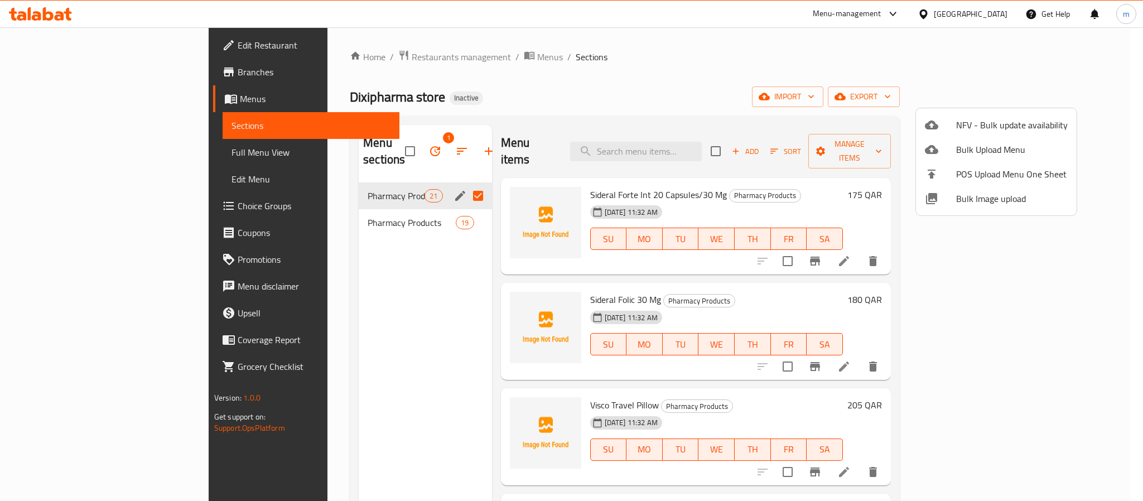
click at [341, 210] on div at bounding box center [571, 250] width 1143 height 501
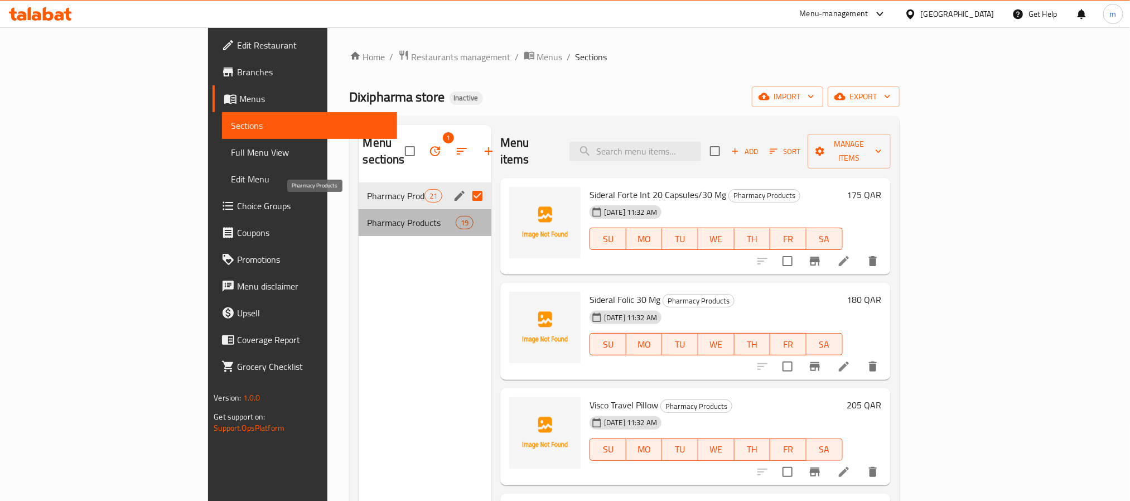
click at [368, 216] on span "Pharmacy Products" at bounding box center [412, 222] width 88 height 13
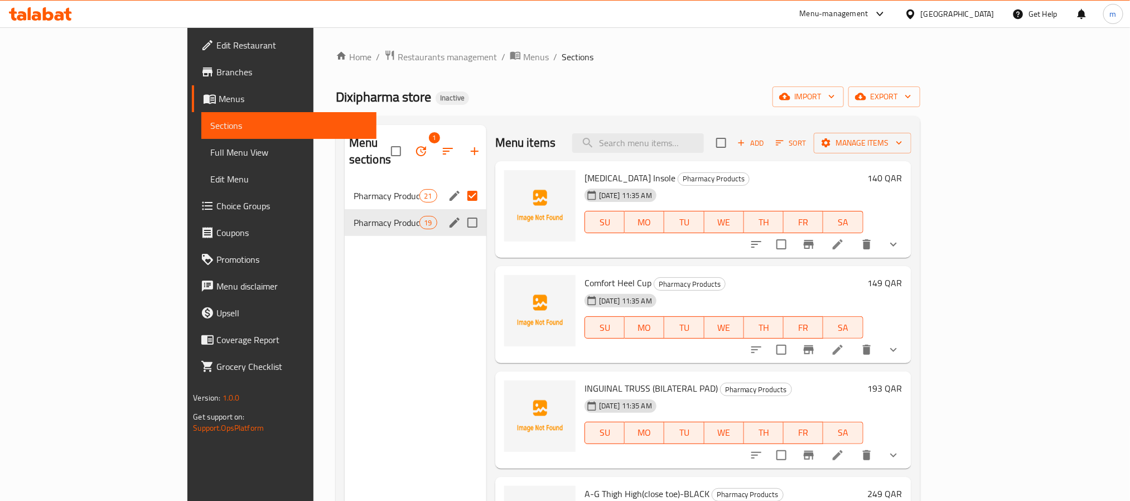
click at [461, 211] on input "Menu sections" at bounding box center [472, 222] width 23 height 23
checkbox input "true"
click at [414, 149] on icon "button" at bounding box center [420, 150] width 13 height 13
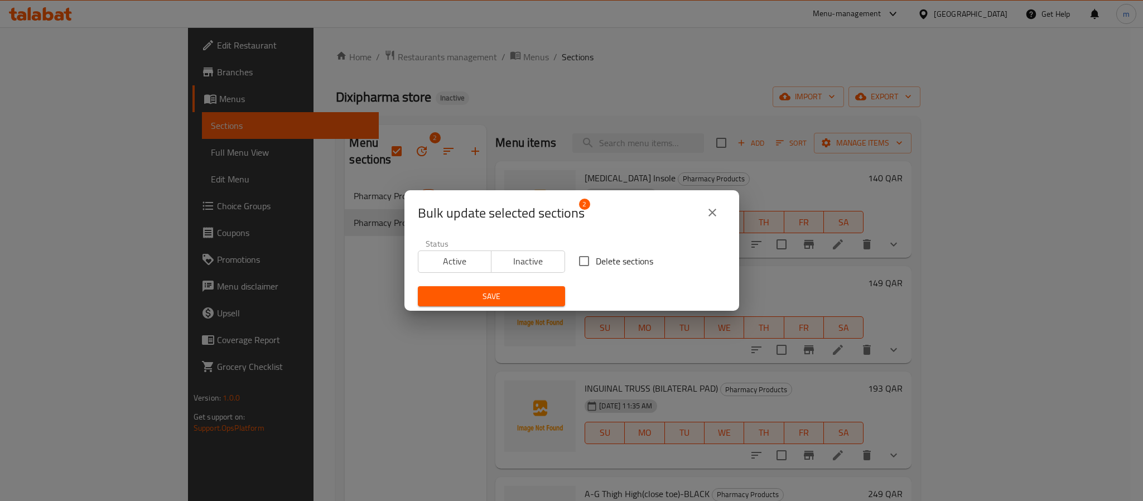
drag, startPoint x: 404, startPoint y: 65, endPoint x: 494, endPoint y: 166, distance: 135.1
click at [405, 65] on div "Bulk update selected sections 2 Status Active Inactive Delete sections Save" at bounding box center [571, 250] width 1143 height 501
click at [707, 210] on icon "close" at bounding box center [712, 212] width 13 height 13
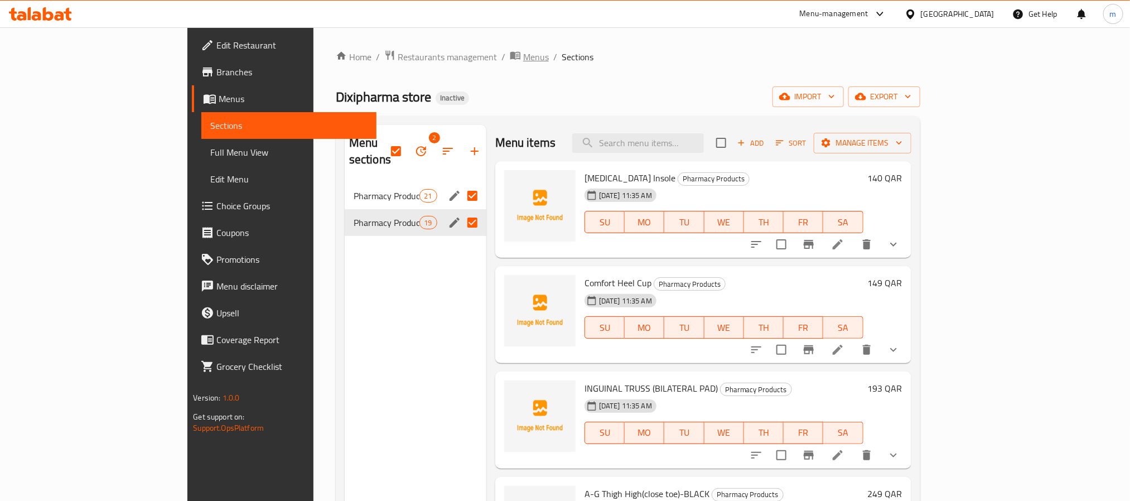
click at [523, 51] on span "Menus" at bounding box center [536, 56] width 26 height 13
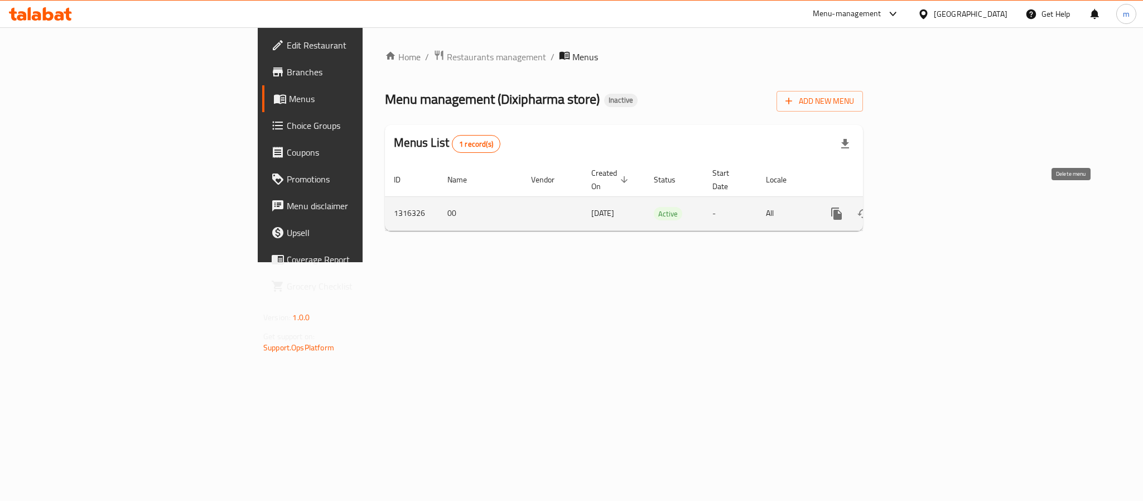
click at [894, 209] on icon "enhanced table" at bounding box center [890, 214] width 8 height 10
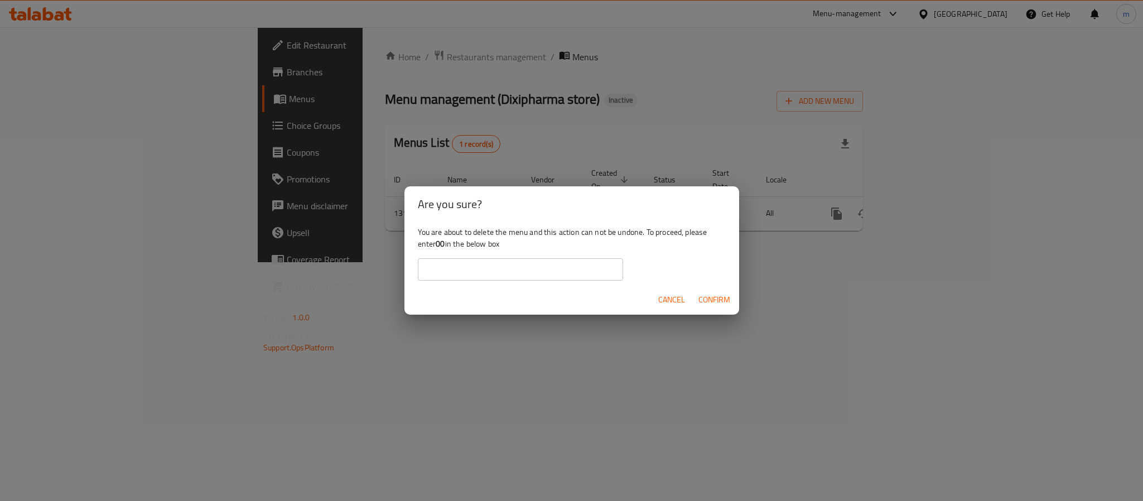
click at [442, 243] on b "00" at bounding box center [440, 244] width 9 height 15
copy div "00"
click at [467, 272] on input "text" at bounding box center [520, 269] width 205 height 22
paste input "00"
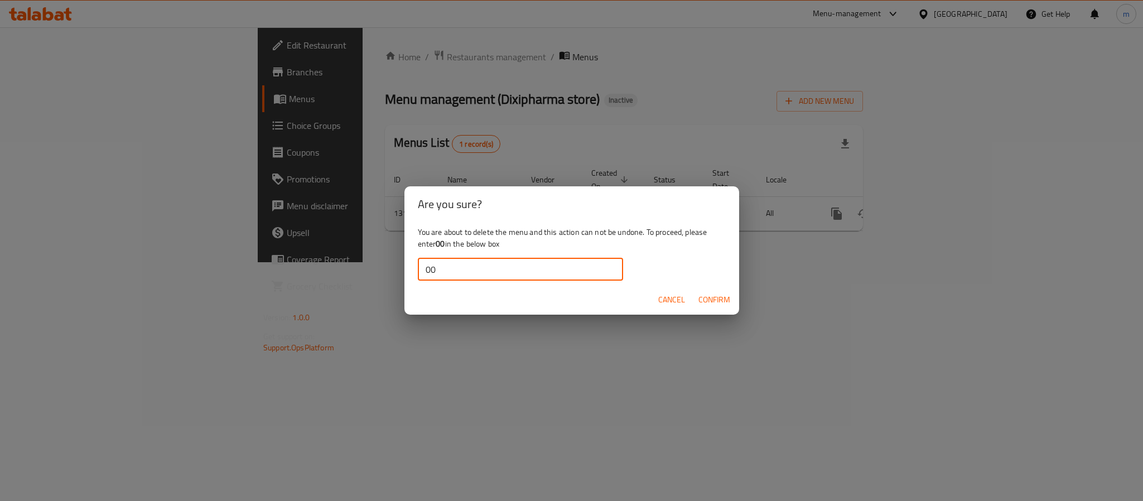
type input "00"
click at [710, 302] on span "Confirm" at bounding box center [714, 300] width 32 height 14
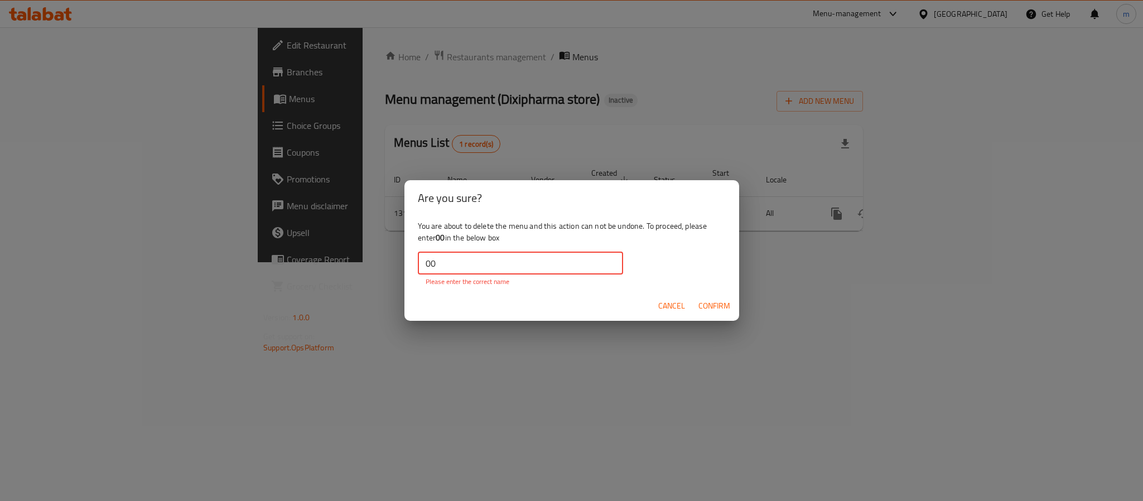
drag, startPoint x: 498, startPoint y: 263, endPoint x: 266, endPoint y: 272, distance: 231.7
click at [276, 265] on div "Are you sure? You are about to delete the menu and this action can not be undon…" at bounding box center [571, 250] width 1143 height 501
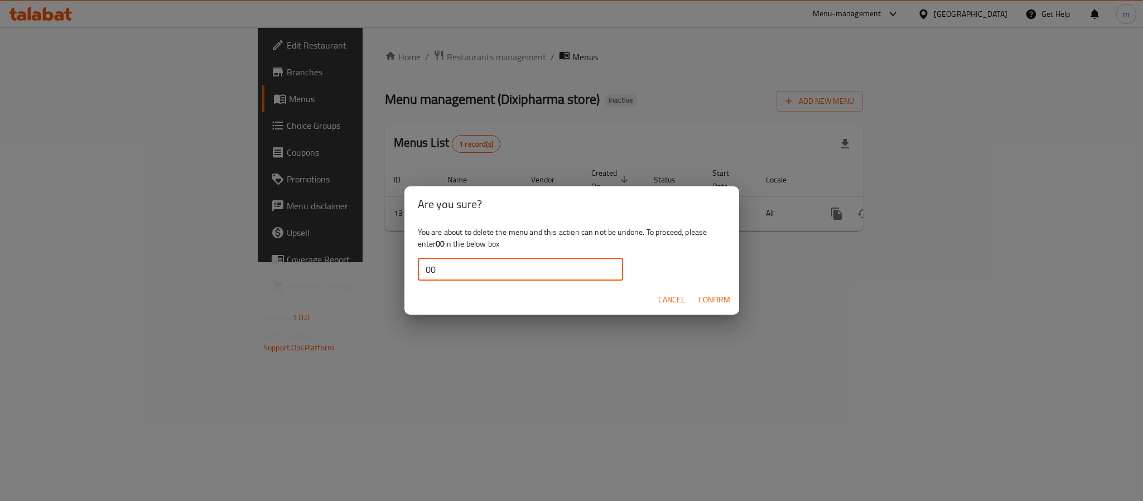
type input "00"
click at [720, 291] on button "Confirm" at bounding box center [714, 300] width 41 height 21
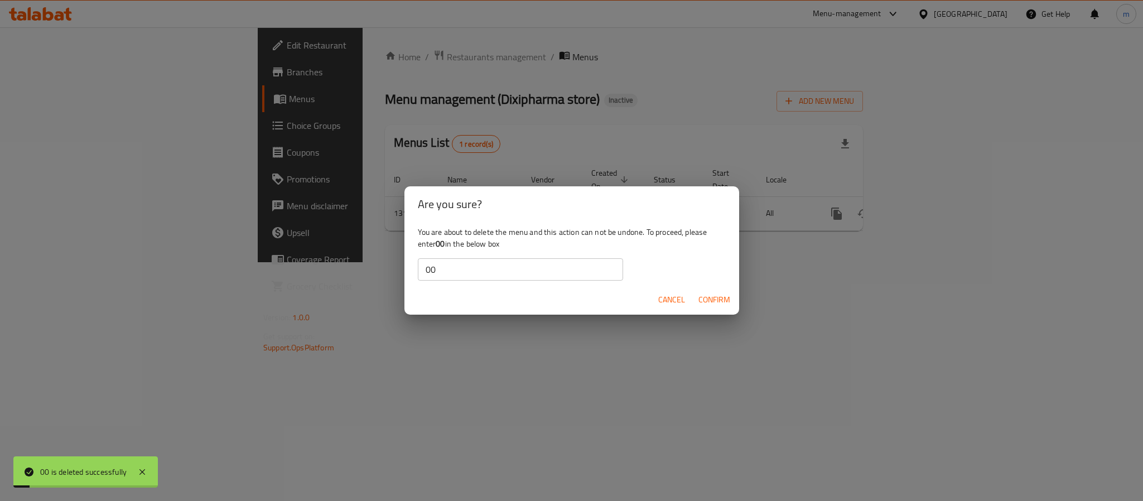
click at [427, 360] on div "Are you sure? You are about to delete the menu and this action can not be undon…" at bounding box center [571, 250] width 1143 height 501
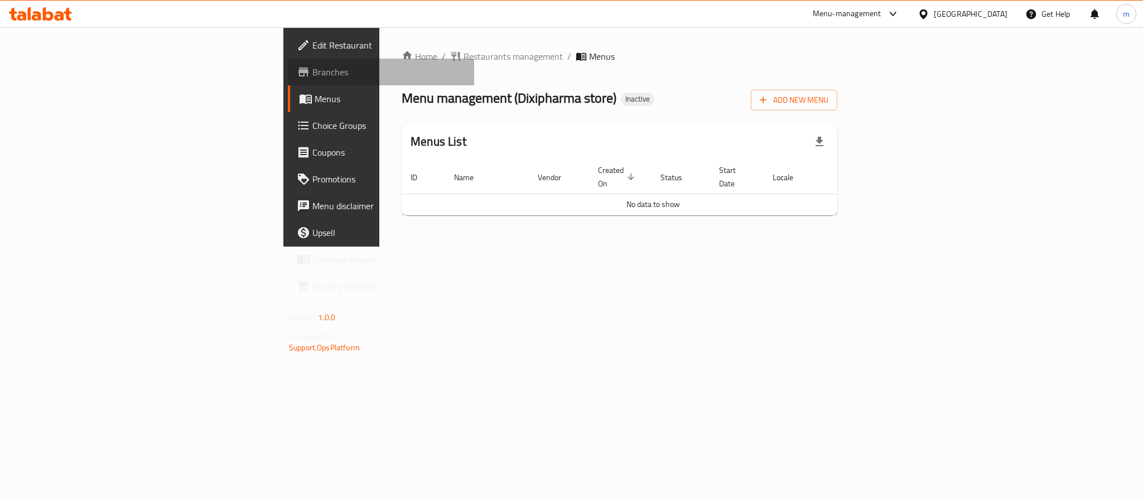
click at [312, 69] on span "Branches" at bounding box center [388, 71] width 153 height 13
